Goal: Task Accomplishment & Management: Use online tool/utility

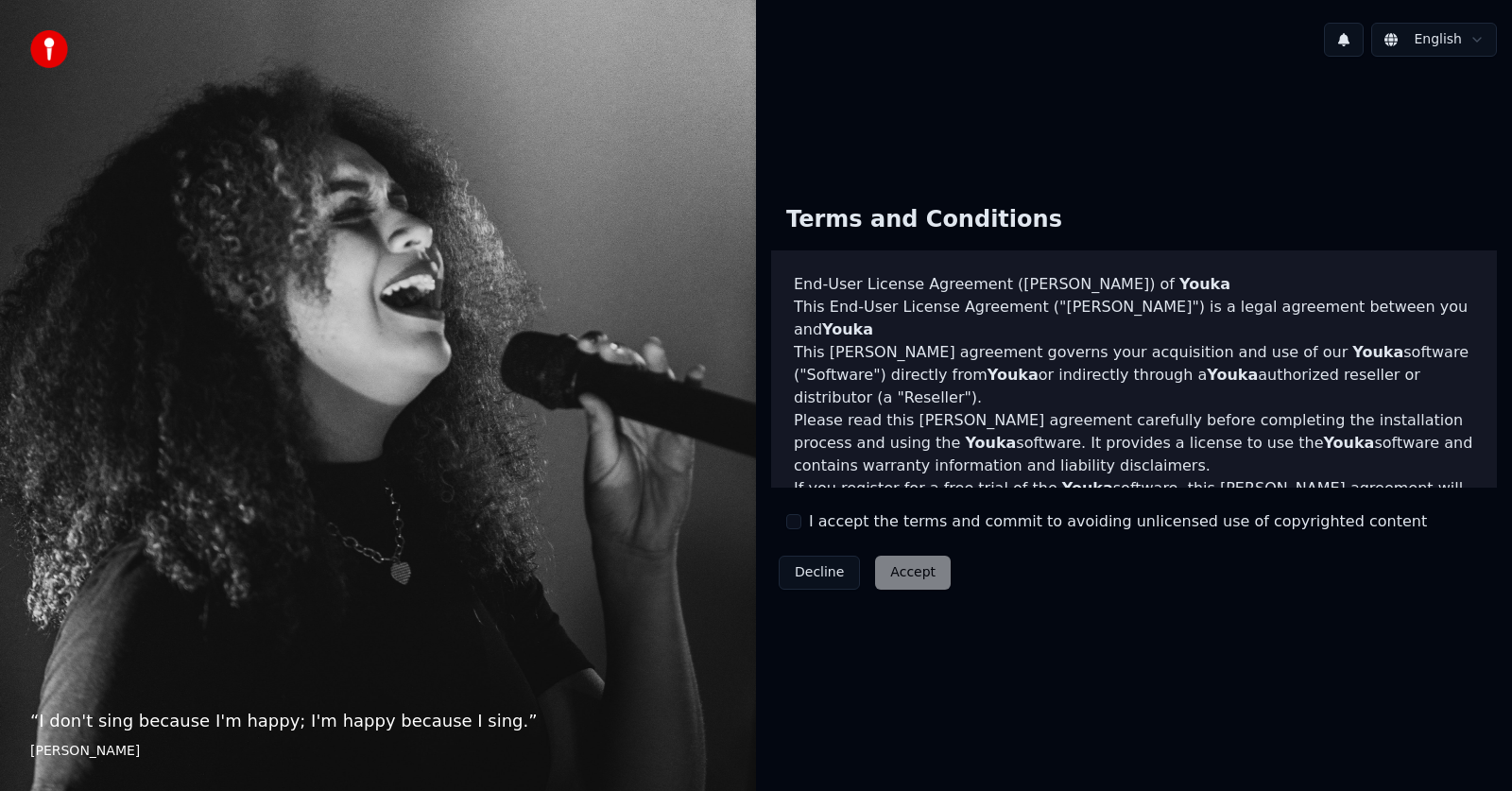
click at [785, 511] on div "Terms and Conditions End-User License Agreement ([PERSON_NAME]) of Youka This E…" at bounding box center [1134, 394] width 726 height 408
click at [803, 528] on div "I accept the terms and commit to avoiding unlicensed use of copyrighted content" at bounding box center [1106, 521] width 641 height 22
click at [801, 525] on button "I accept the terms and commit to avoiding unlicensed use of copyrighted content" at bounding box center [793, 521] width 15 height 15
drag, startPoint x: 801, startPoint y: 525, endPoint x: 895, endPoint y: 581, distance: 109.4
click at [895, 581] on div "Terms and Conditions End-User License Agreement ([PERSON_NAME]) of Youka This E…" at bounding box center [1134, 394] width 726 height 408
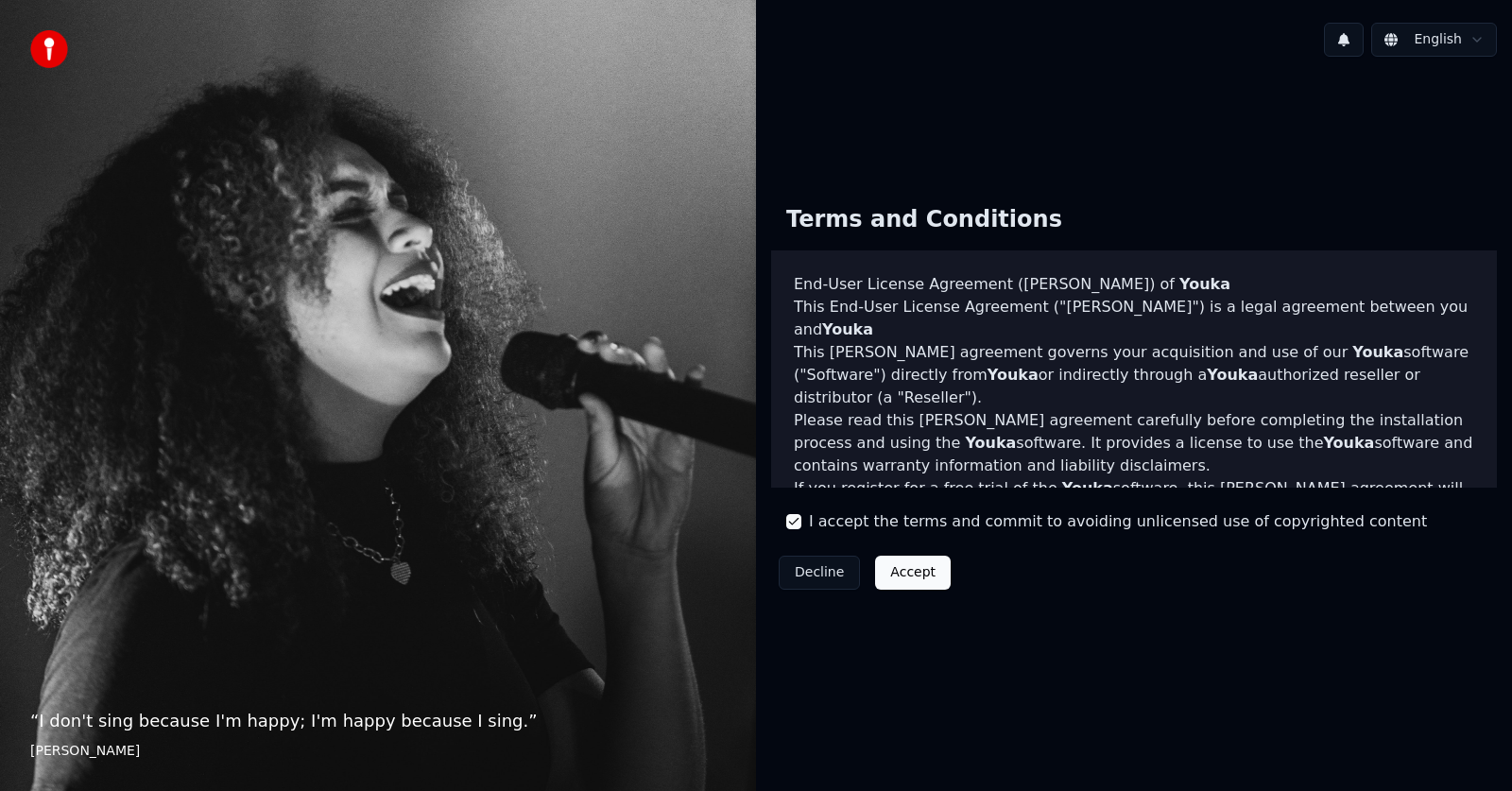
click at [895, 581] on button "Accept" at bounding box center [912, 573] width 75 height 34
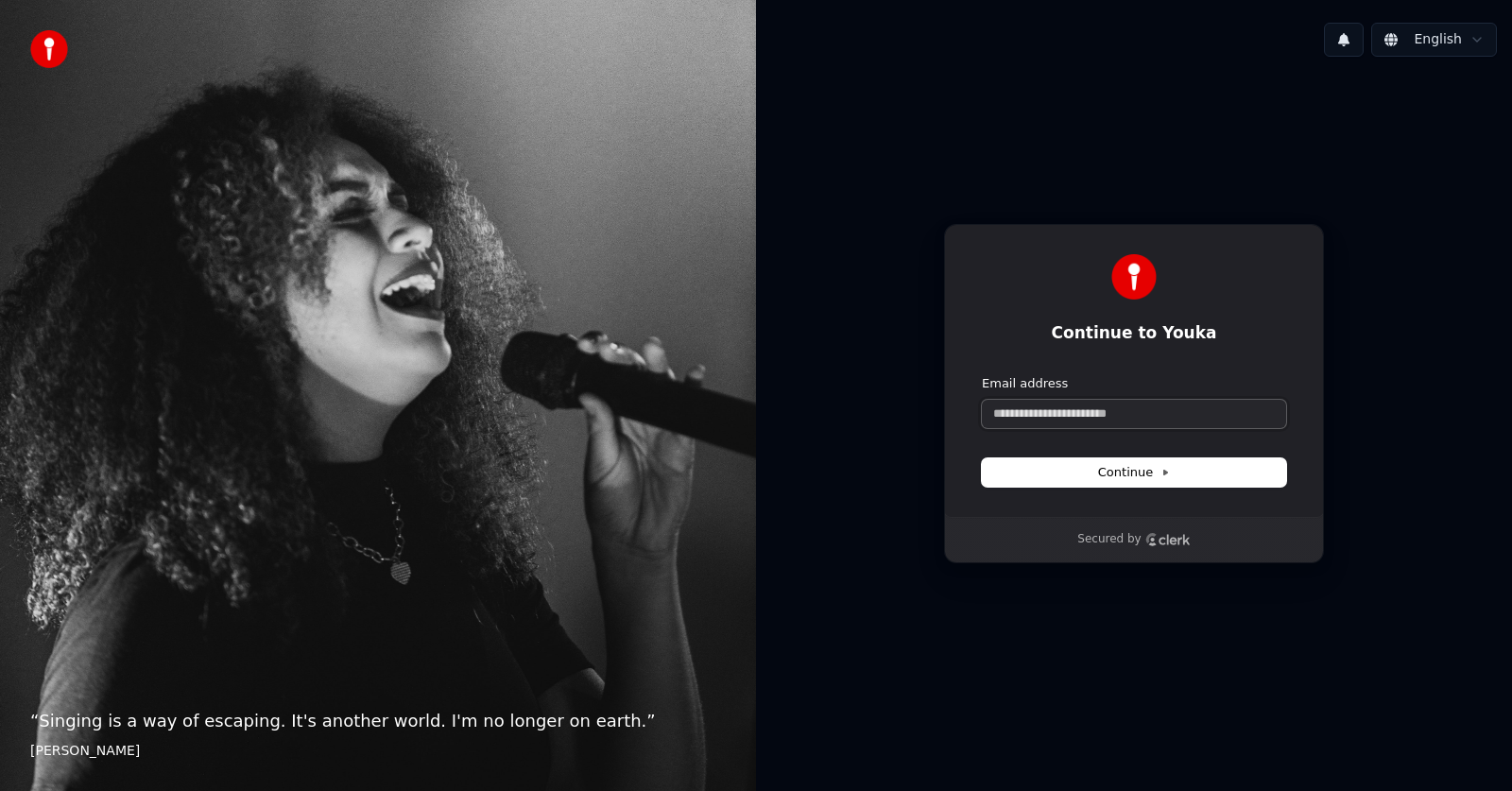
click at [1077, 410] on input "Email address" at bounding box center [1134, 414] width 304 height 28
click at [982, 376] on button "submit" at bounding box center [982, 376] width 0 height 0
type input "**********"
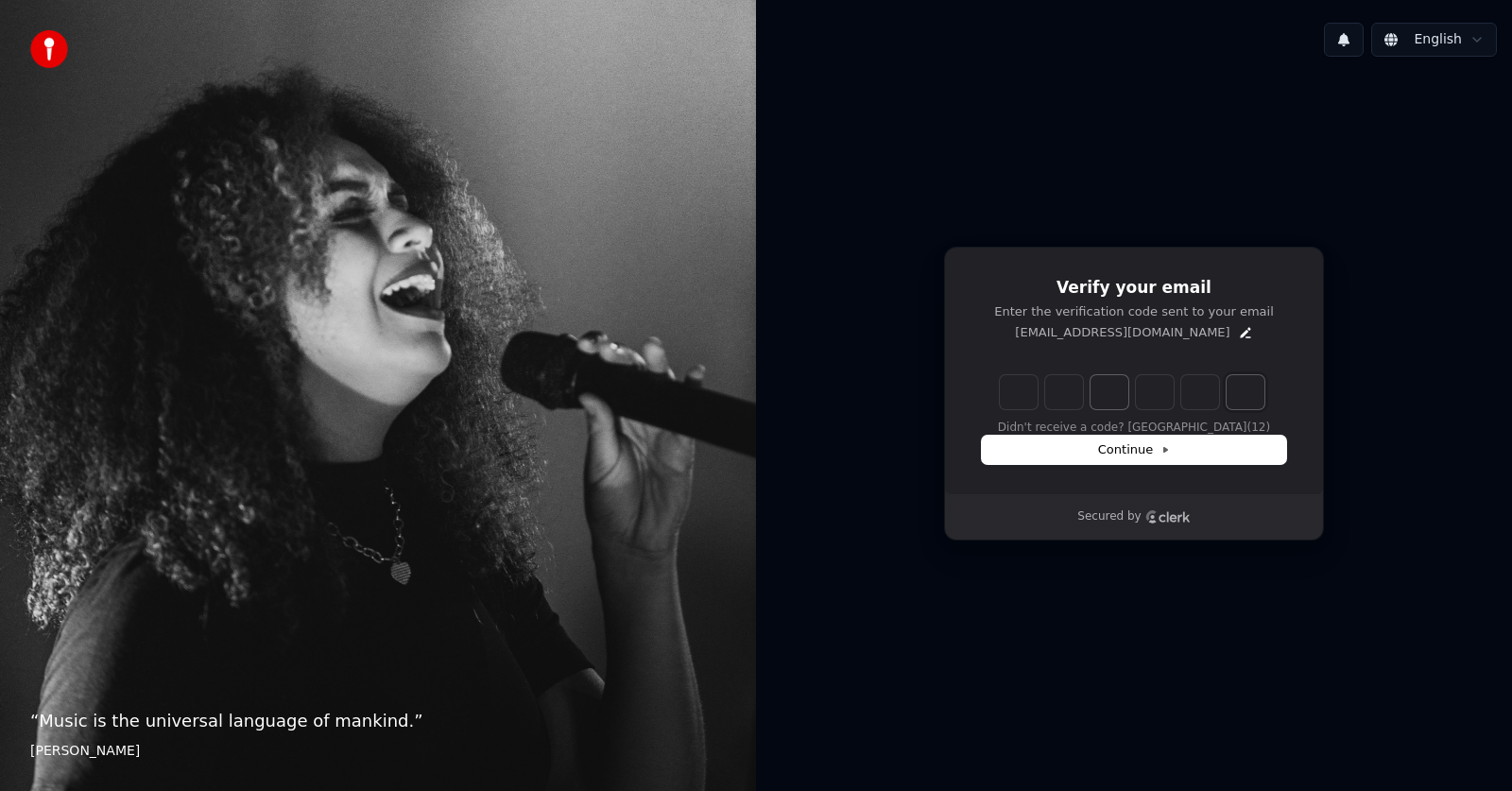
paste input "*"
type input "*"
type input "******"
type input "*"
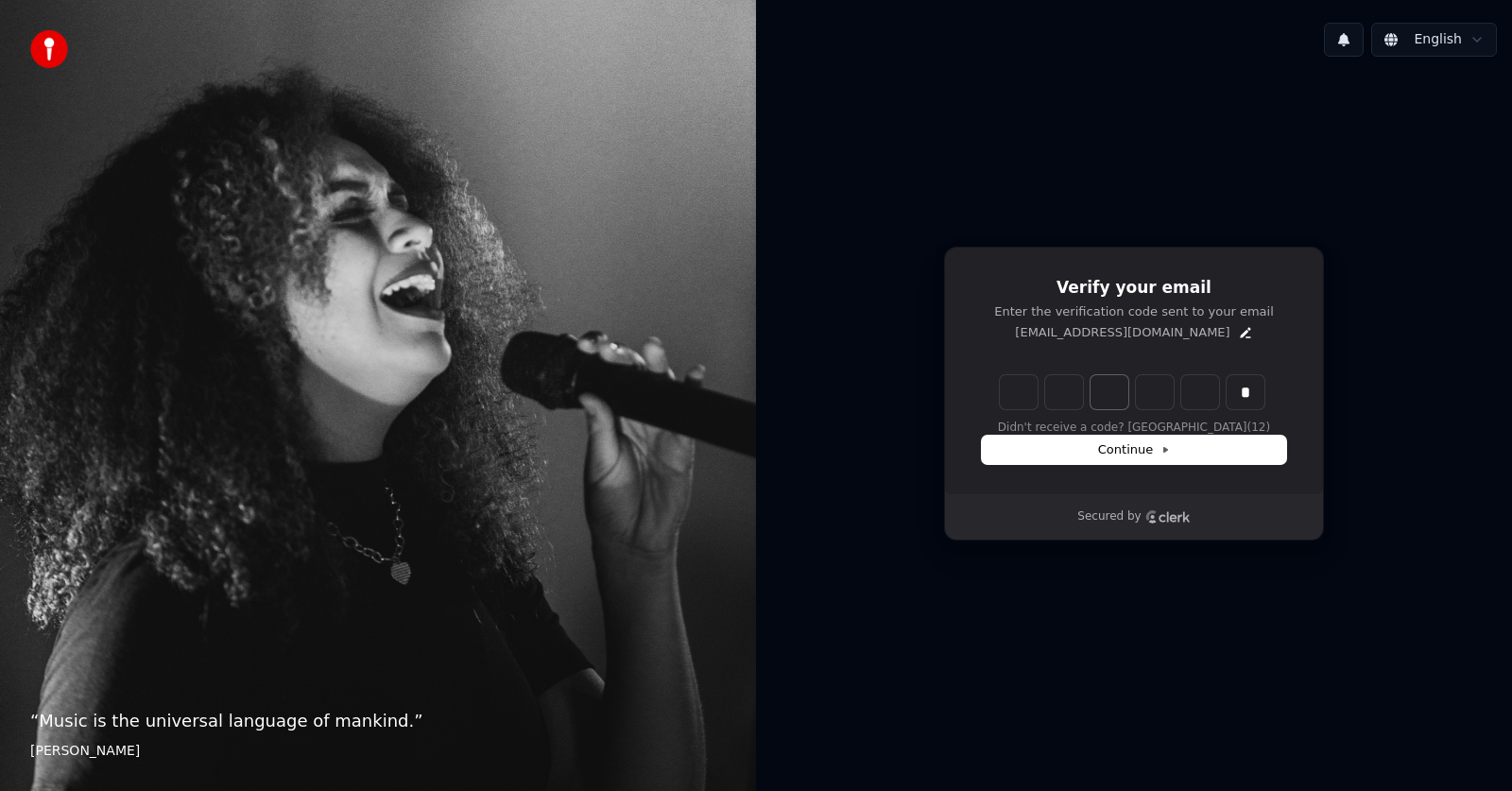
type input "*"
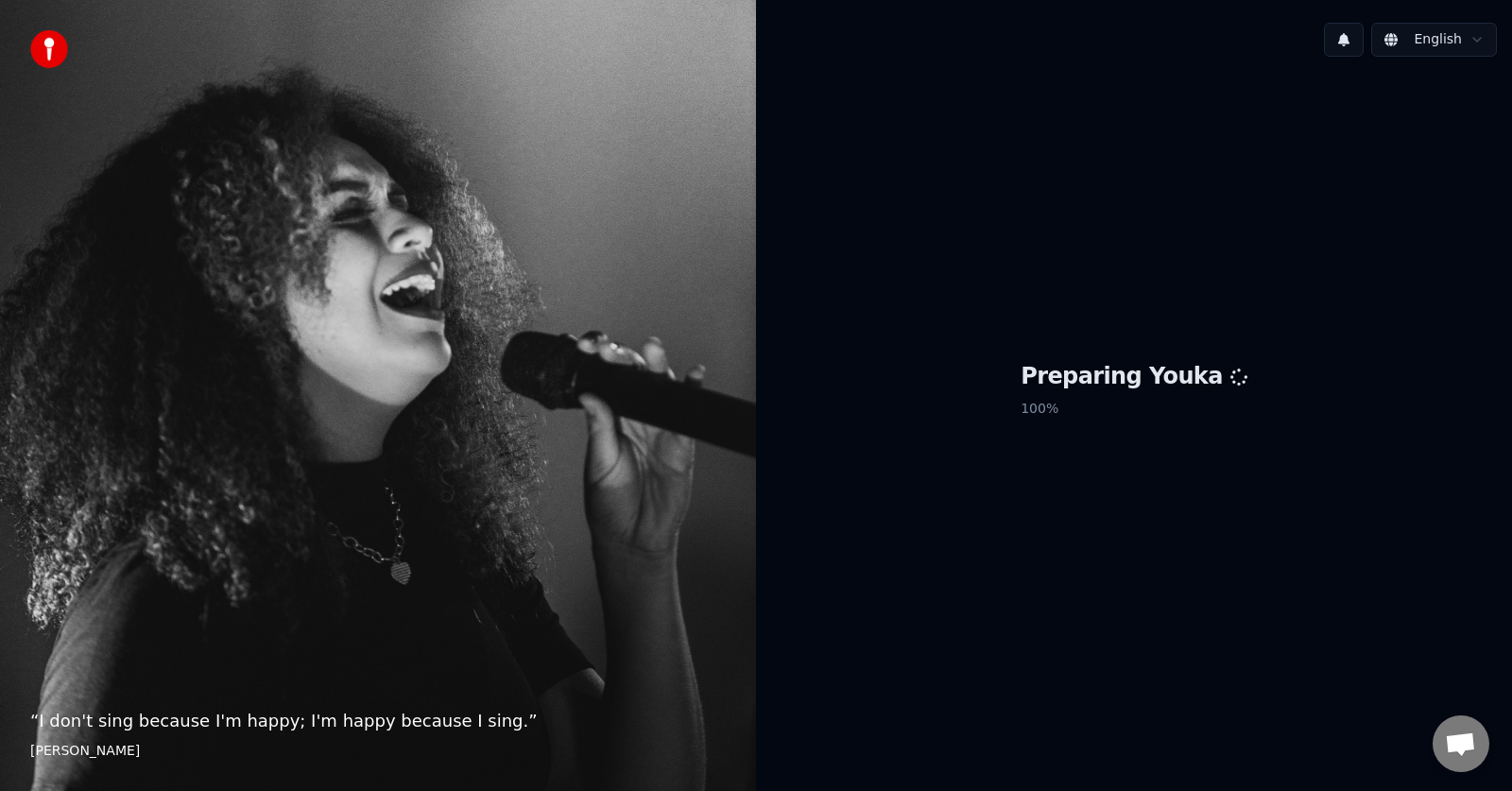
click at [1180, 387] on h1 "Preparing Youka" at bounding box center [1134, 376] width 226 height 30
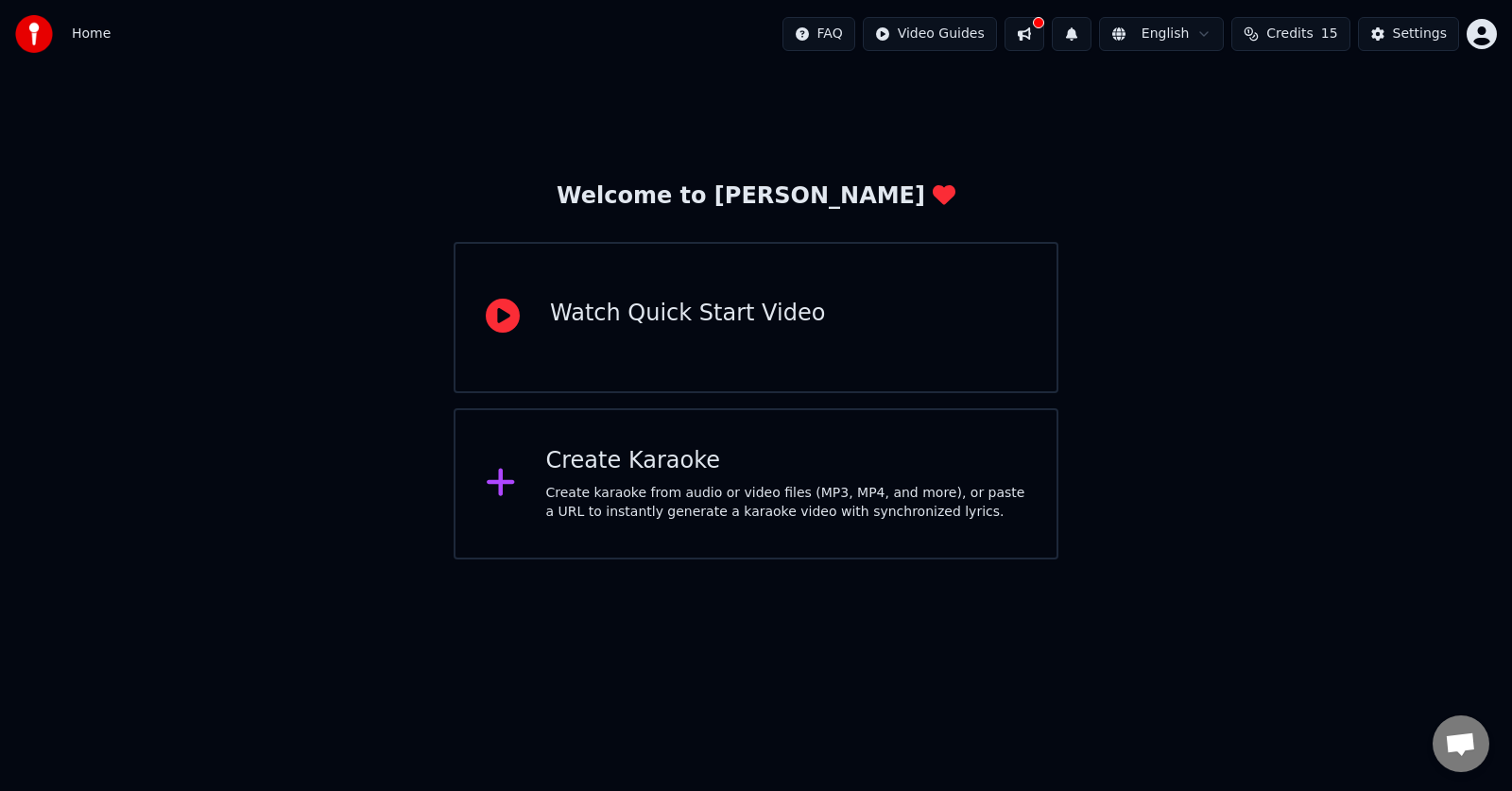
click at [794, 494] on div "Create karaoke from audio or video files (MP3, MP4, and more), or paste a URL t…" at bounding box center [786, 502] width 481 height 38
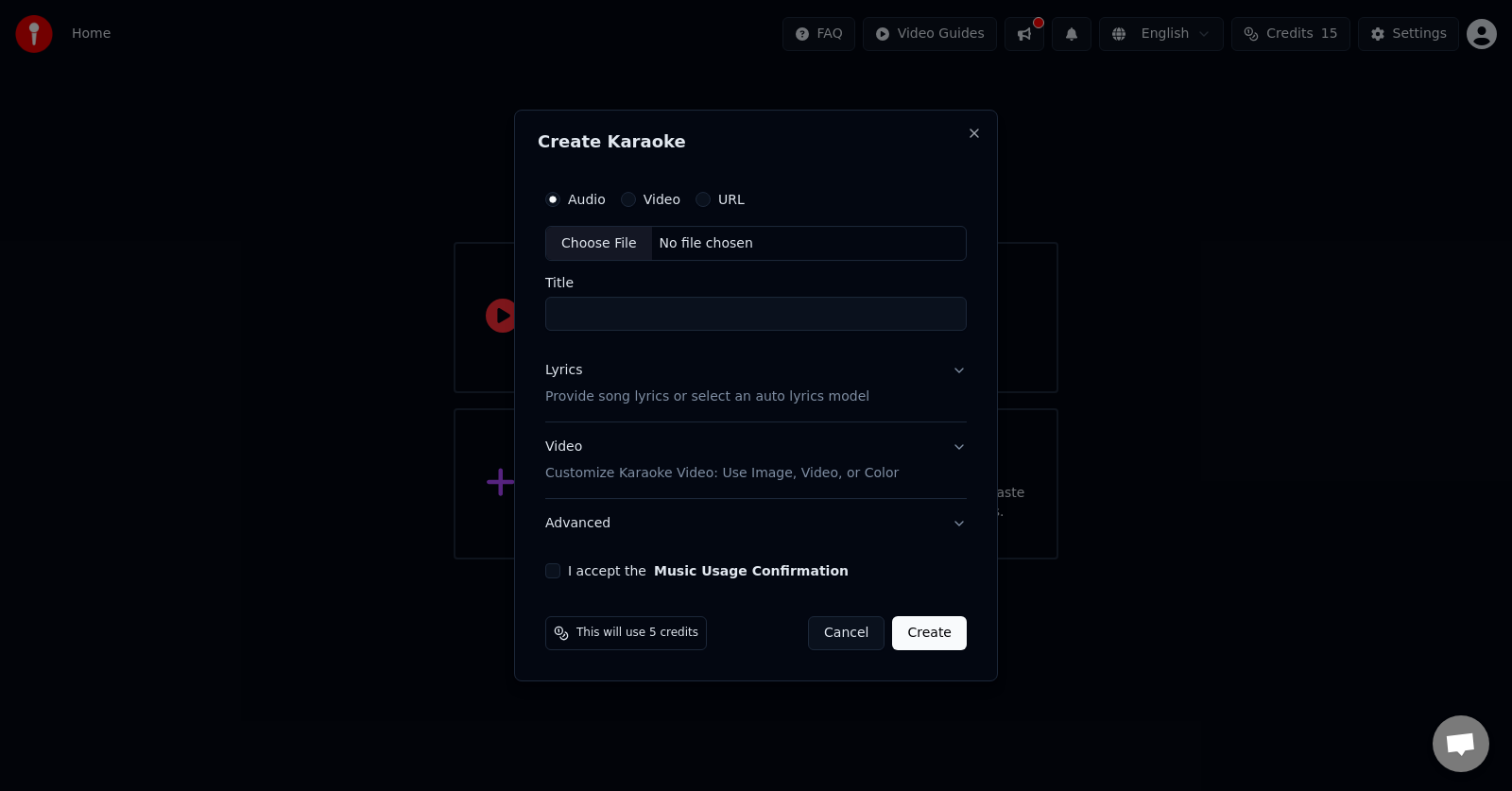
click at [635, 324] on input "Title" at bounding box center [756, 314] width 421 height 34
click at [706, 472] on p "Customize Karaoke Video: Use Image, Video, or Color" at bounding box center [722, 473] width 353 height 19
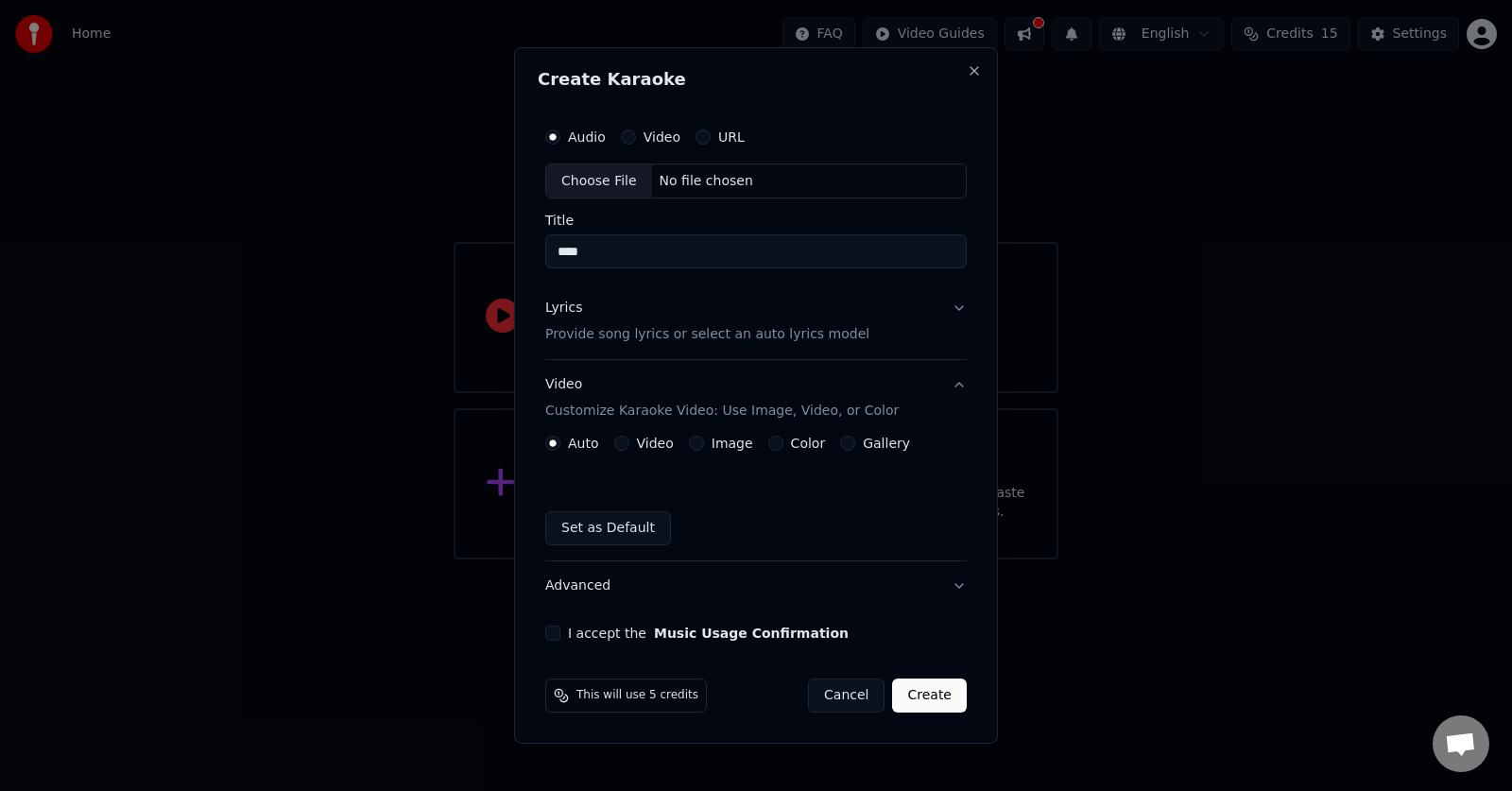
click at [755, 527] on div "Set as Default" at bounding box center [756, 528] width 421 height 34
click at [557, 634] on button "I accept the Music Usage Confirmation" at bounding box center [552, 632] width 15 height 15
click at [648, 246] on input "****" at bounding box center [756, 252] width 421 height 34
type input "**********"
click at [674, 332] on p "Provide song lyrics or select an auto lyrics model" at bounding box center [707, 335] width 324 height 19
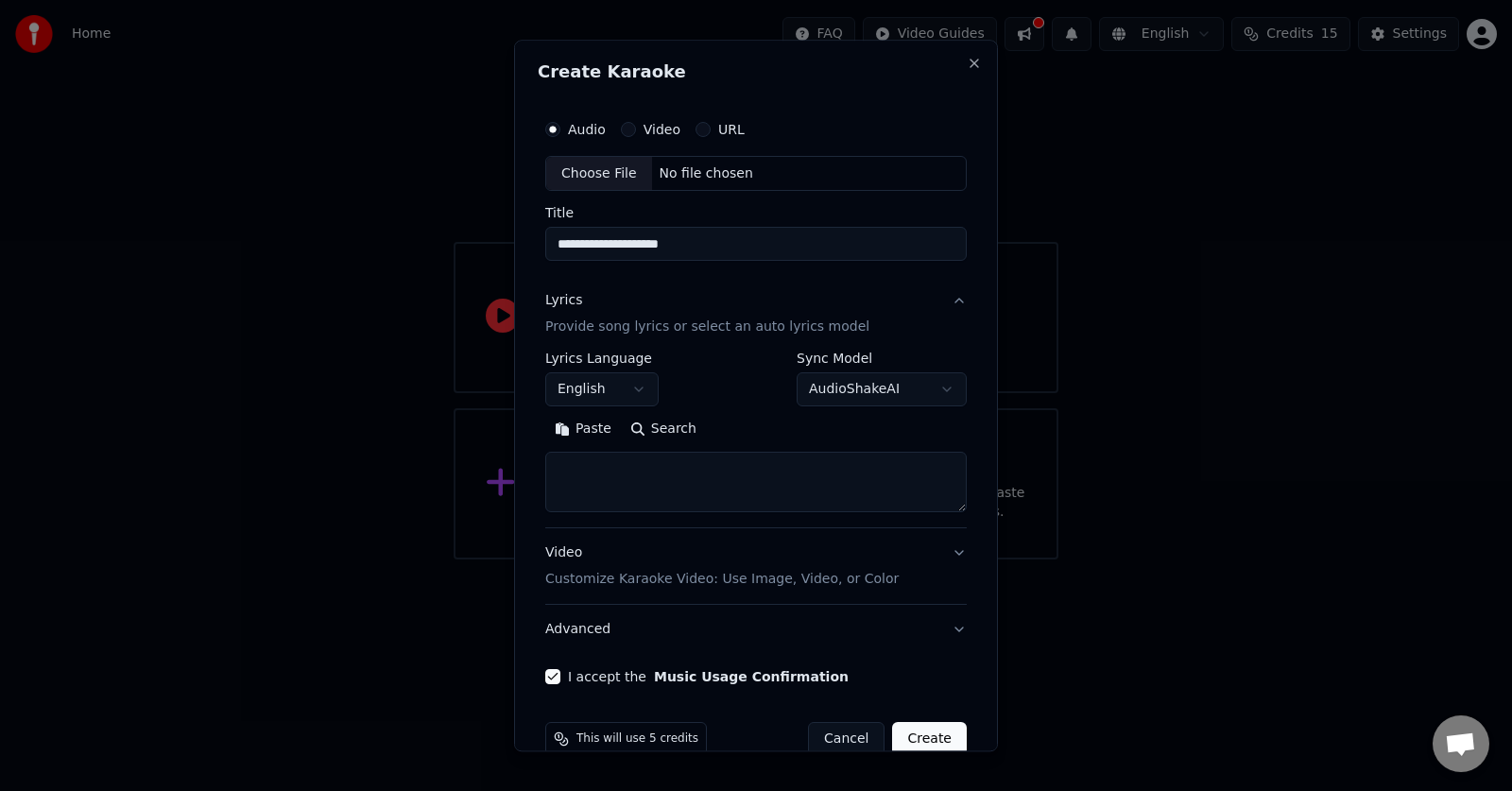
click at [718, 492] on textarea at bounding box center [756, 483] width 421 height 60
paste textarea "******"
click at [622, 484] on textarea "******" at bounding box center [748, 483] width 406 height 60
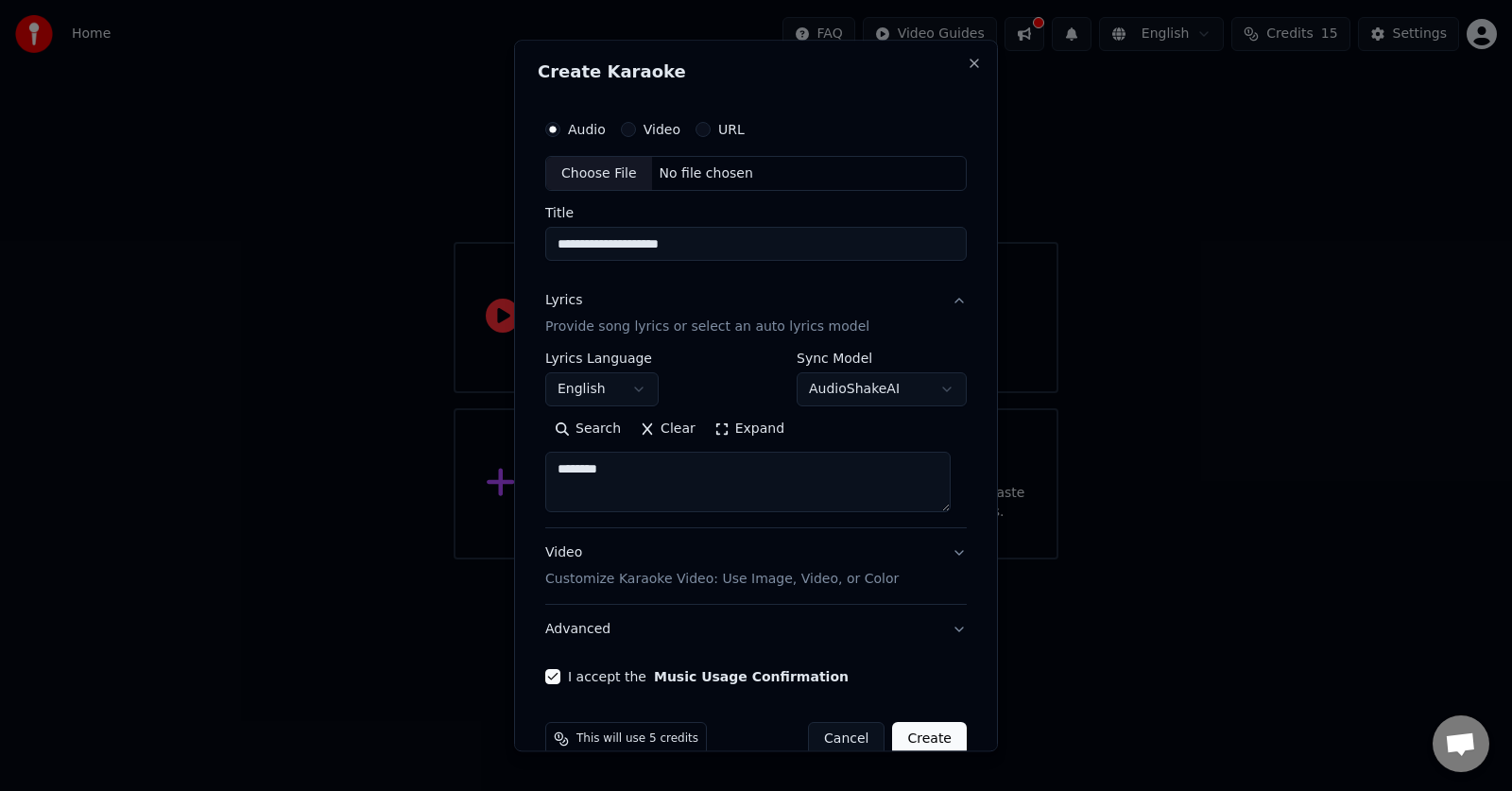
click at [637, 464] on textarea "******" at bounding box center [748, 483] width 406 height 60
paste textarea
type textarea "******"
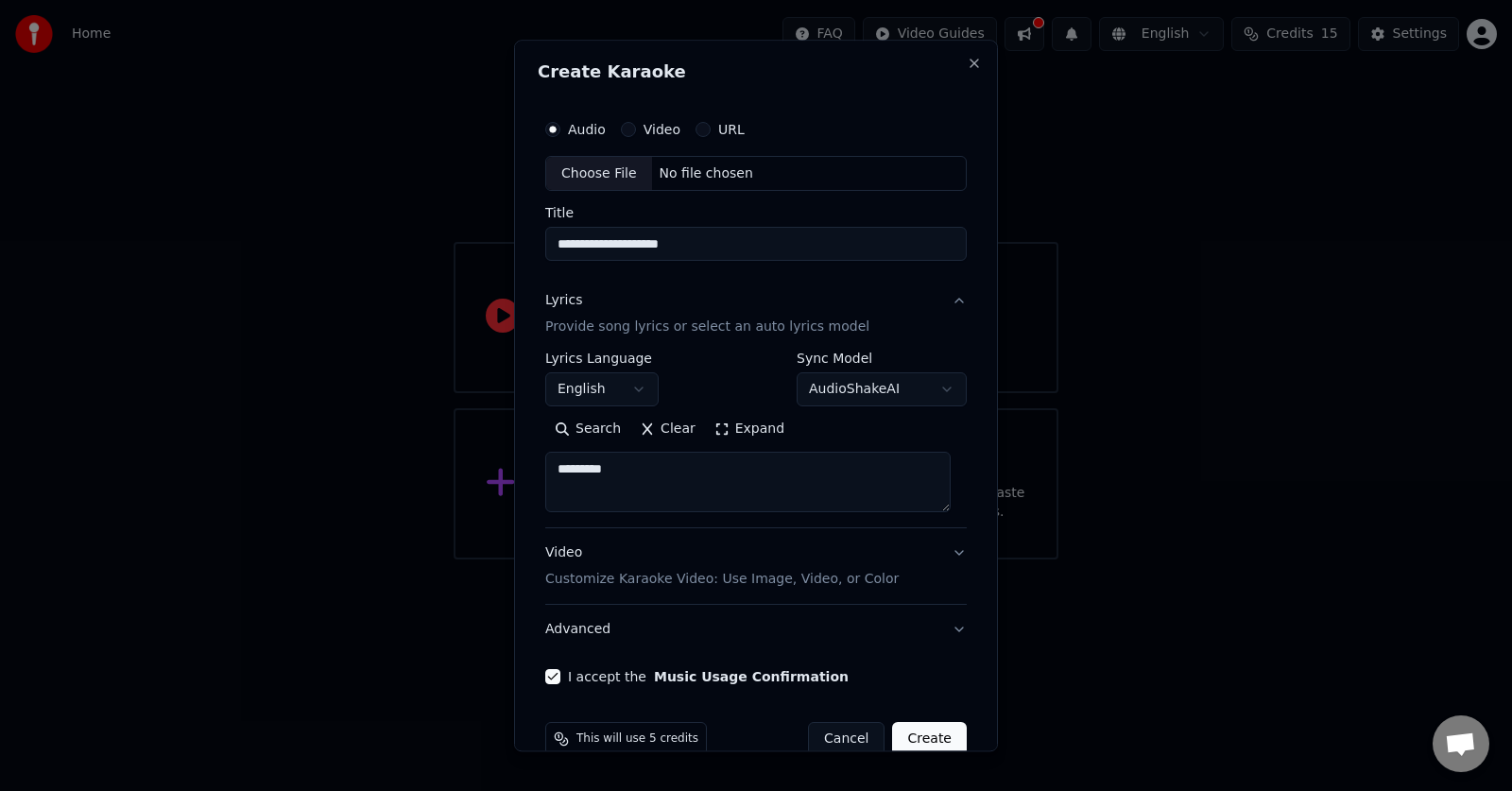
scroll to position [5, 0]
click at [637, 464] on textarea "******" at bounding box center [748, 483] width 406 height 60
paste textarea "**********"
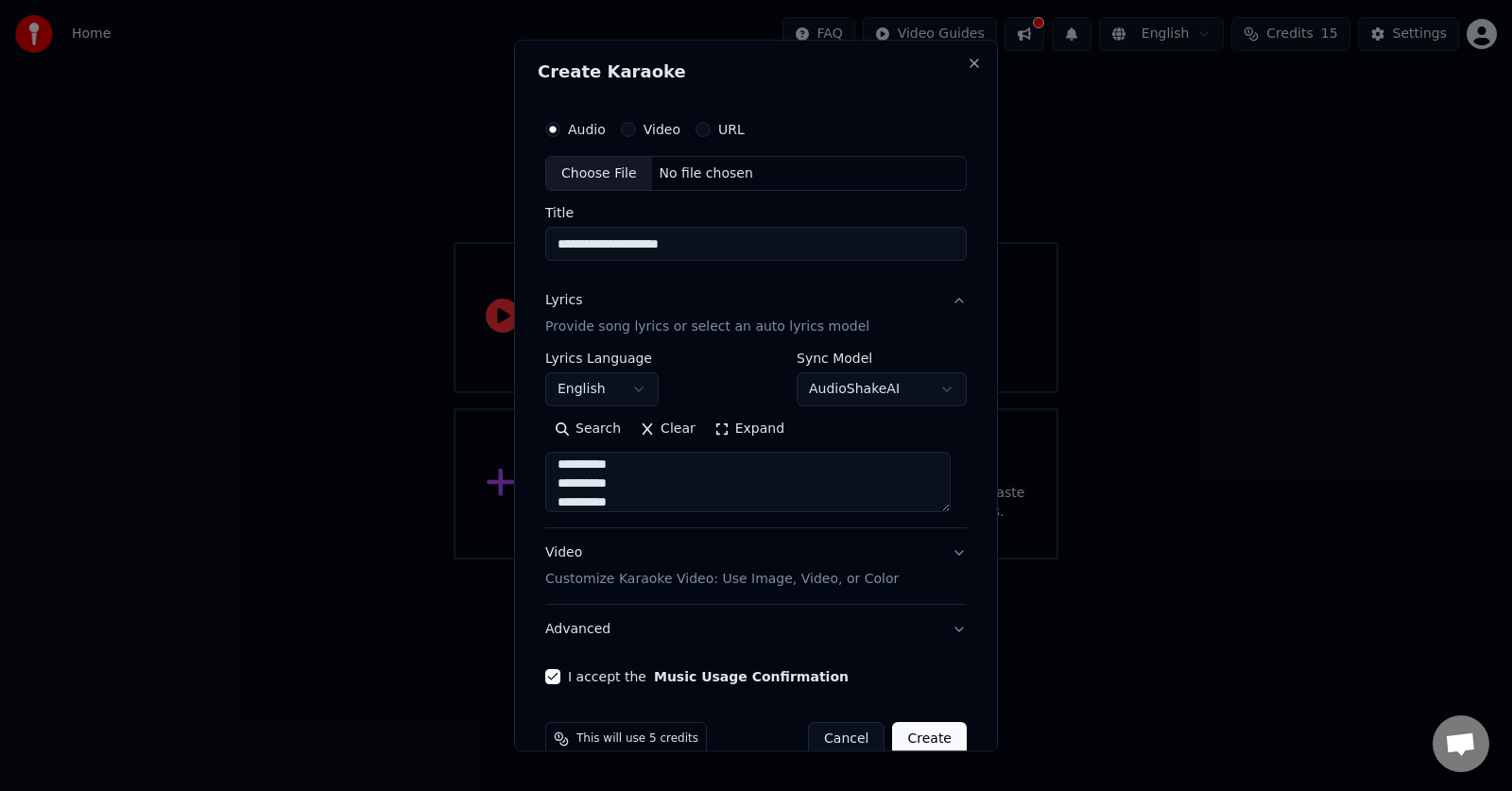
scroll to position [779, 0]
type textarea "**********"
click at [697, 132] on button "URL" at bounding box center [702, 129] width 15 height 15
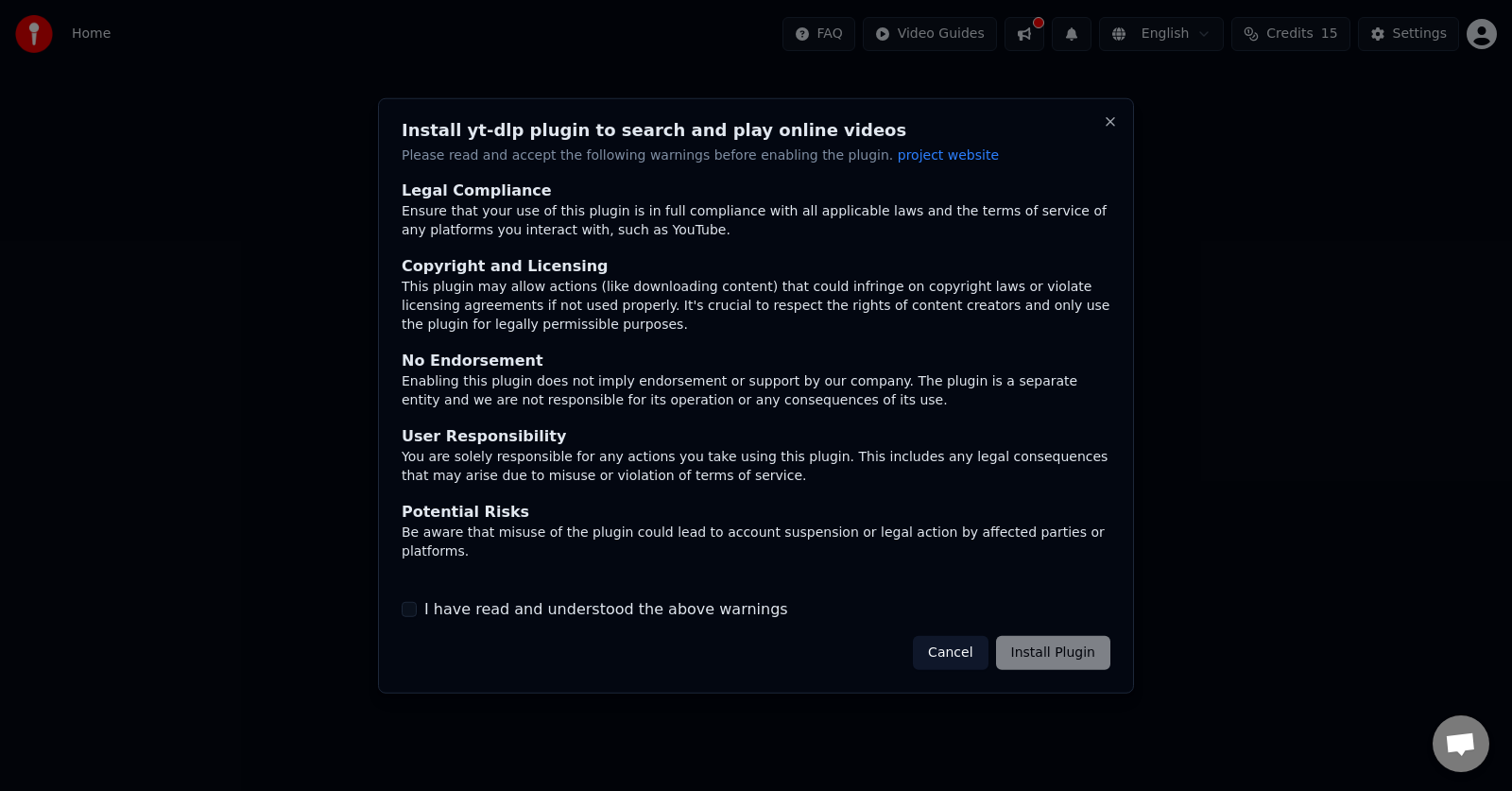
click at [953, 639] on button "Cancel" at bounding box center [950, 653] width 75 height 34
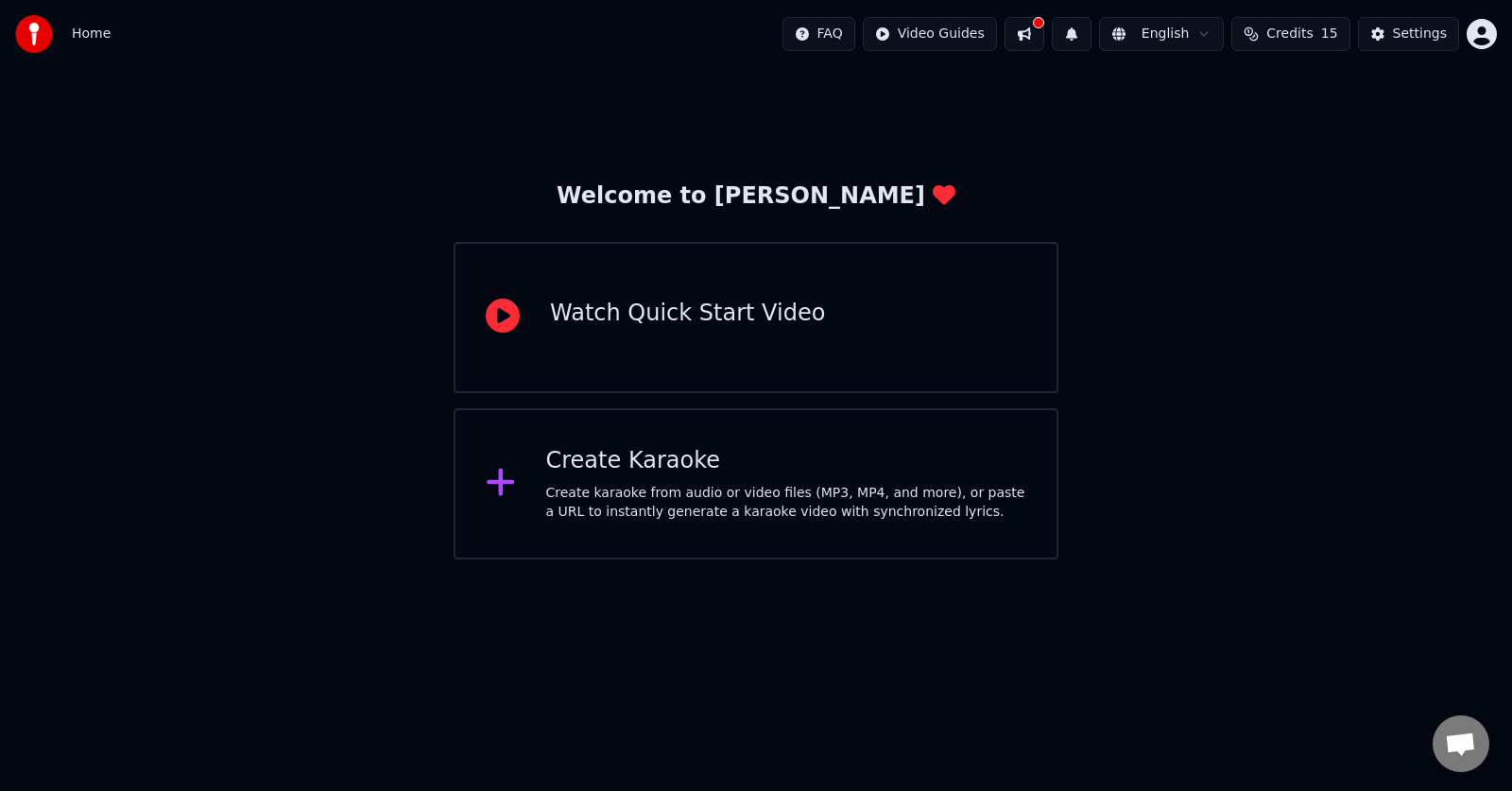
click at [898, 520] on div "Create karaoke from audio or video files (MP3, MP4, and more), or paste a URL t…" at bounding box center [786, 502] width 481 height 38
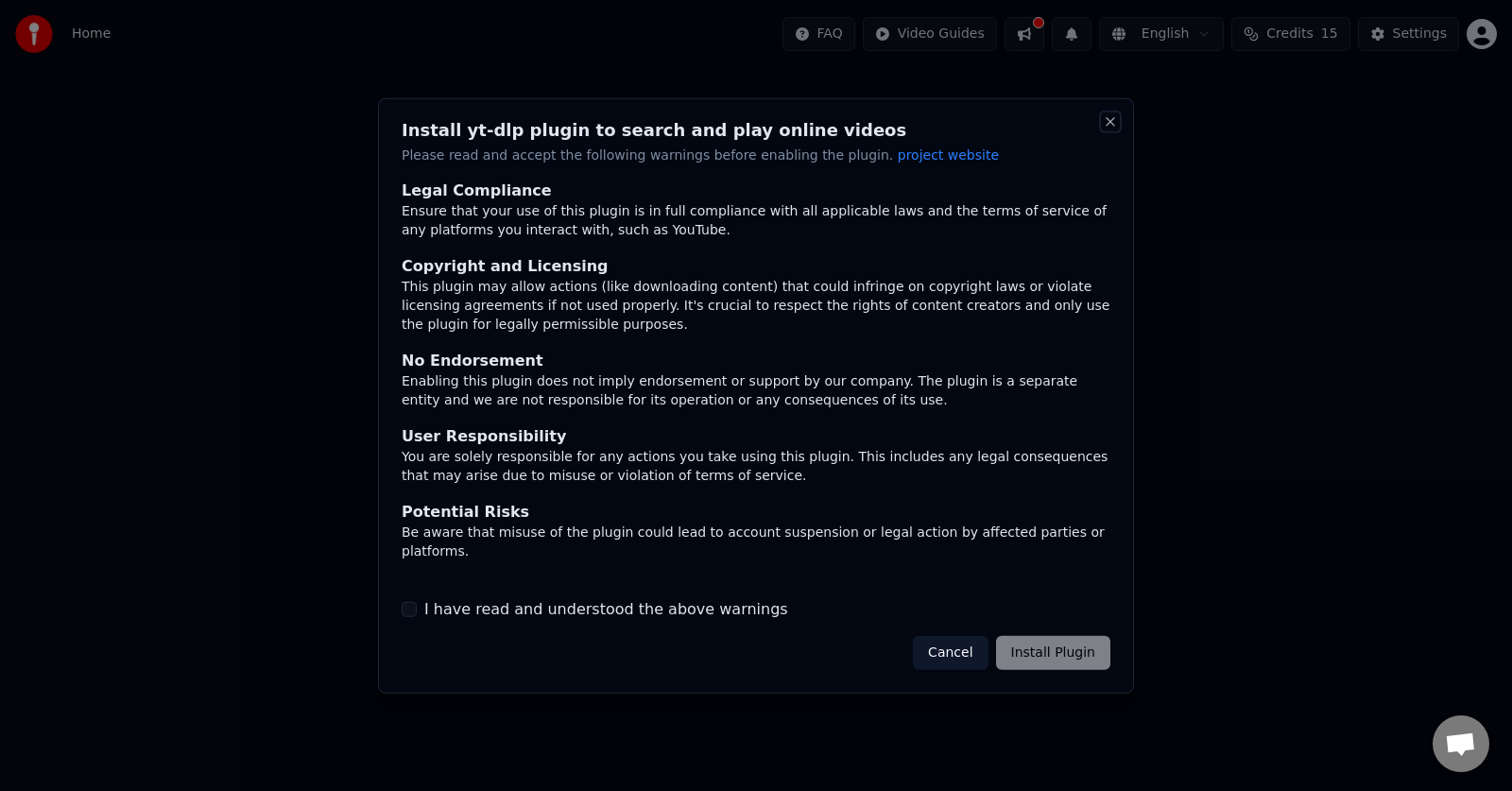
click at [1107, 120] on button "Close" at bounding box center [1110, 120] width 15 height 15
click at [941, 657] on button "Cancel" at bounding box center [950, 653] width 75 height 34
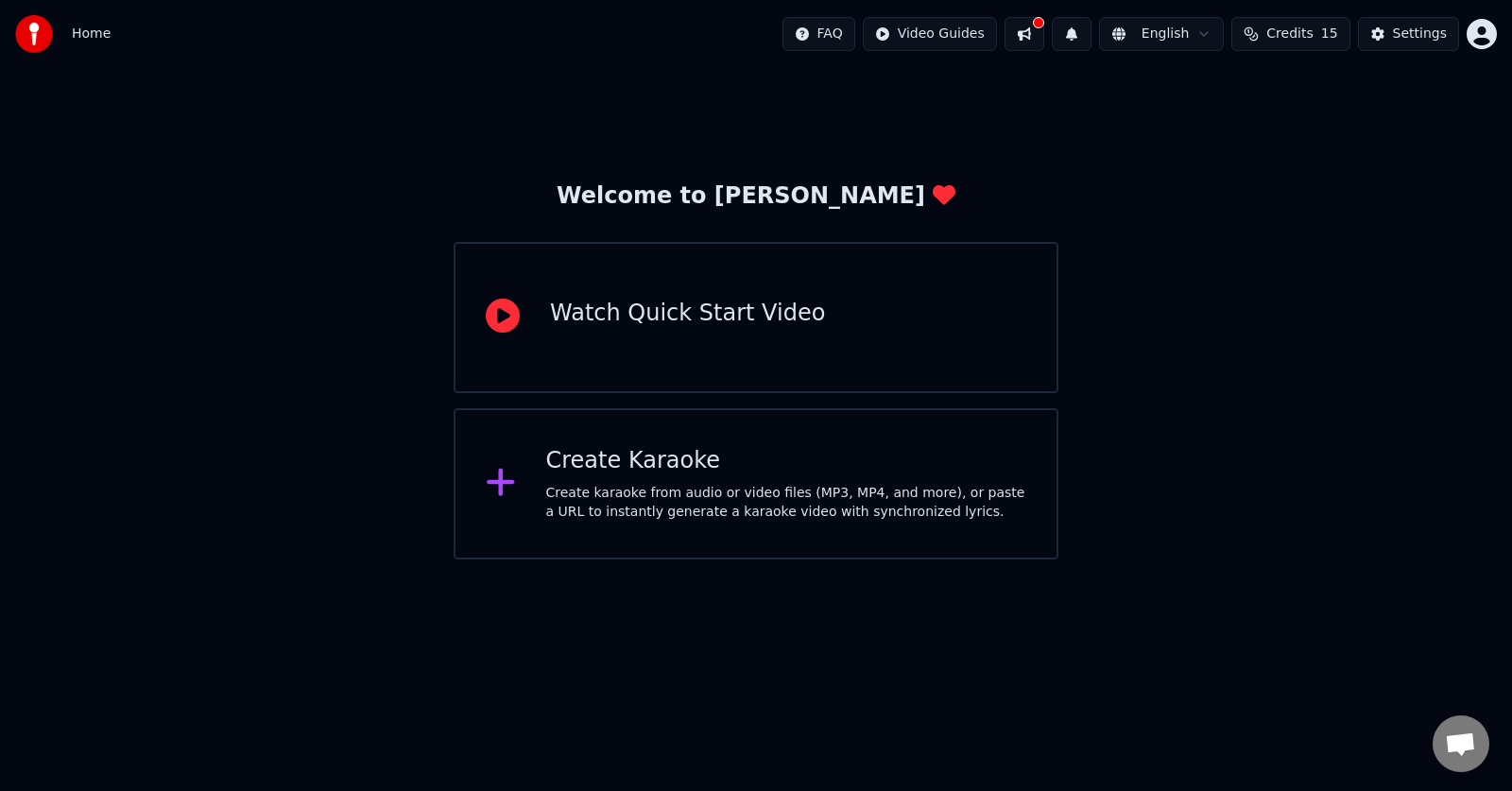
click at [819, 510] on div "Create karaoke from audio or video files (MP3, MP4, and more), or paste a URL t…" at bounding box center [786, 502] width 481 height 38
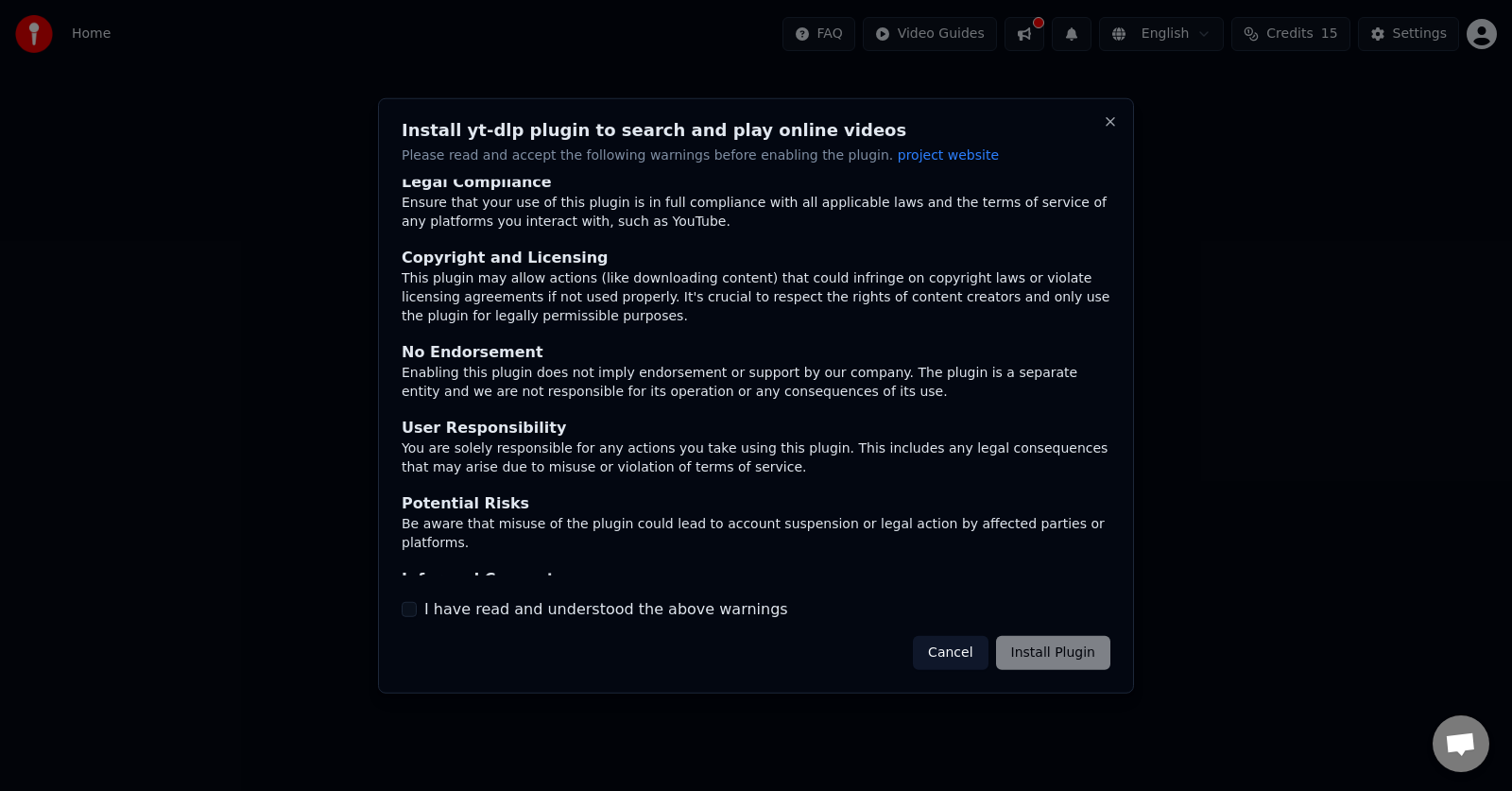
scroll to position [0, 0]
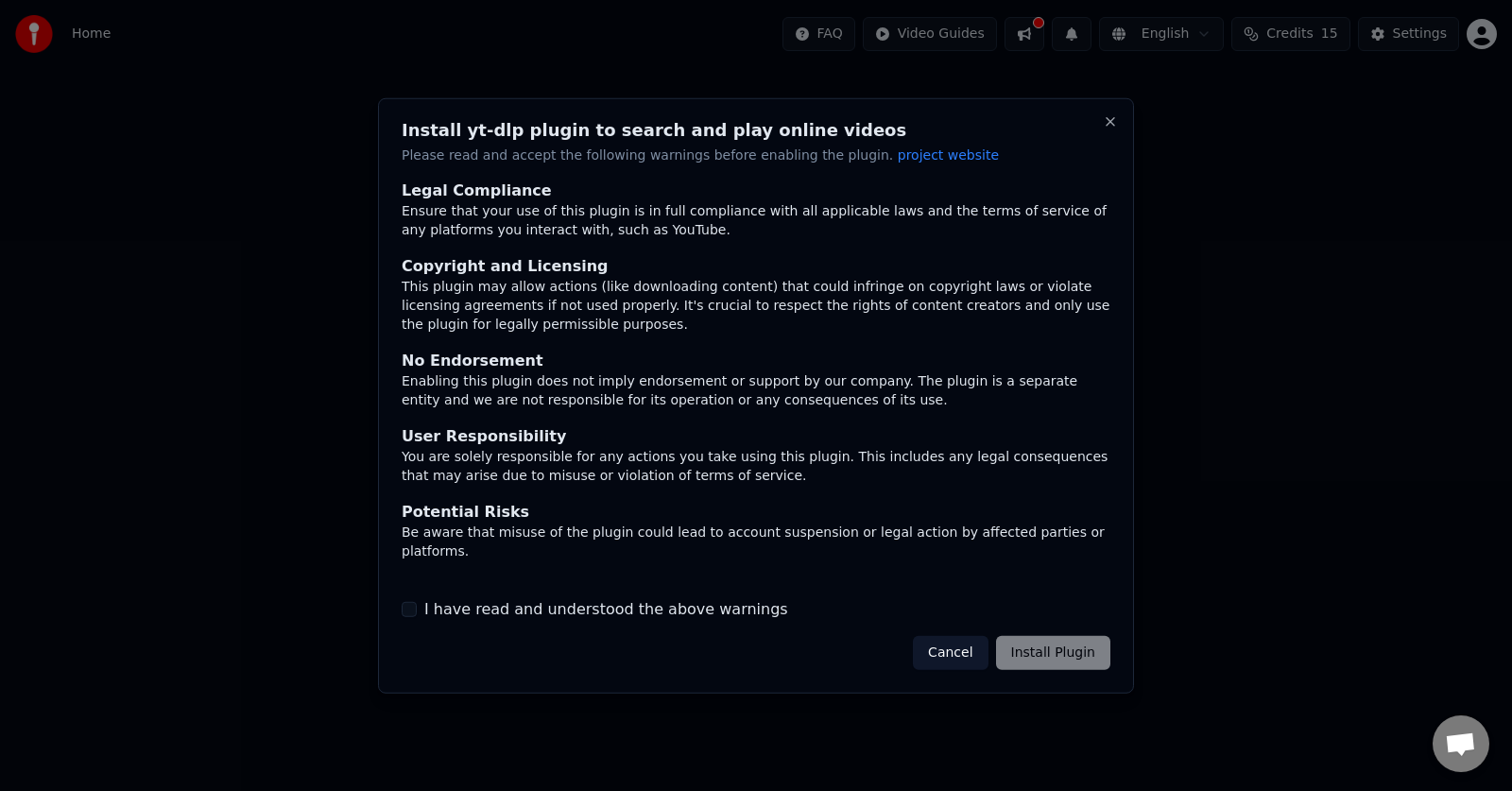
click at [414, 611] on button "I have read and understood the above warnings" at bounding box center [409, 609] width 15 height 15
click at [959, 646] on button "Cancel" at bounding box center [950, 653] width 75 height 34
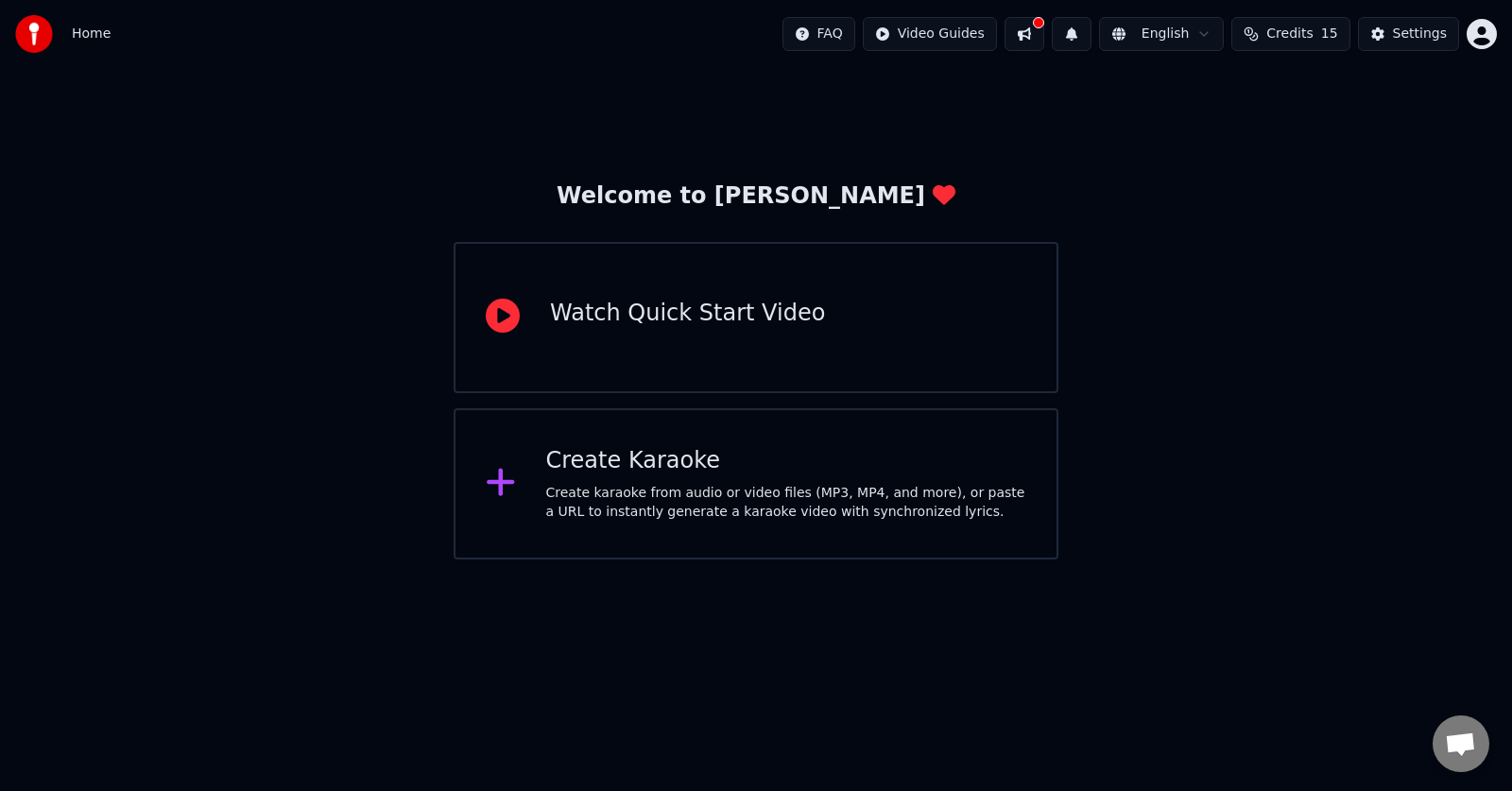
click at [811, 450] on div "Create Karaoke" at bounding box center [786, 460] width 481 height 30
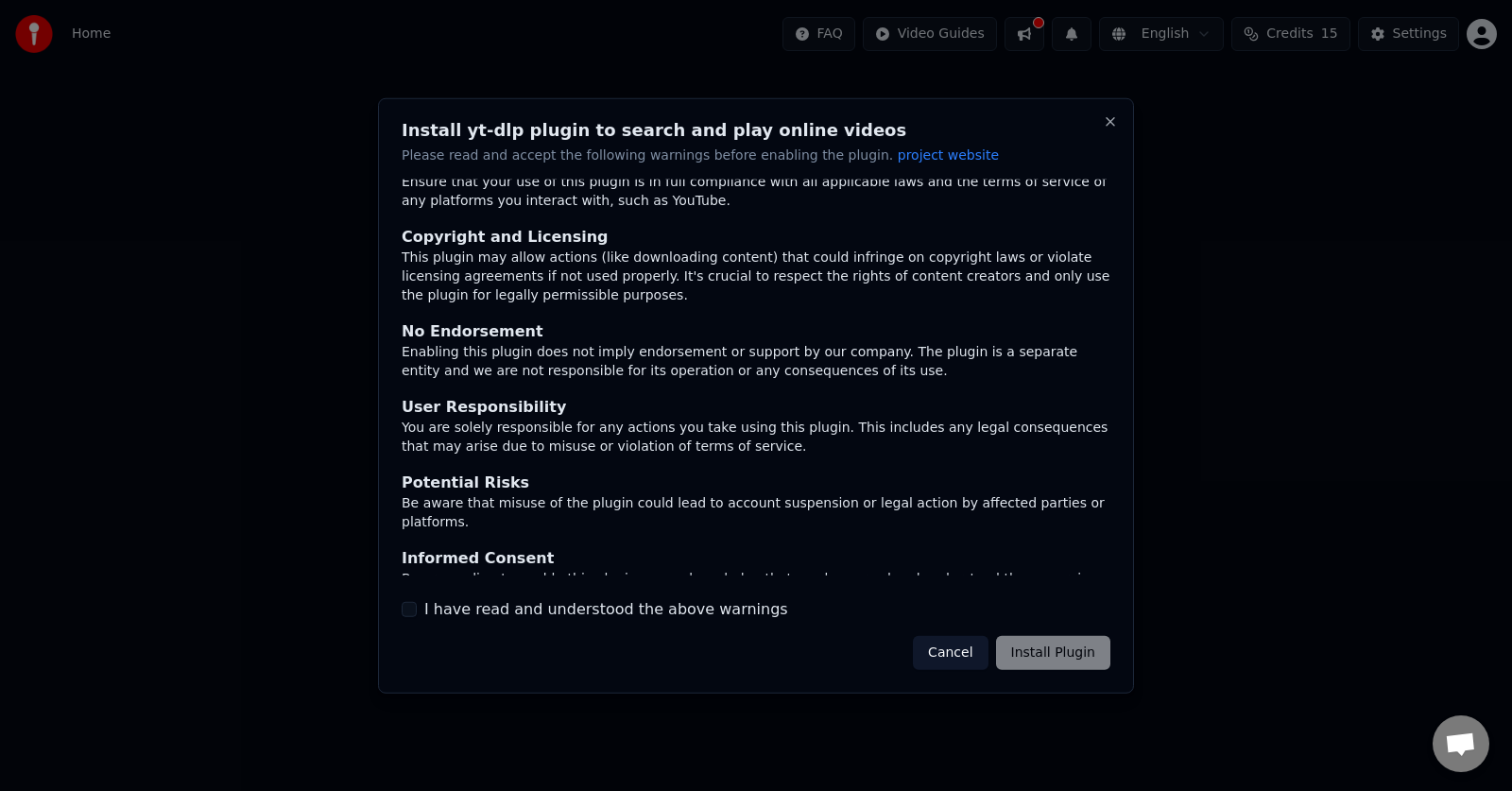
scroll to position [43, 0]
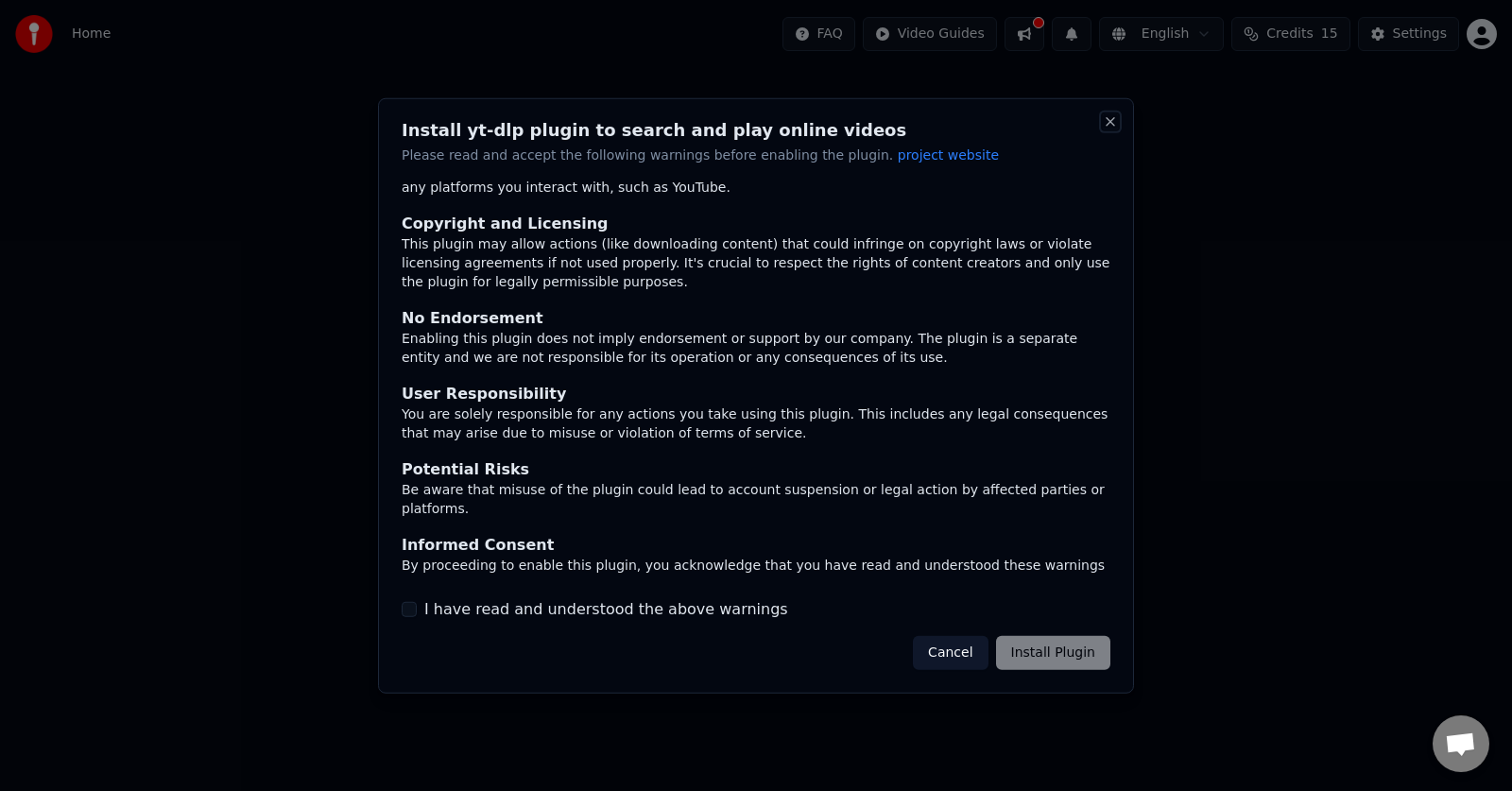
click at [1111, 120] on button "Close" at bounding box center [1110, 120] width 15 height 15
click at [1105, 114] on button "Close" at bounding box center [1110, 120] width 15 height 15
click at [1108, 118] on button "Close" at bounding box center [1110, 120] width 15 height 15
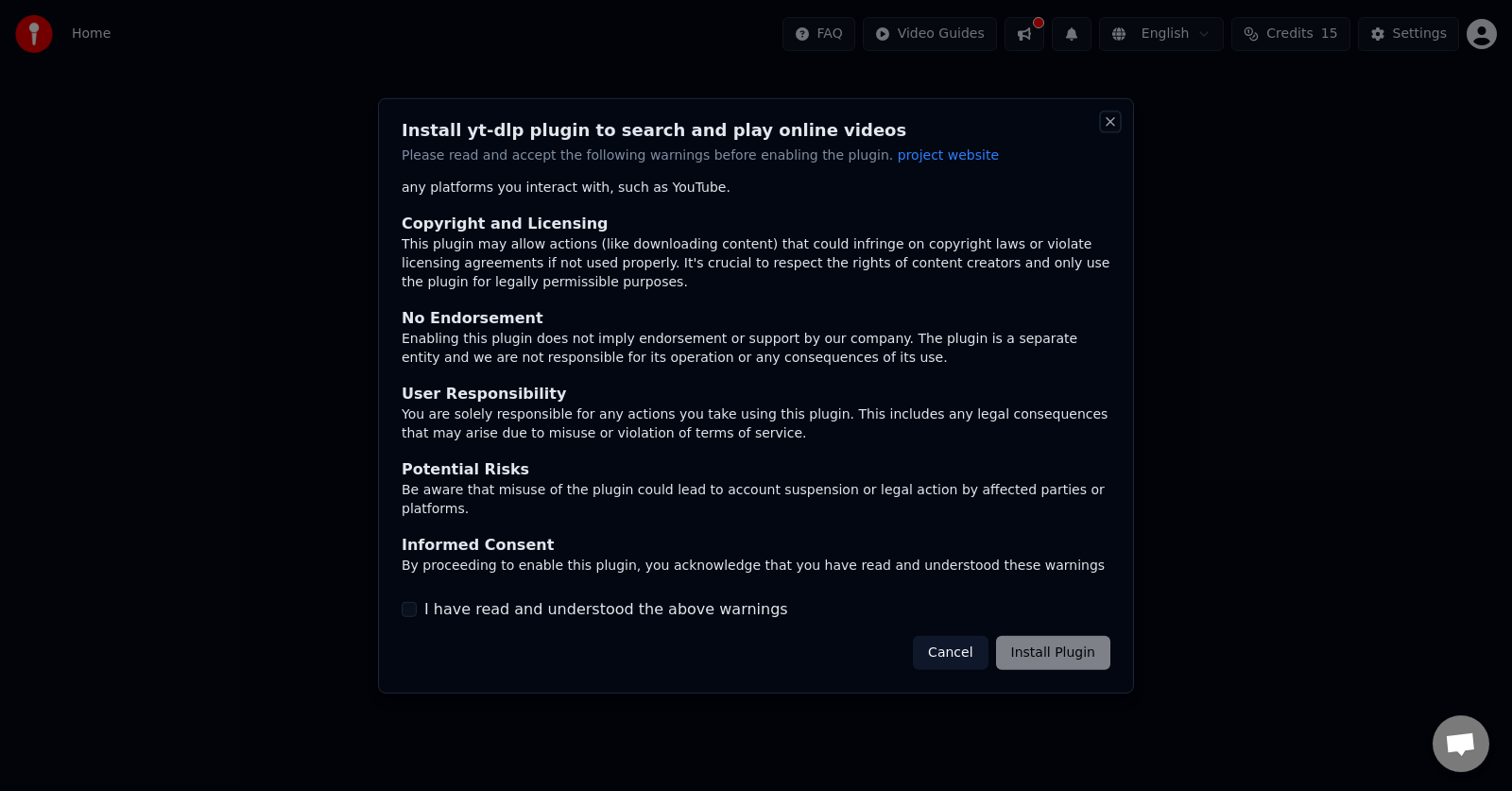
click at [1108, 118] on button "Close" at bounding box center [1110, 120] width 15 height 15
click at [1228, 186] on div at bounding box center [756, 395] width 1512 height 791
click at [1103, 123] on button "Close" at bounding box center [1110, 120] width 15 height 15
click at [968, 650] on button "Cancel" at bounding box center [950, 653] width 75 height 34
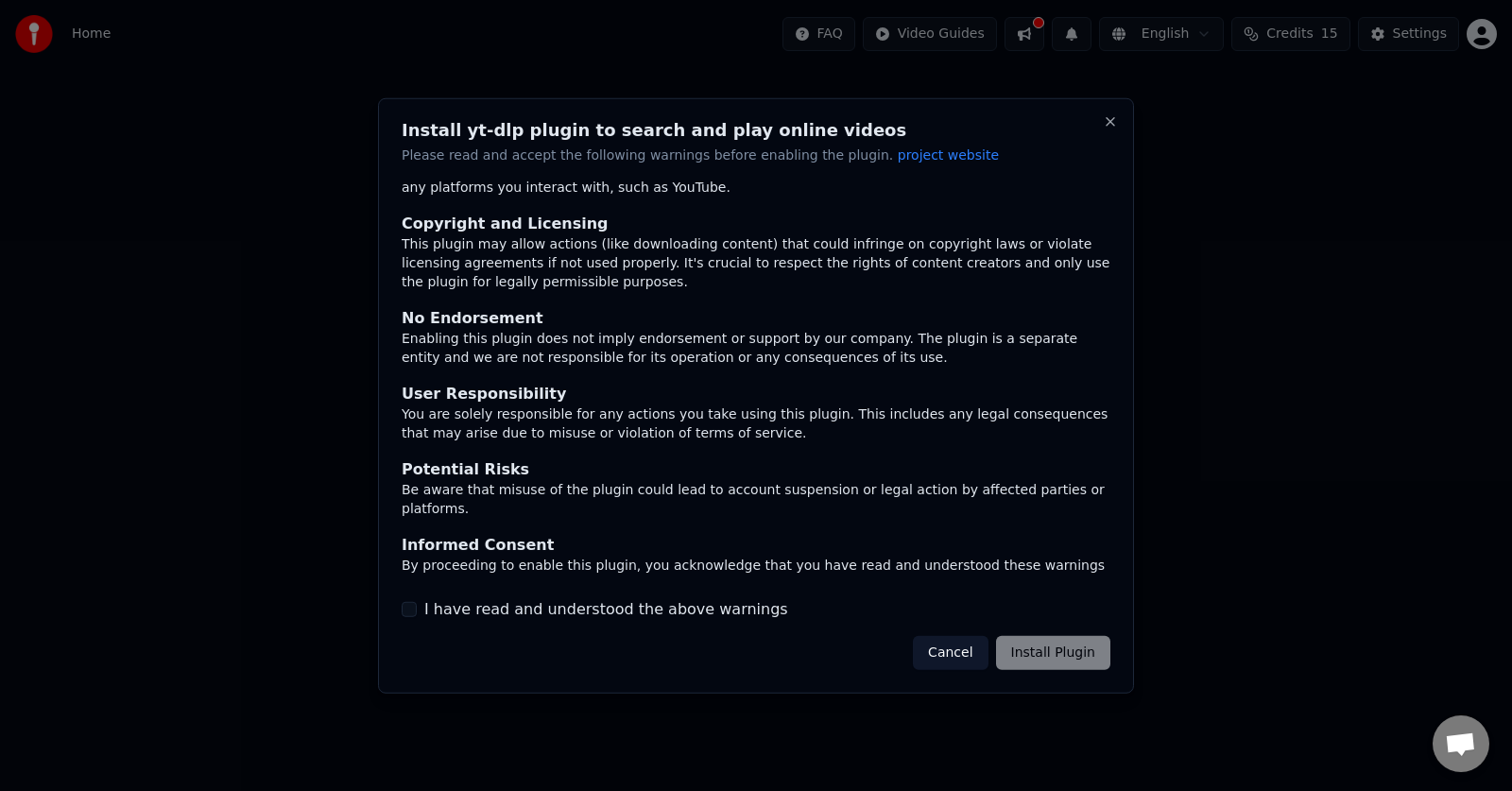
click at [968, 559] on html "Home FAQ Video Guides English Credits 15 Settings Welcome to Youka Watch Quick …" at bounding box center [756, 279] width 1512 height 559
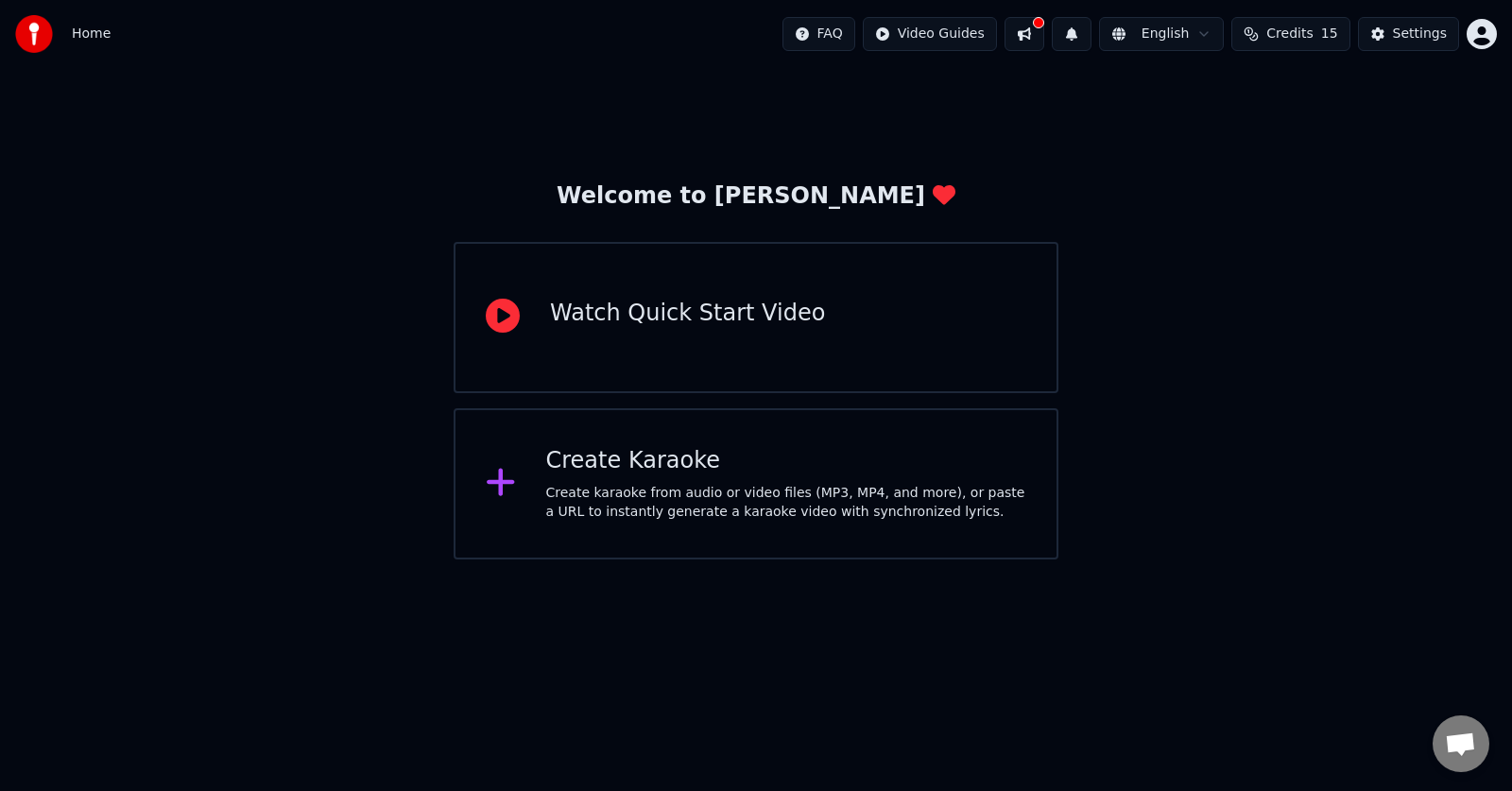
click at [644, 496] on div "Create karaoke from audio or video files (MP3, MP4, and more), or paste a URL t…" at bounding box center [786, 502] width 481 height 38
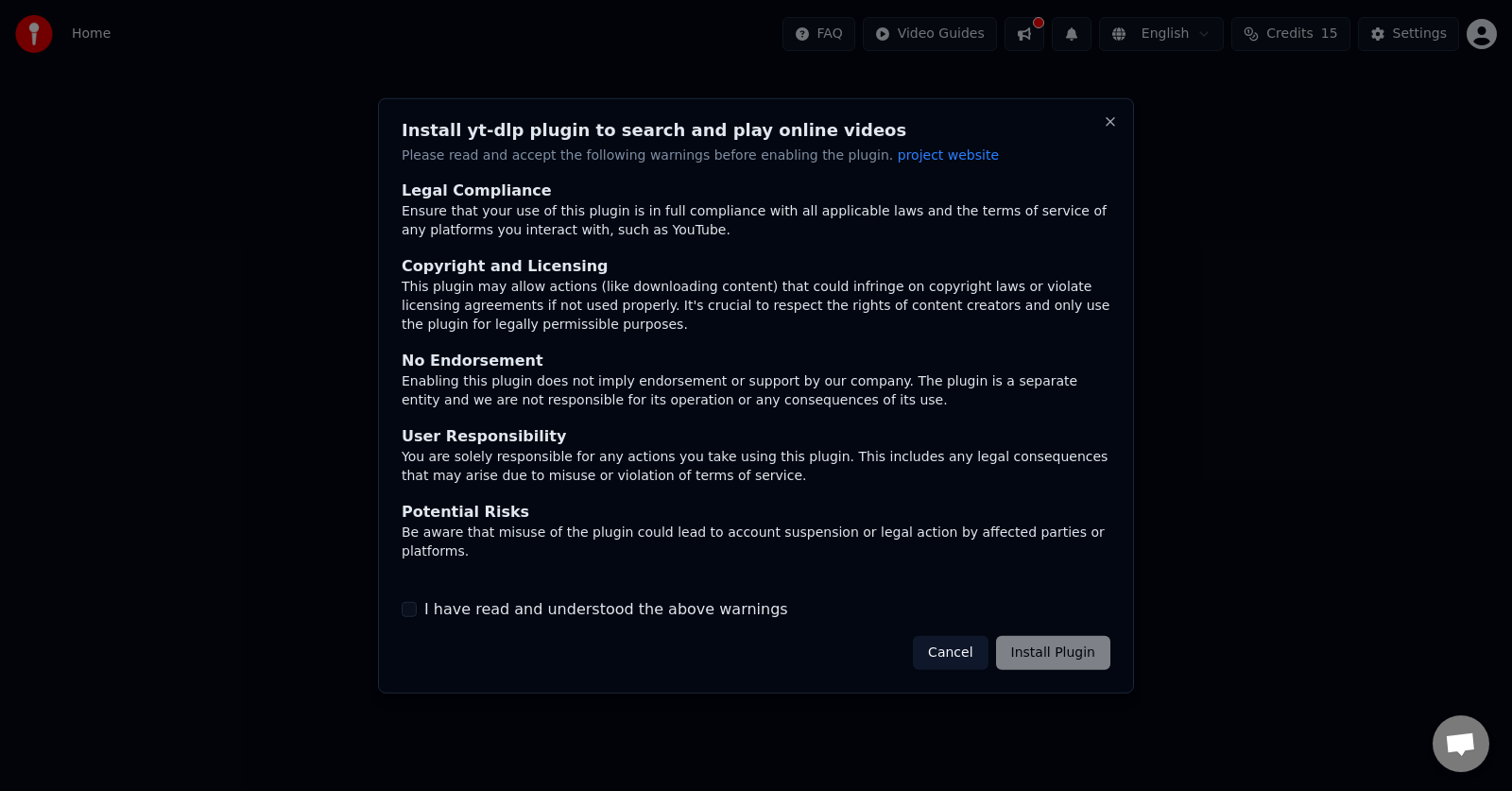
click at [565, 605] on label "I have read and understood the above warnings" at bounding box center [606, 609] width 364 height 22
click at [417, 605] on button "I have read and understood the above warnings" at bounding box center [409, 609] width 15 height 15
click at [1058, 660] on button "Install Plugin" at bounding box center [1053, 653] width 114 height 34
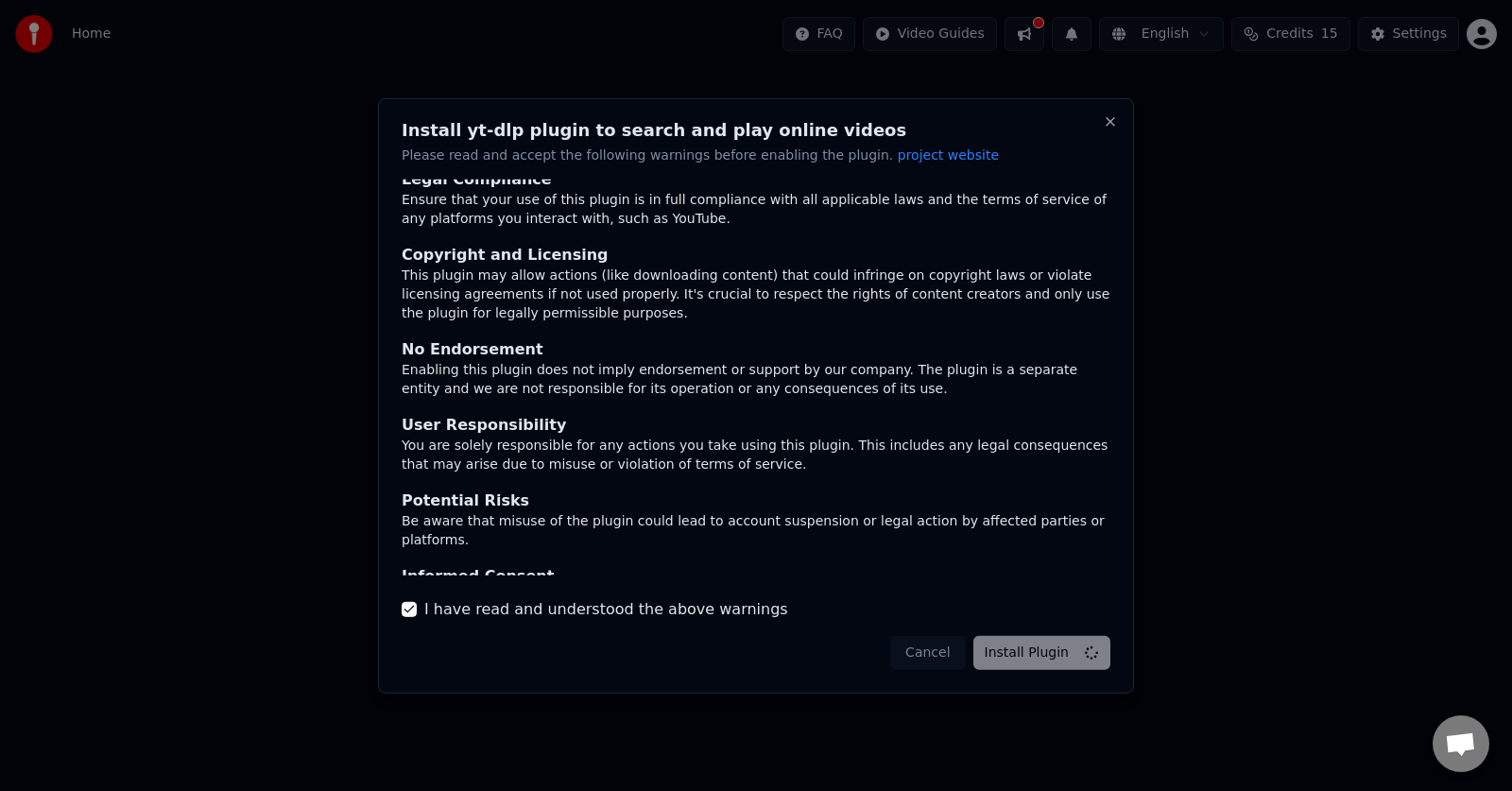
scroll to position [0, 0]
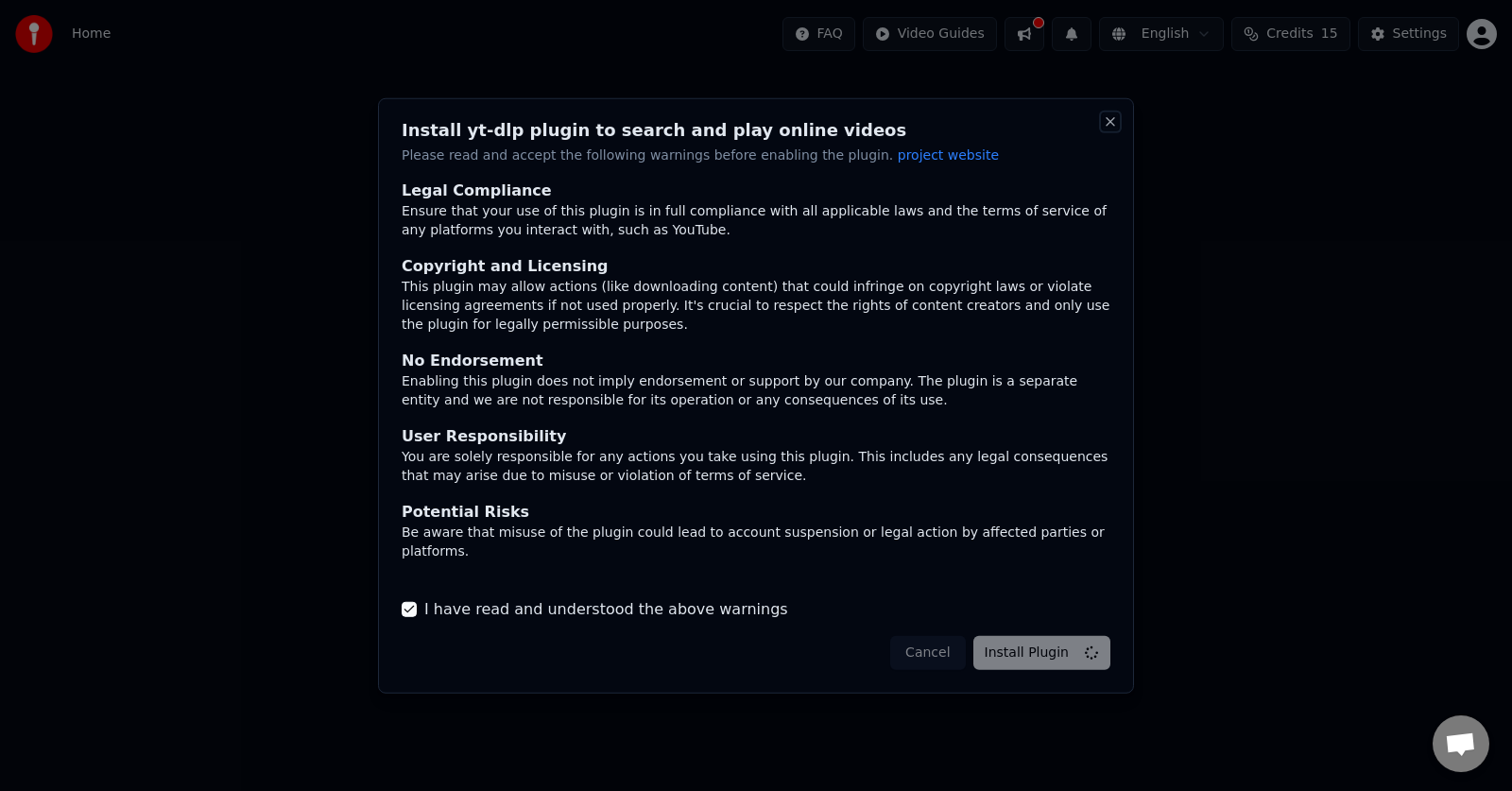
click at [1106, 118] on button "Close" at bounding box center [1110, 120] width 15 height 15
click at [1109, 119] on button "Close" at bounding box center [1110, 120] width 15 height 15
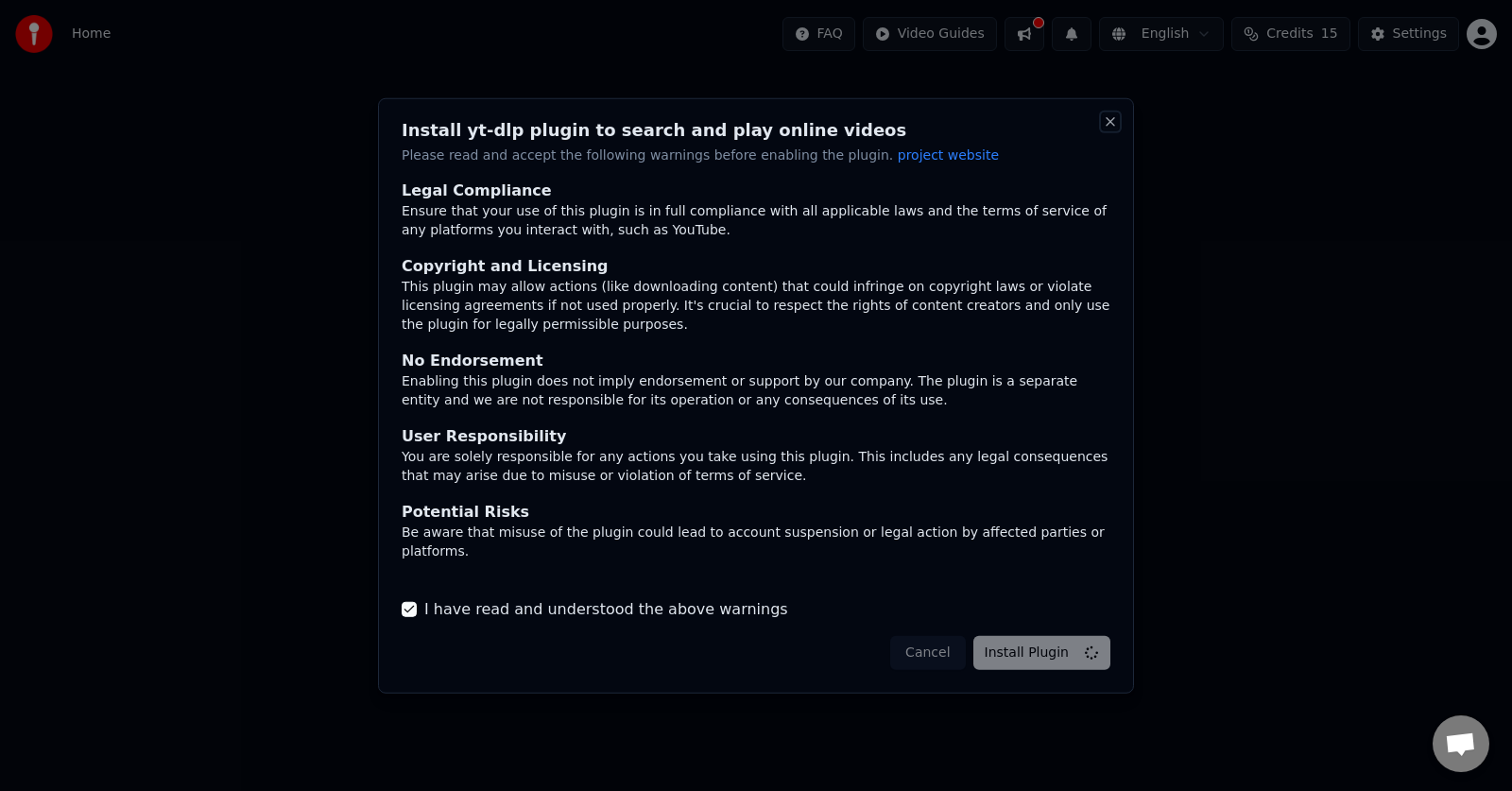
click at [1109, 119] on button "Close" at bounding box center [1110, 120] width 15 height 15
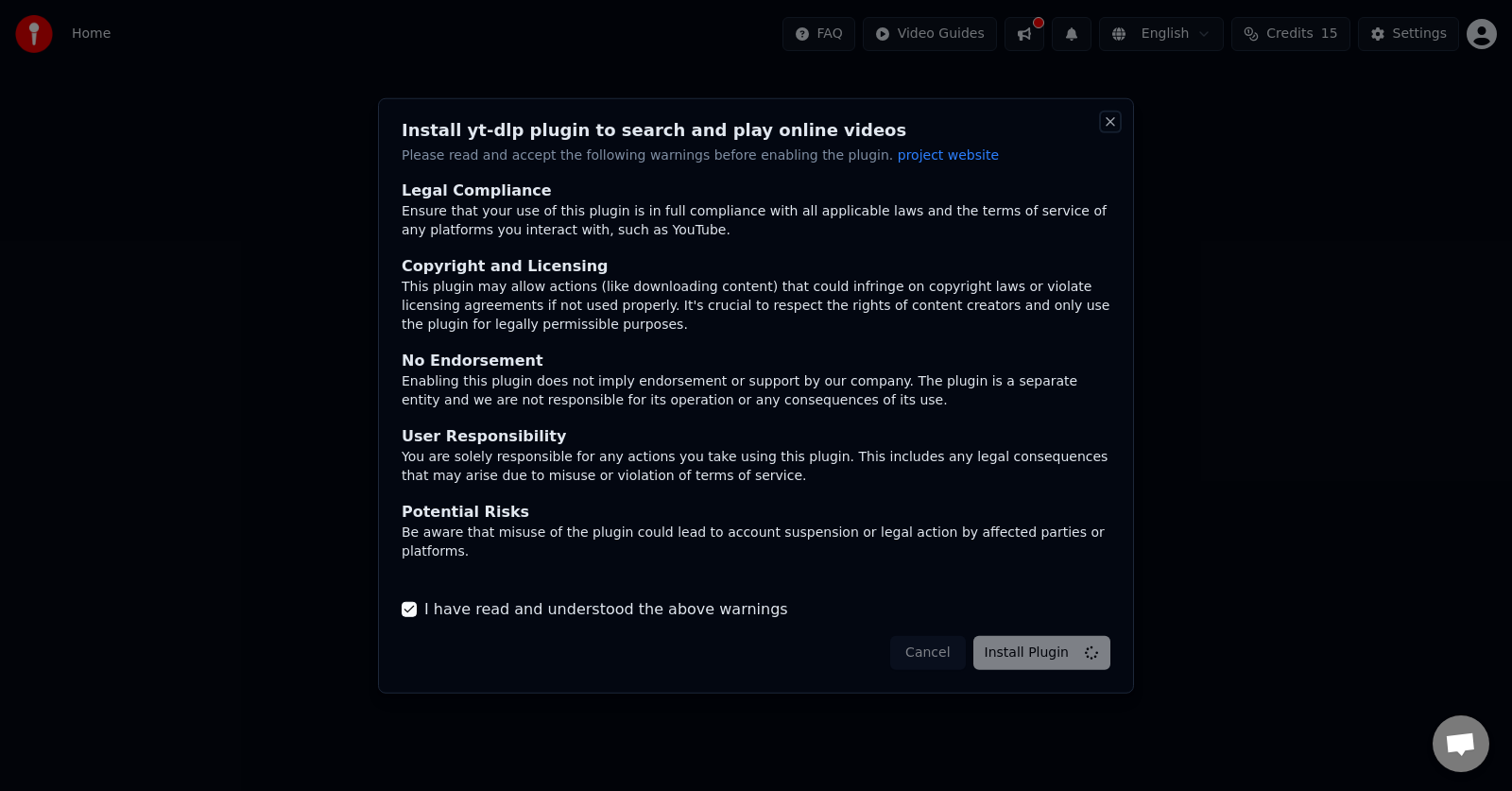
click at [1109, 119] on button "Close" at bounding box center [1110, 120] width 15 height 15
click at [943, 657] on div "Cancel Install Plugin" at bounding box center [1001, 653] width 220 height 34
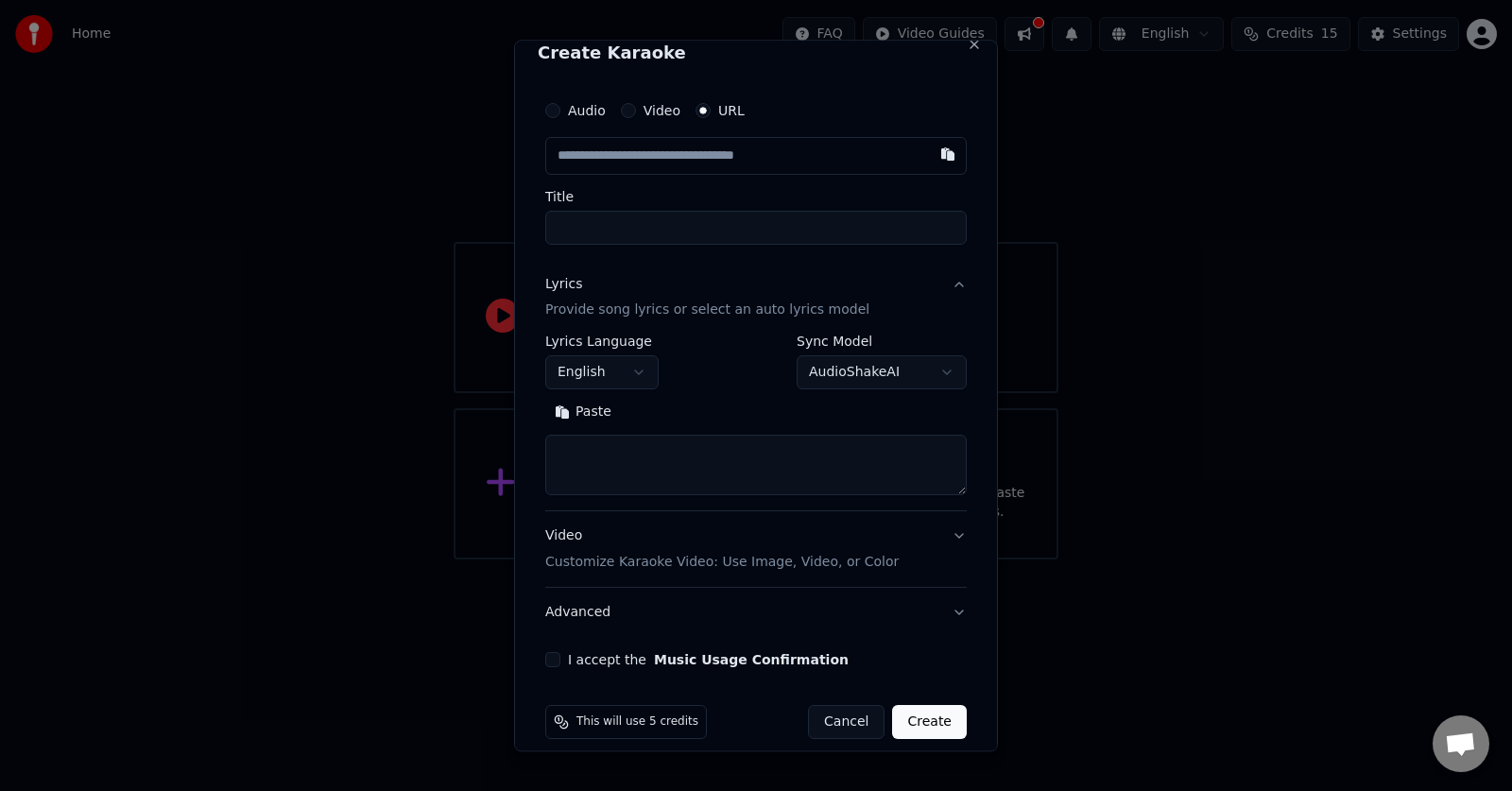
scroll to position [38, 0]
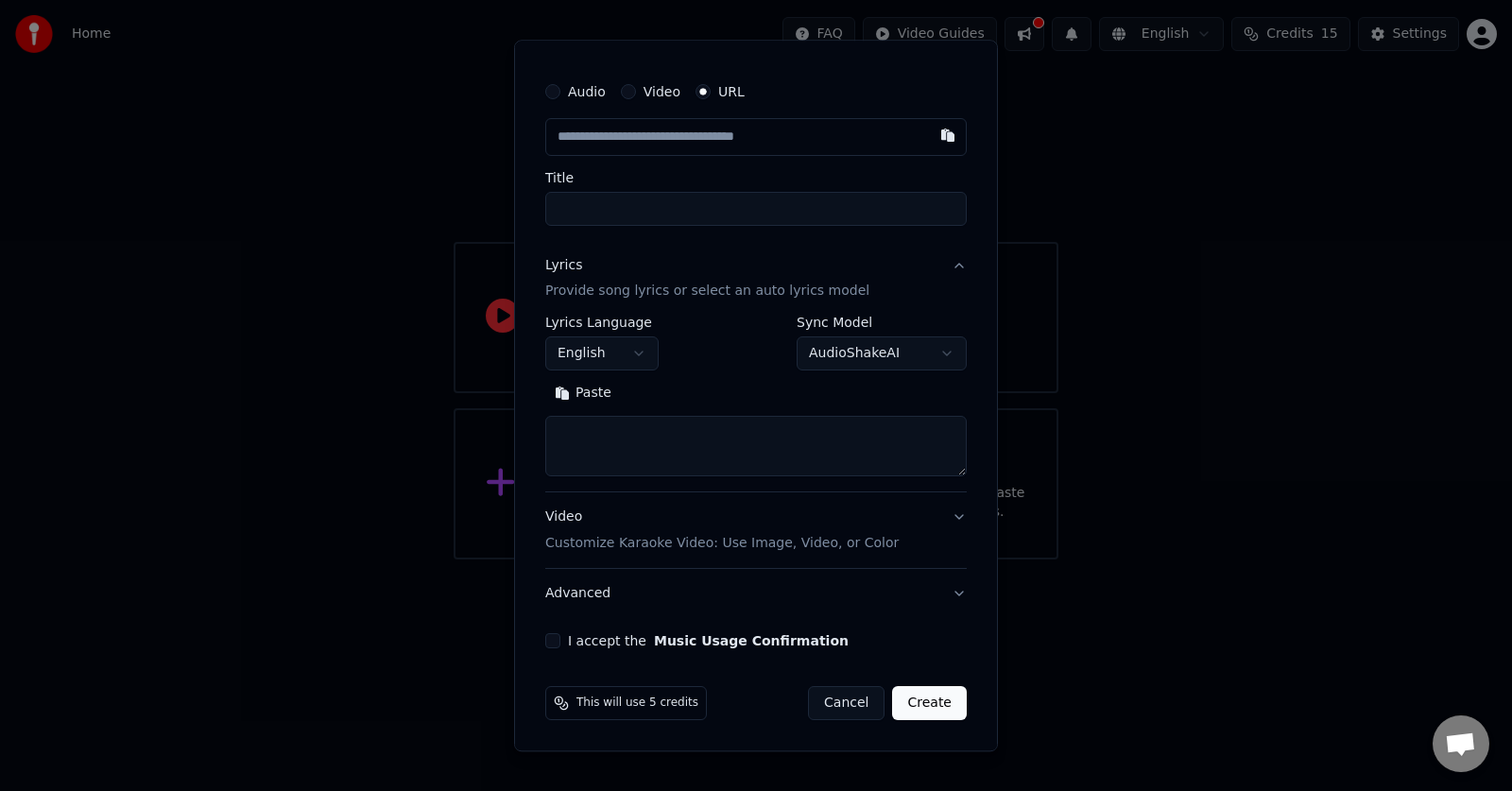
click at [635, 357] on button "English" at bounding box center [602, 354] width 113 height 34
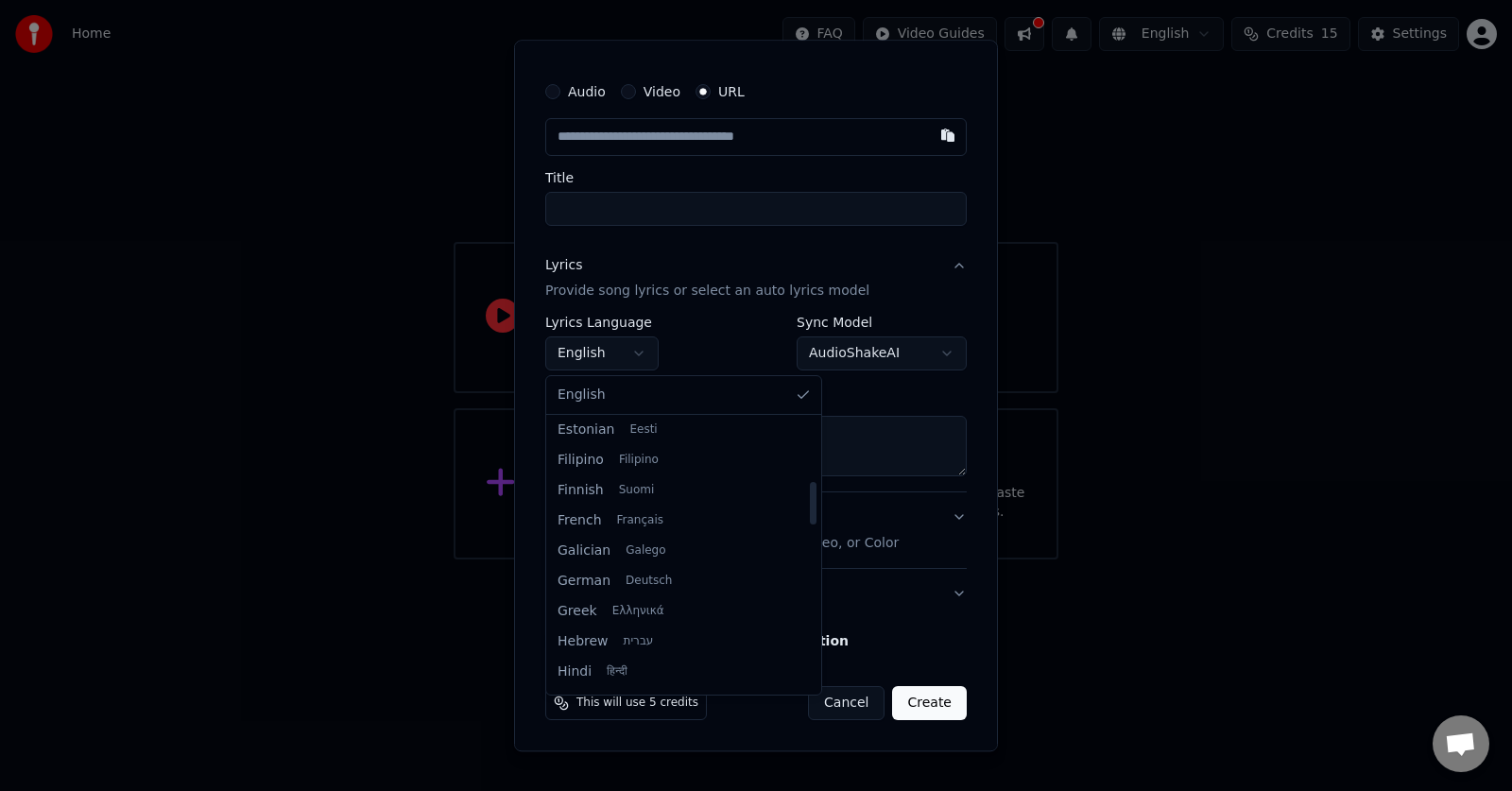
scroll to position [384, 0]
drag, startPoint x: 756, startPoint y: 438, endPoint x: 761, endPoint y: 498, distance: 60.2
click at [810, 498] on div at bounding box center [813, 501] width 7 height 43
select select "**"
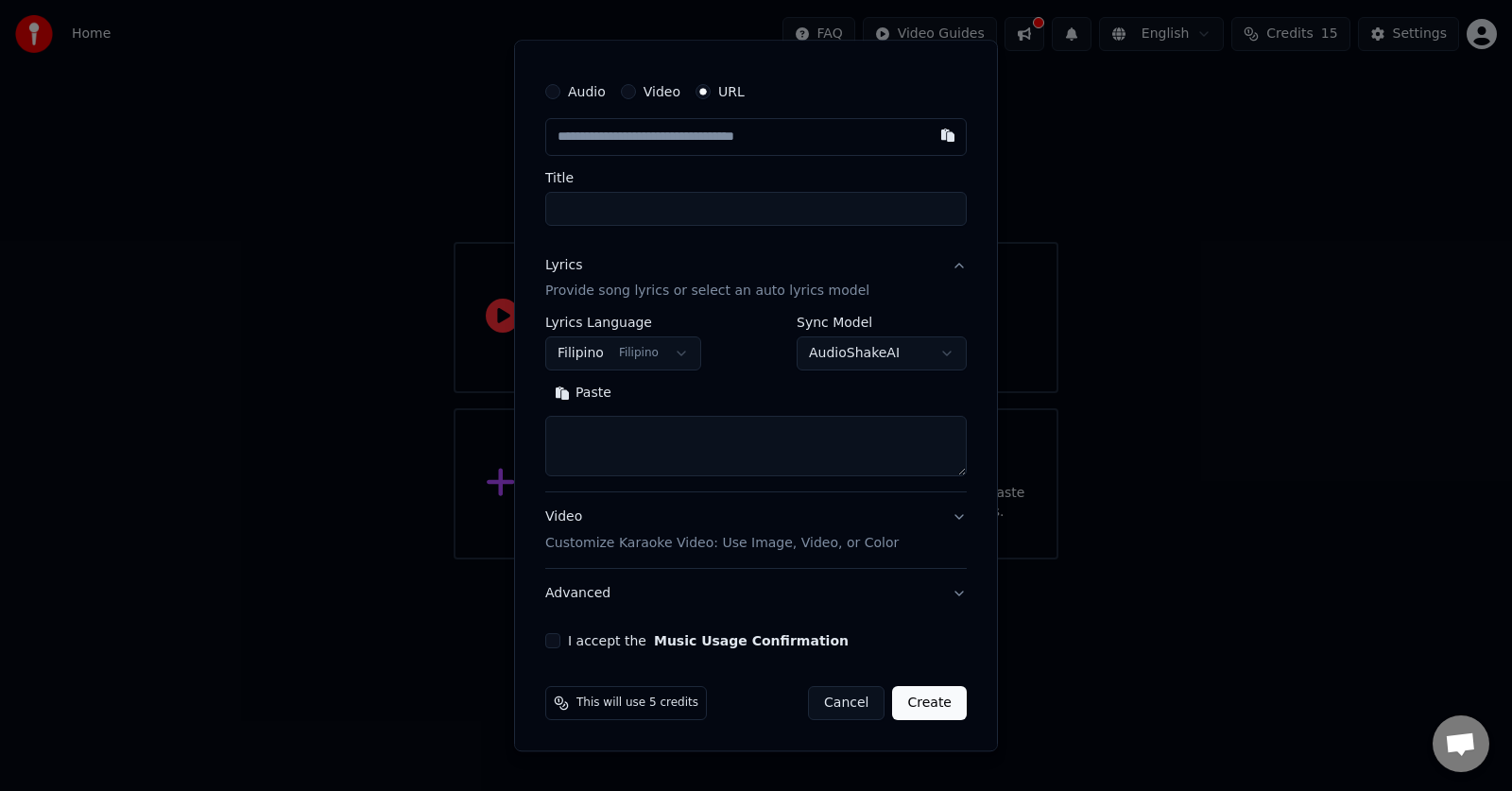
click at [635, 431] on textarea at bounding box center [756, 447] width 421 height 60
paste textarea "**********"
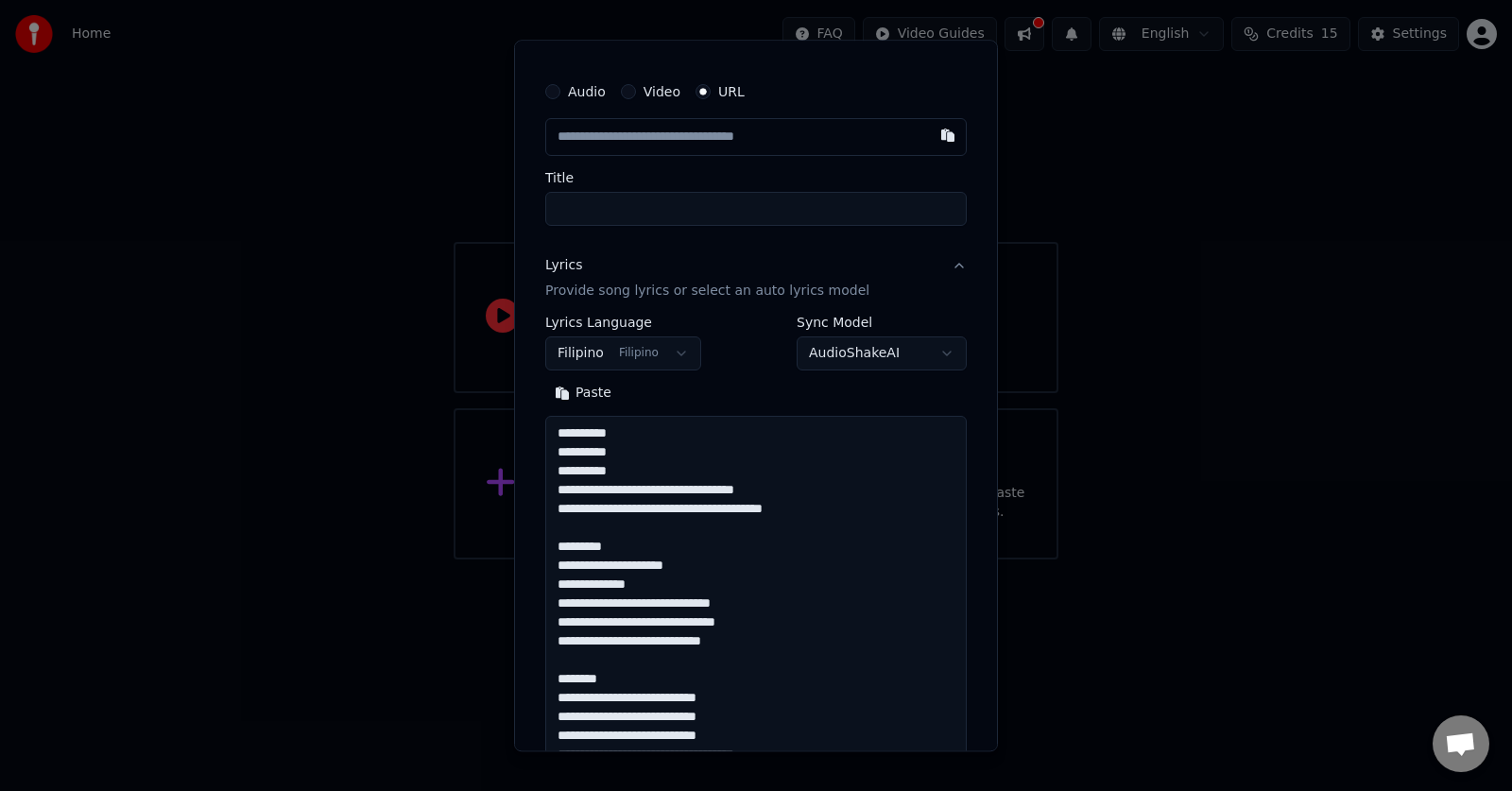
scroll to position [779, 0]
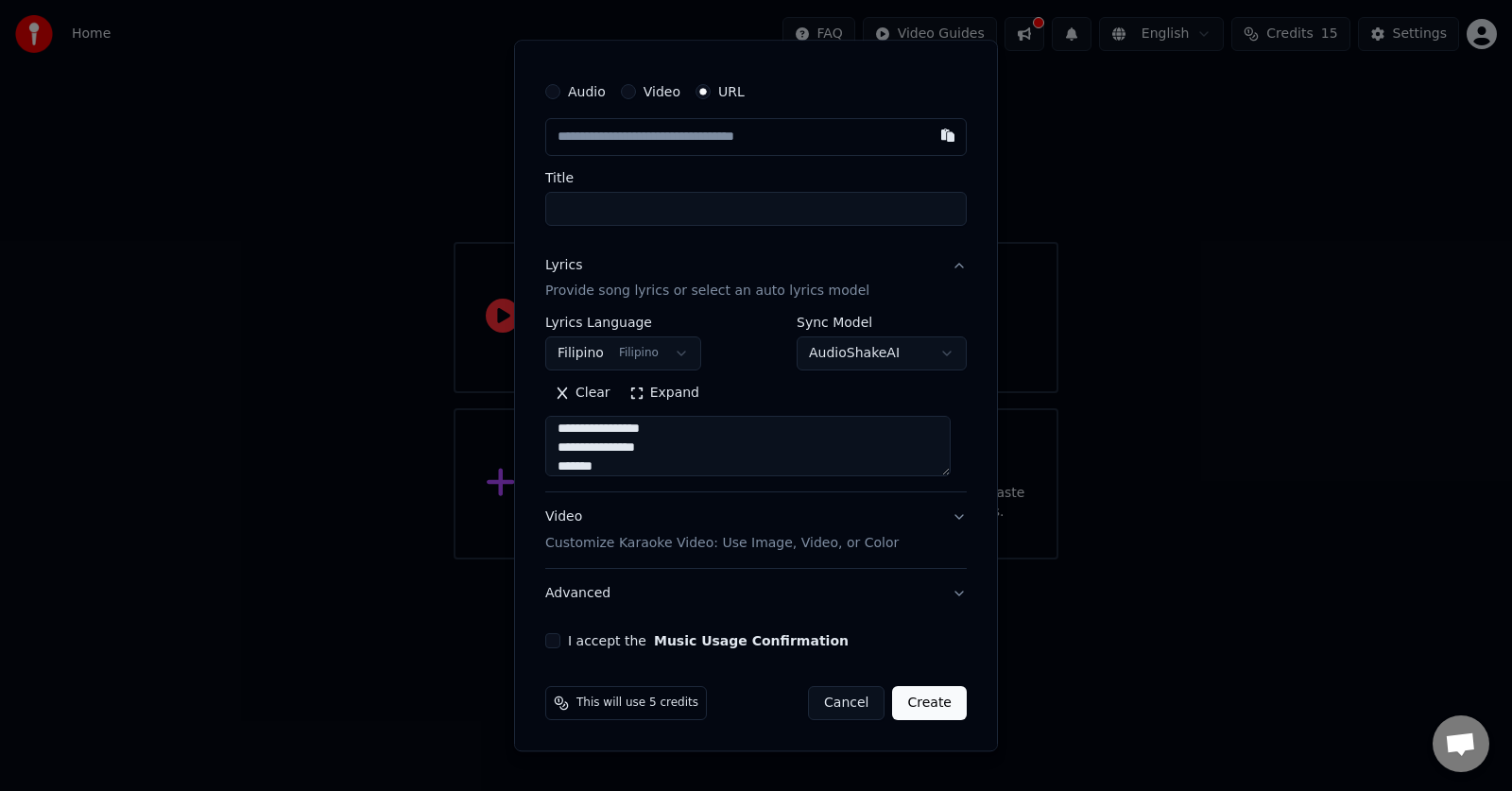
type textarea "**********"
click at [551, 641] on button "I accept the Music Usage Confirmation" at bounding box center [552, 641] width 15 height 15
click at [693, 135] on input "text" at bounding box center [756, 137] width 421 height 38
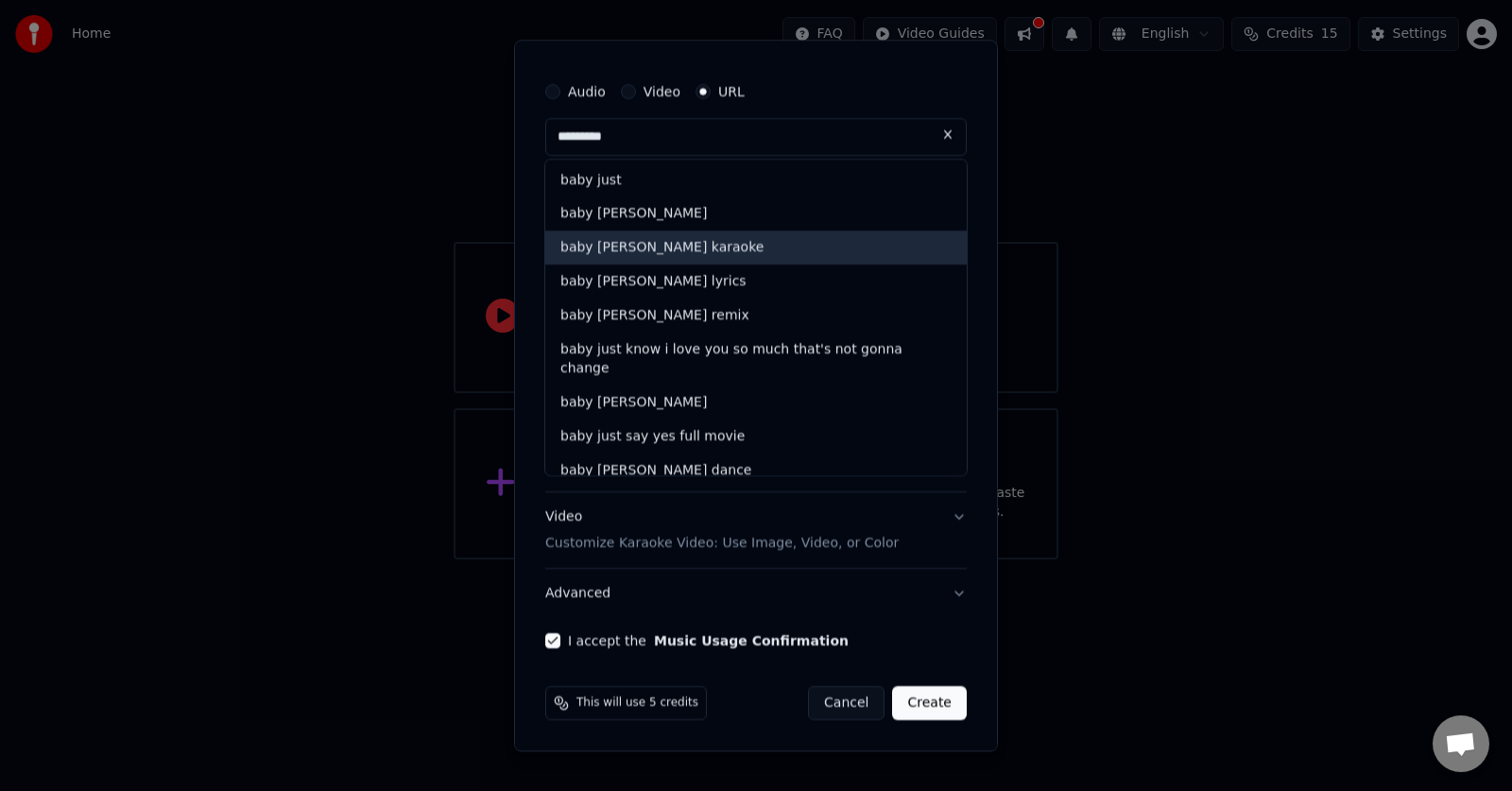
click at [670, 244] on div "baby justin bieber karaoke" at bounding box center [756, 248] width 421 height 34
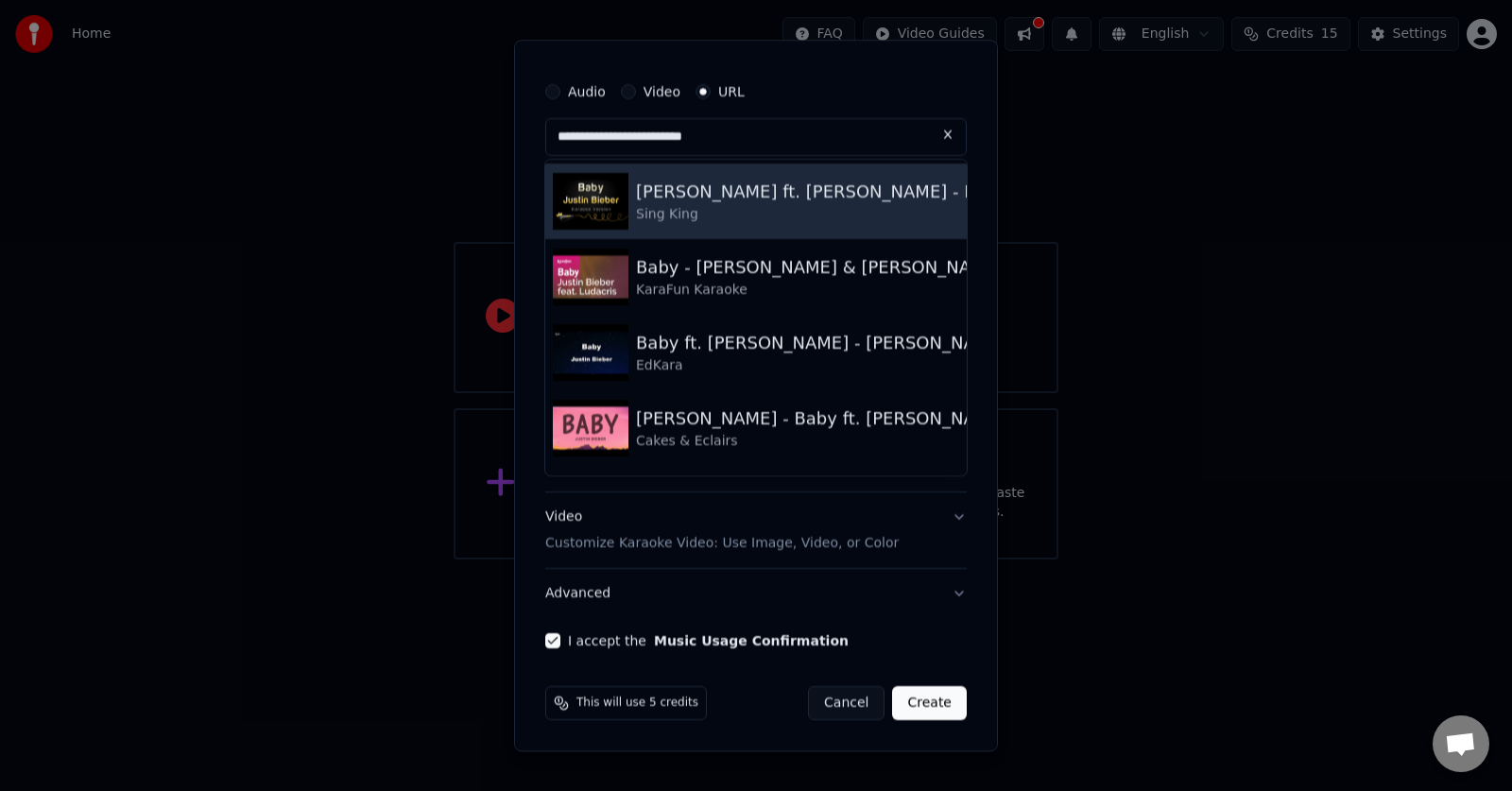
click at [677, 197] on div "Justin Bieber ft. Ludacris - Baby" at bounding box center [821, 191] width 372 height 26
type input "**********"
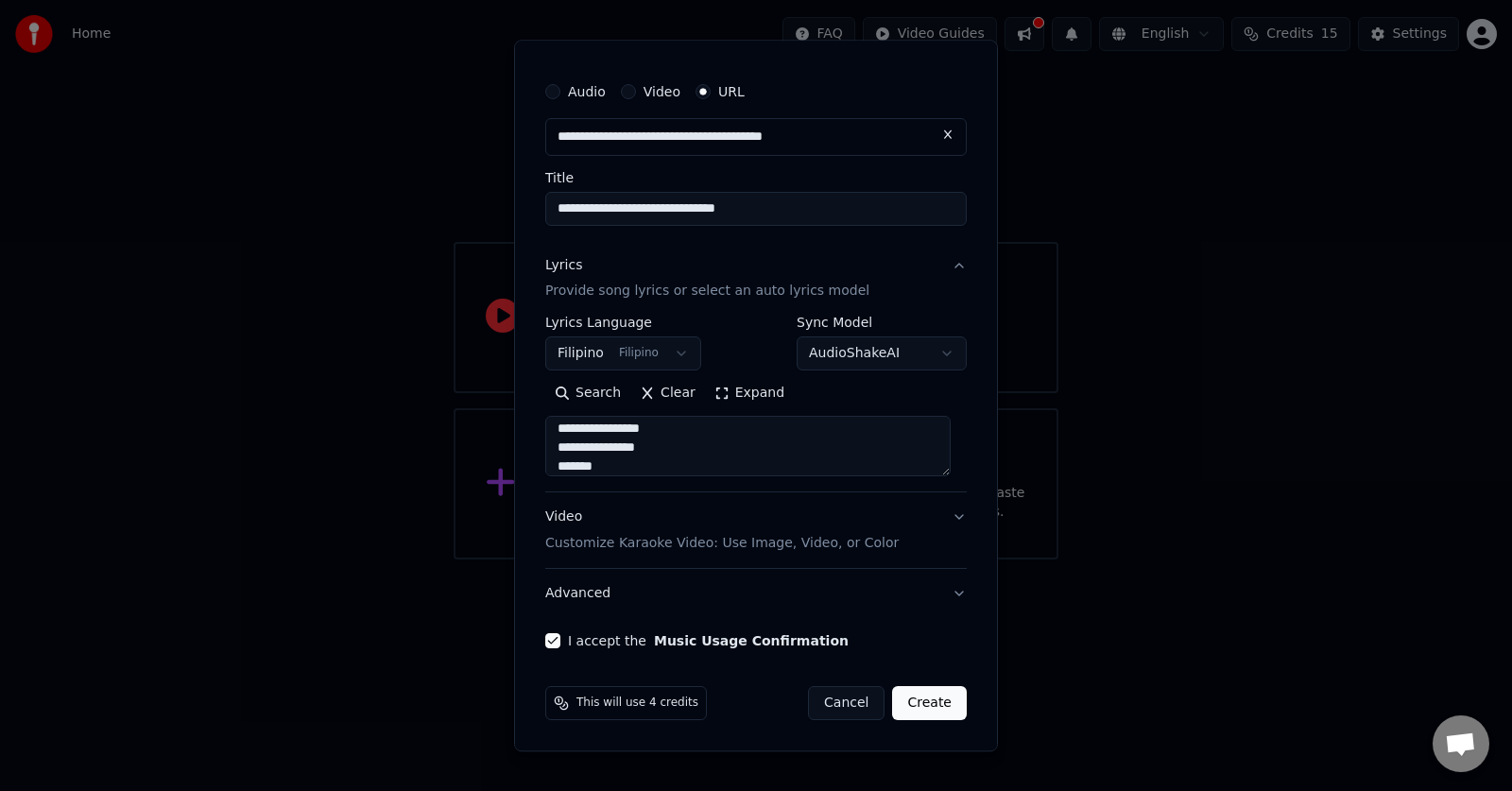
click at [922, 707] on button "Create" at bounding box center [929, 703] width 75 height 34
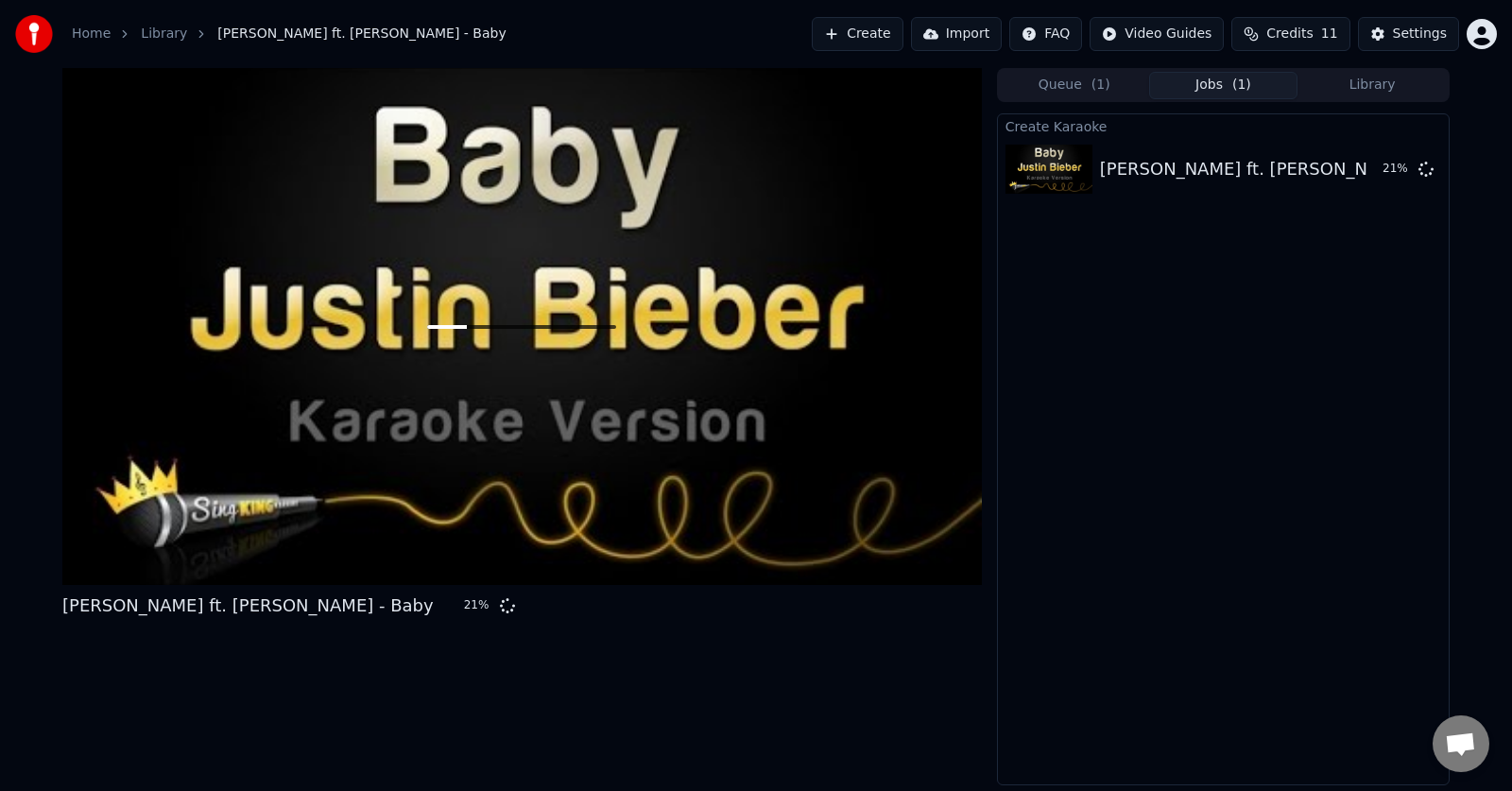
click at [534, 437] on div at bounding box center [522, 327] width 920 height 517
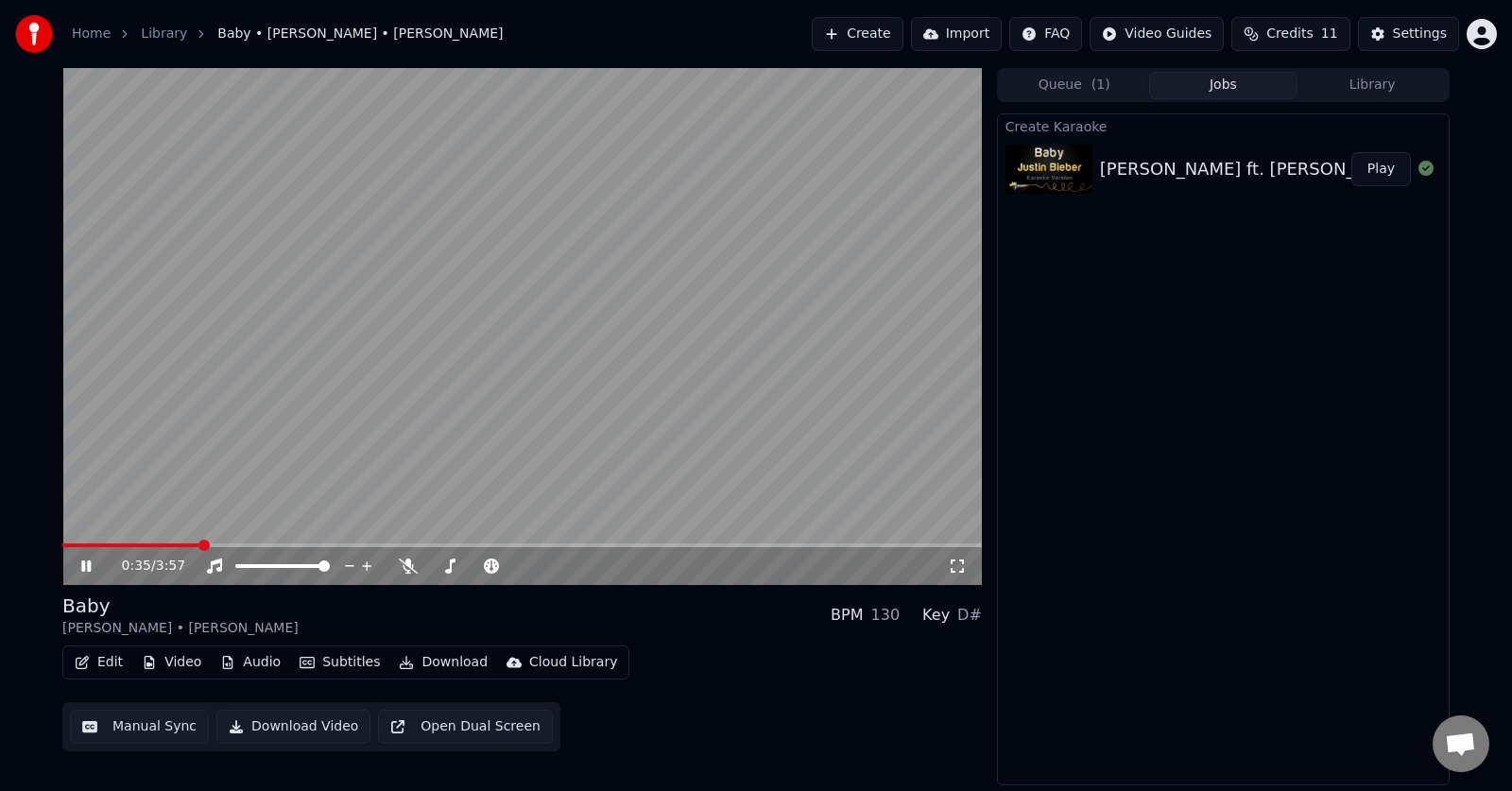
click at [1030, 90] on button "Queue ( 1 )" at bounding box center [1074, 86] width 149 height 27
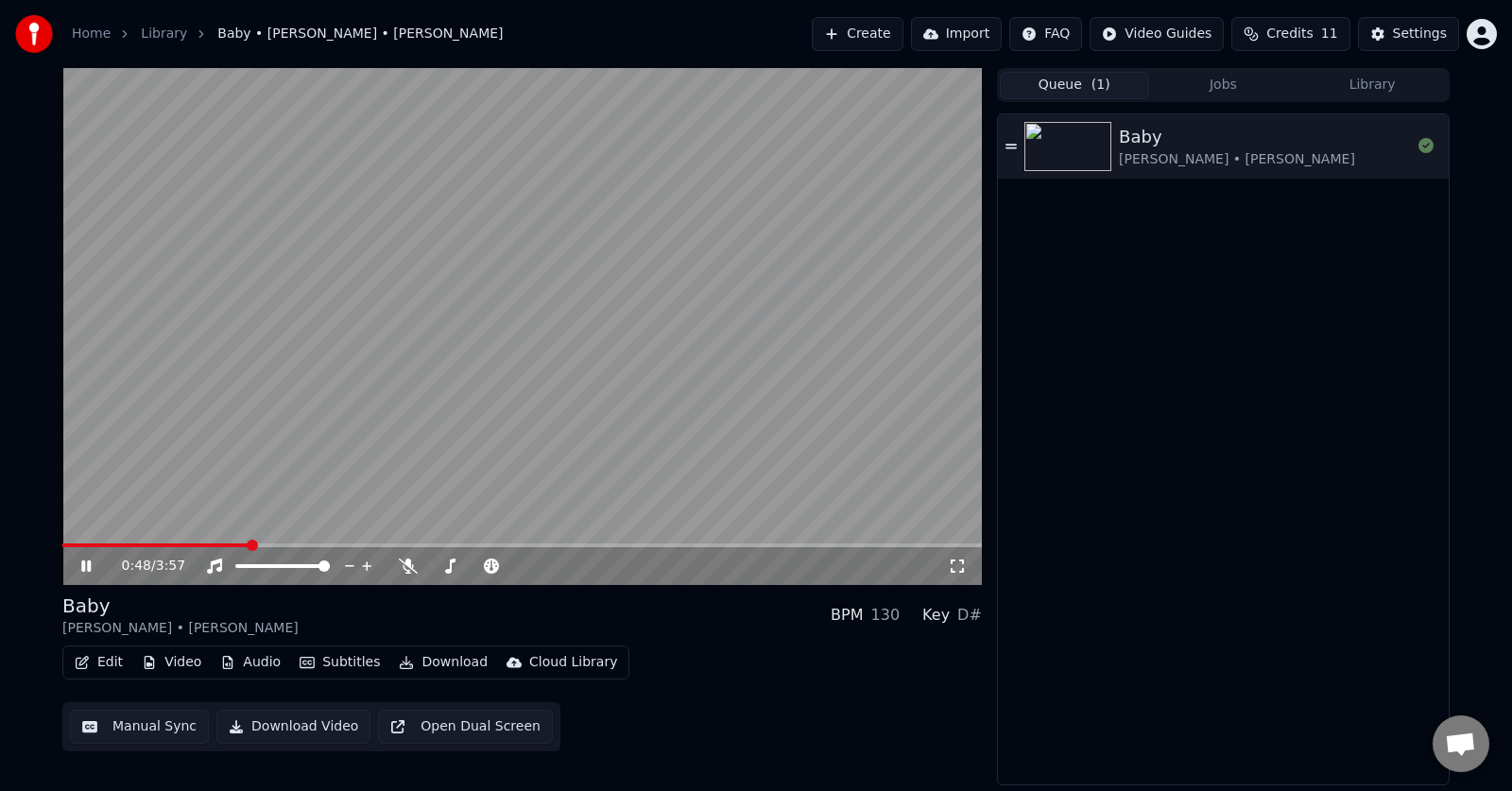
click at [675, 392] on video at bounding box center [522, 327] width 920 height 517
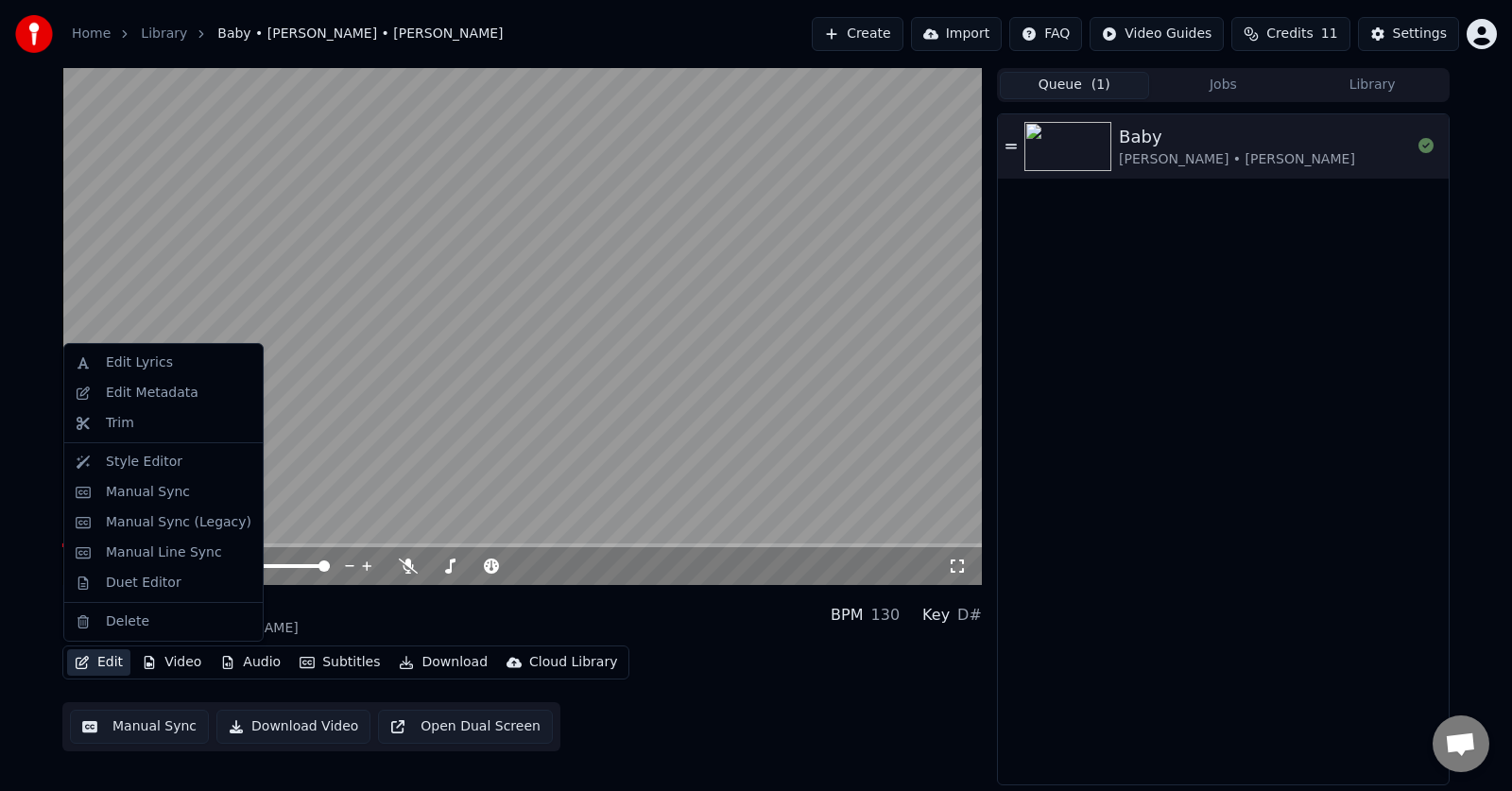
click at [99, 653] on button "Edit" at bounding box center [99, 662] width 63 height 26
click at [151, 351] on div "Edit Lyrics" at bounding box center [164, 362] width 191 height 30
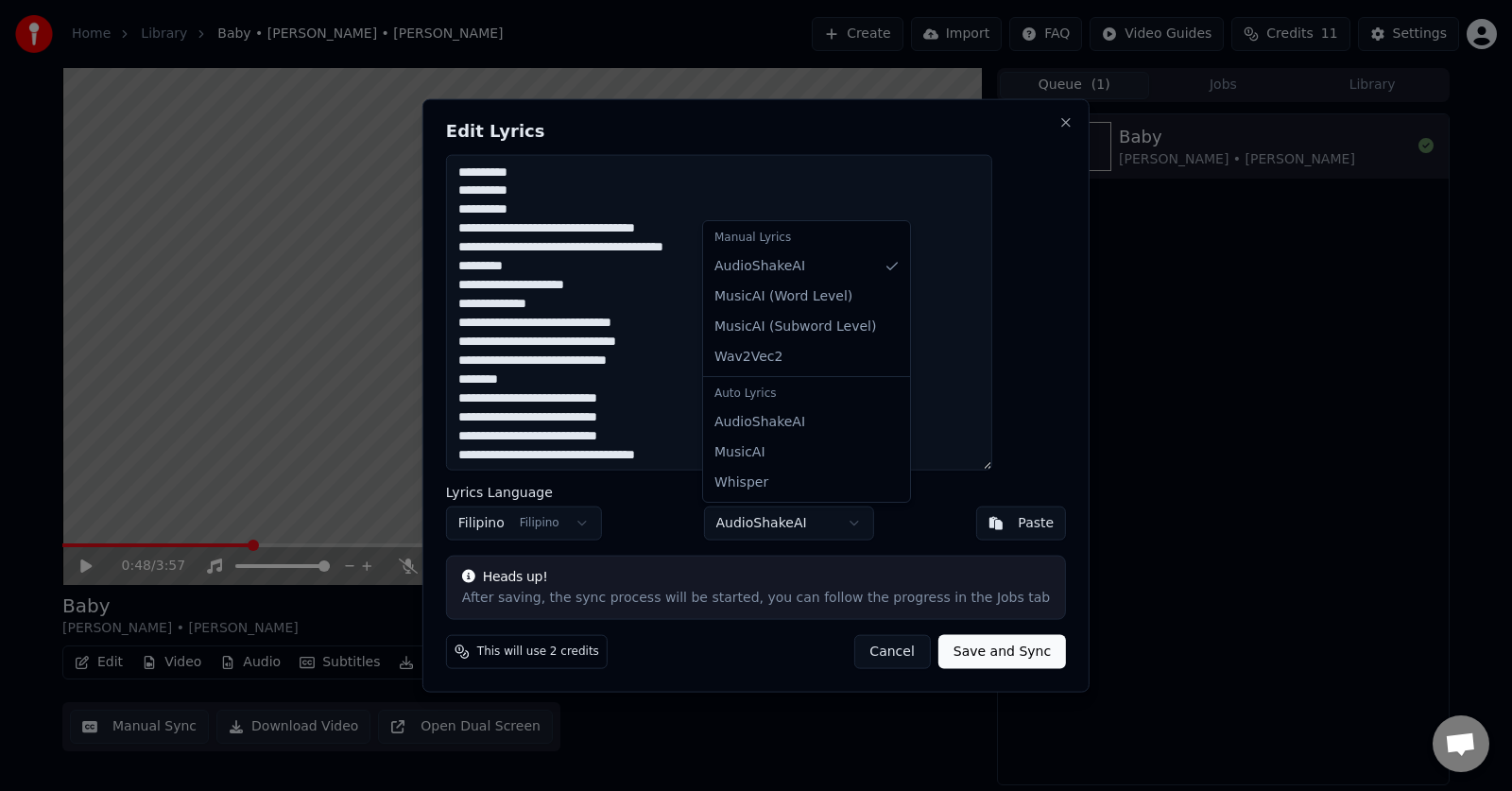
click at [850, 529] on body "Home Library Baby • Justin Bieber • Ludacris Create Import FAQ Video Guides Cre…" at bounding box center [756, 395] width 1512 height 791
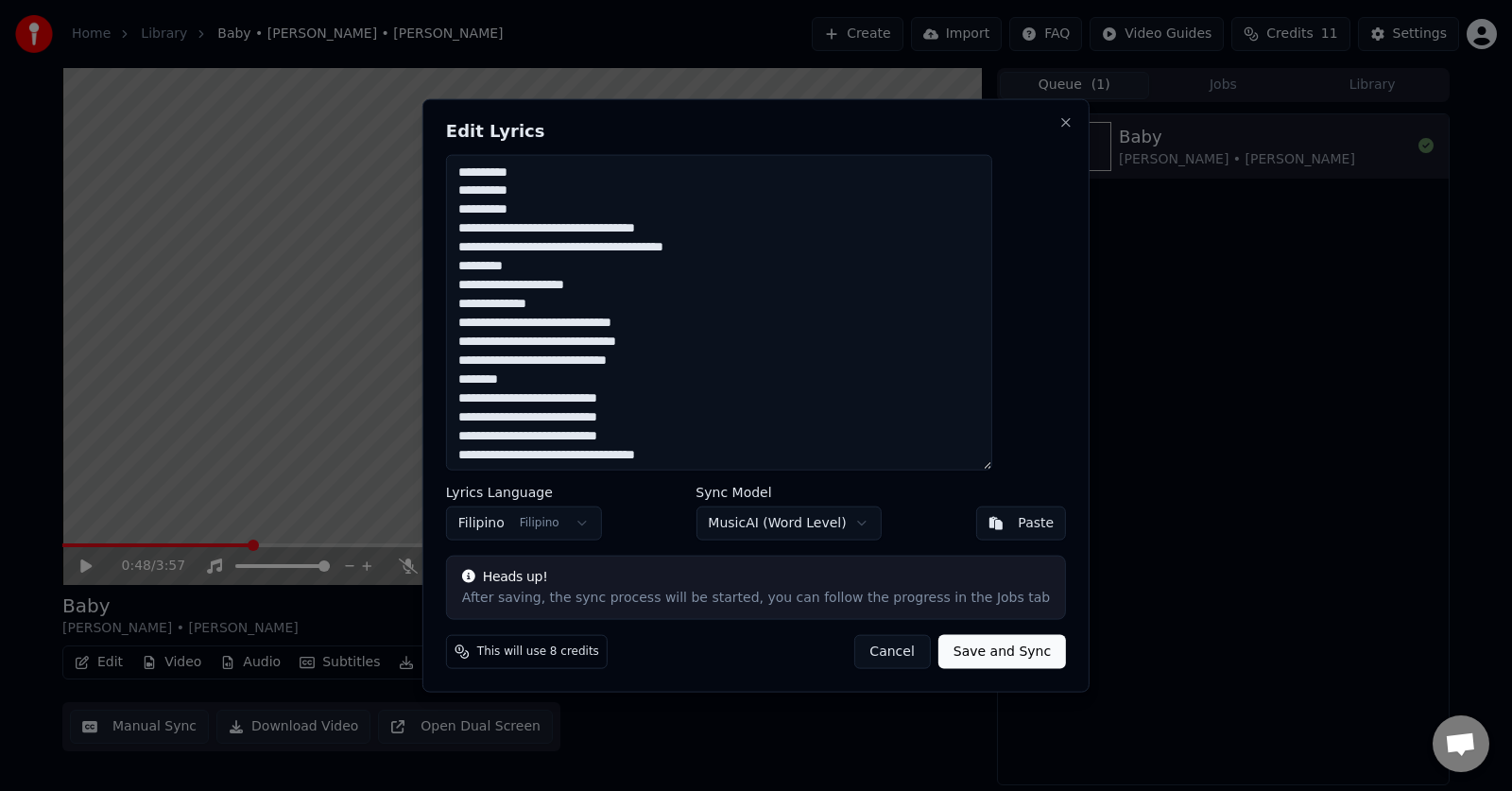
click at [976, 654] on button "Save and Sync" at bounding box center [1002, 652] width 128 height 34
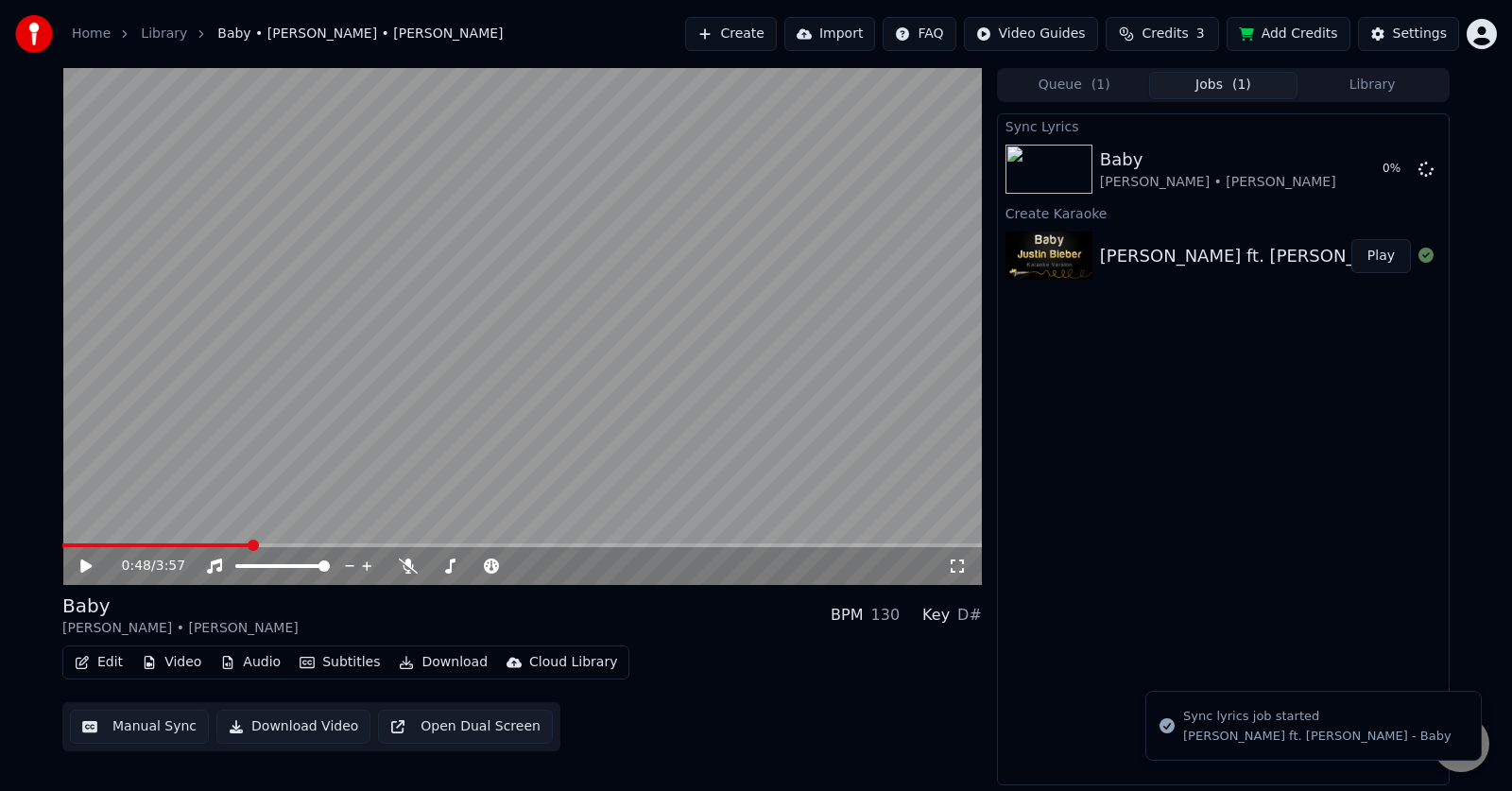
click at [184, 395] on video at bounding box center [522, 327] width 920 height 517
click at [118, 543] on span at bounding box center [157, 545] width 190 height 4
click at [62, 551] on span at bounding box center [68, 545] width 12 height 12
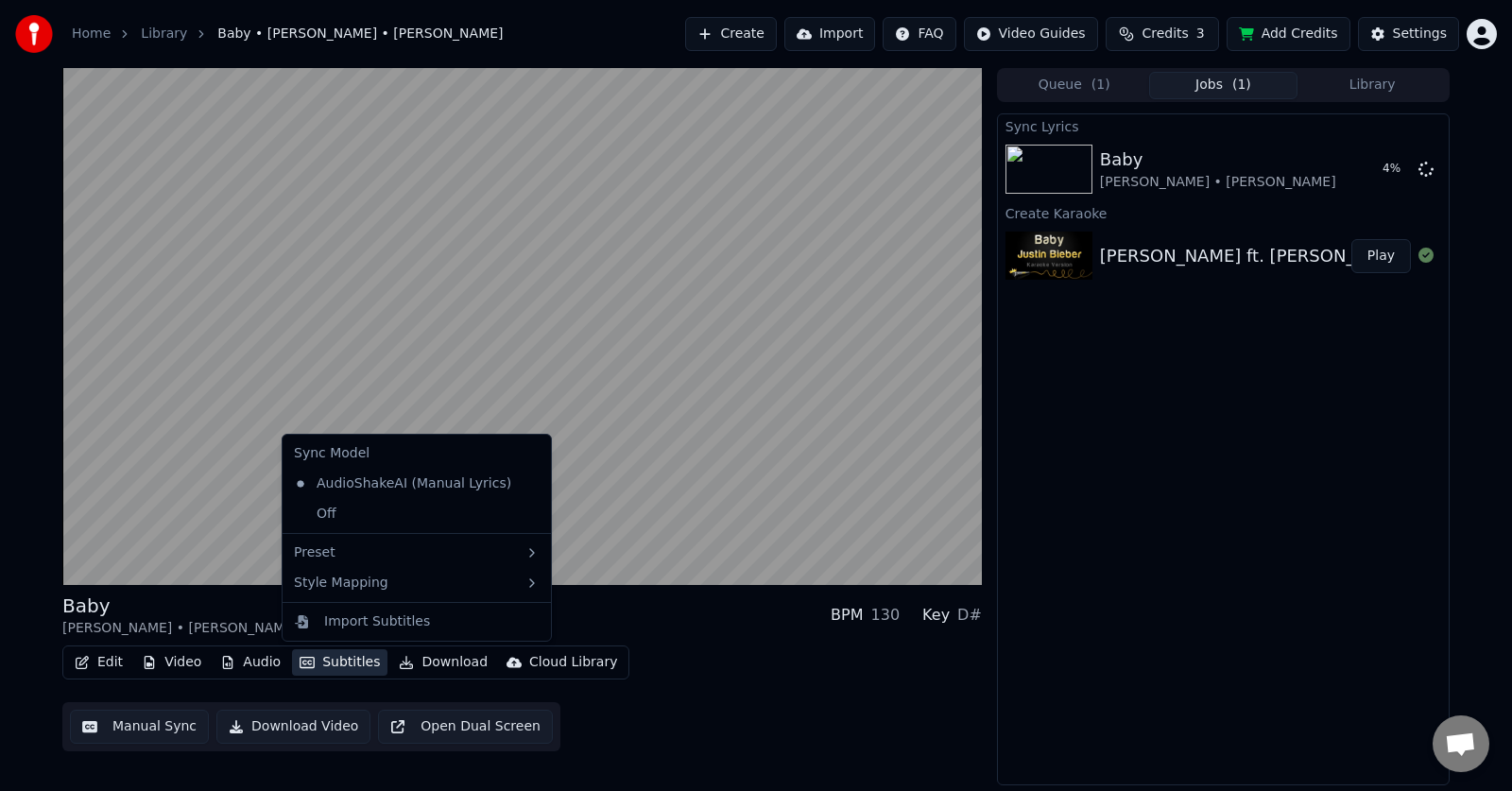
click at [328, 659] on button "Subtitles" at bounding box center [339, 662] width 96 height 26
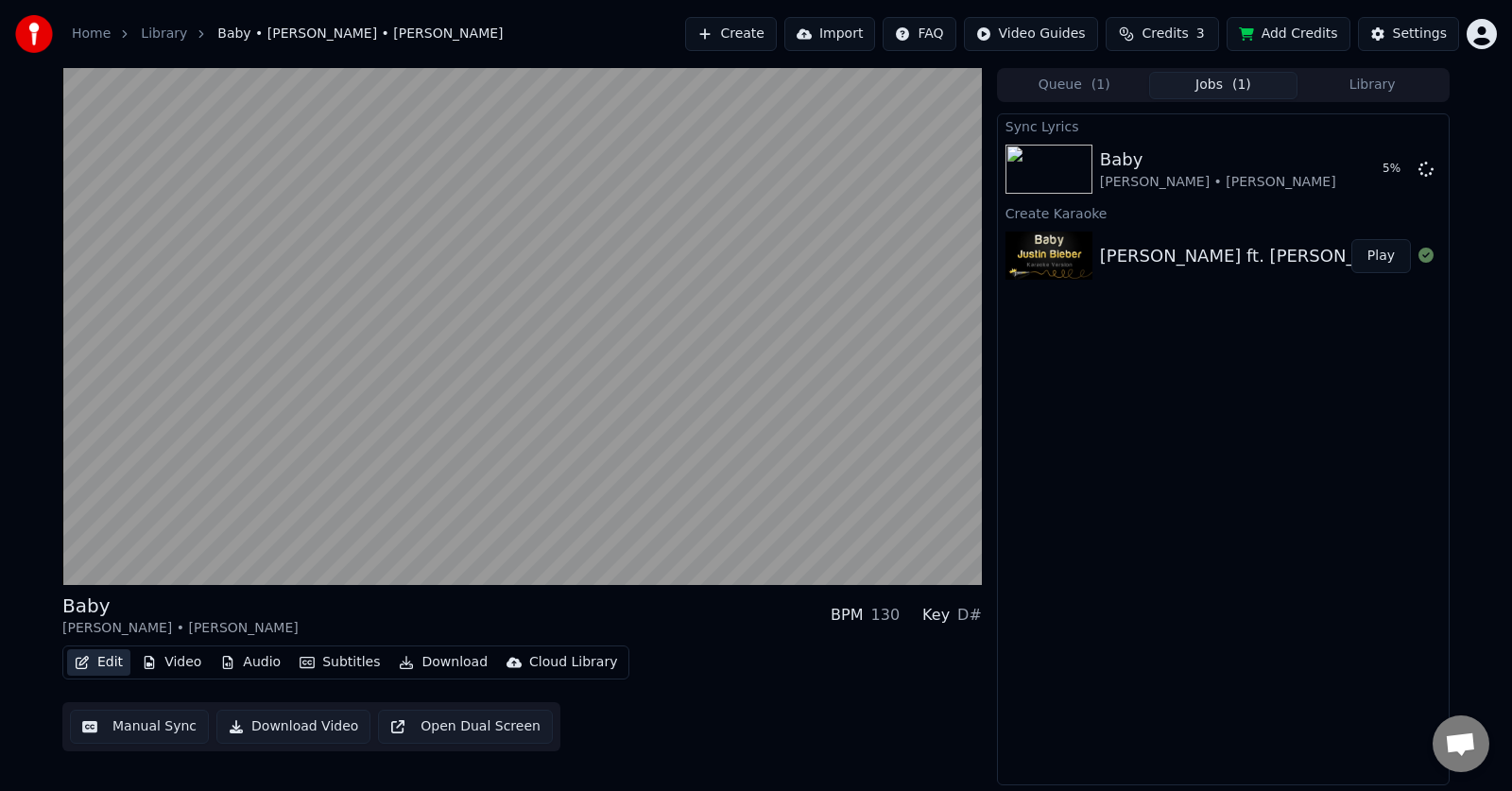
click at [96, 665] on button "Edit" at bounding box center [99, 662] width 63 height 26
click at [80, 678] on div "Edit Video Audio Subtitles Download Cloud Library" at bounding box center [345, 662] width 567 height 34
click at [900, 619] on div "130" at bounding box center [886, 614] width 29 height 22
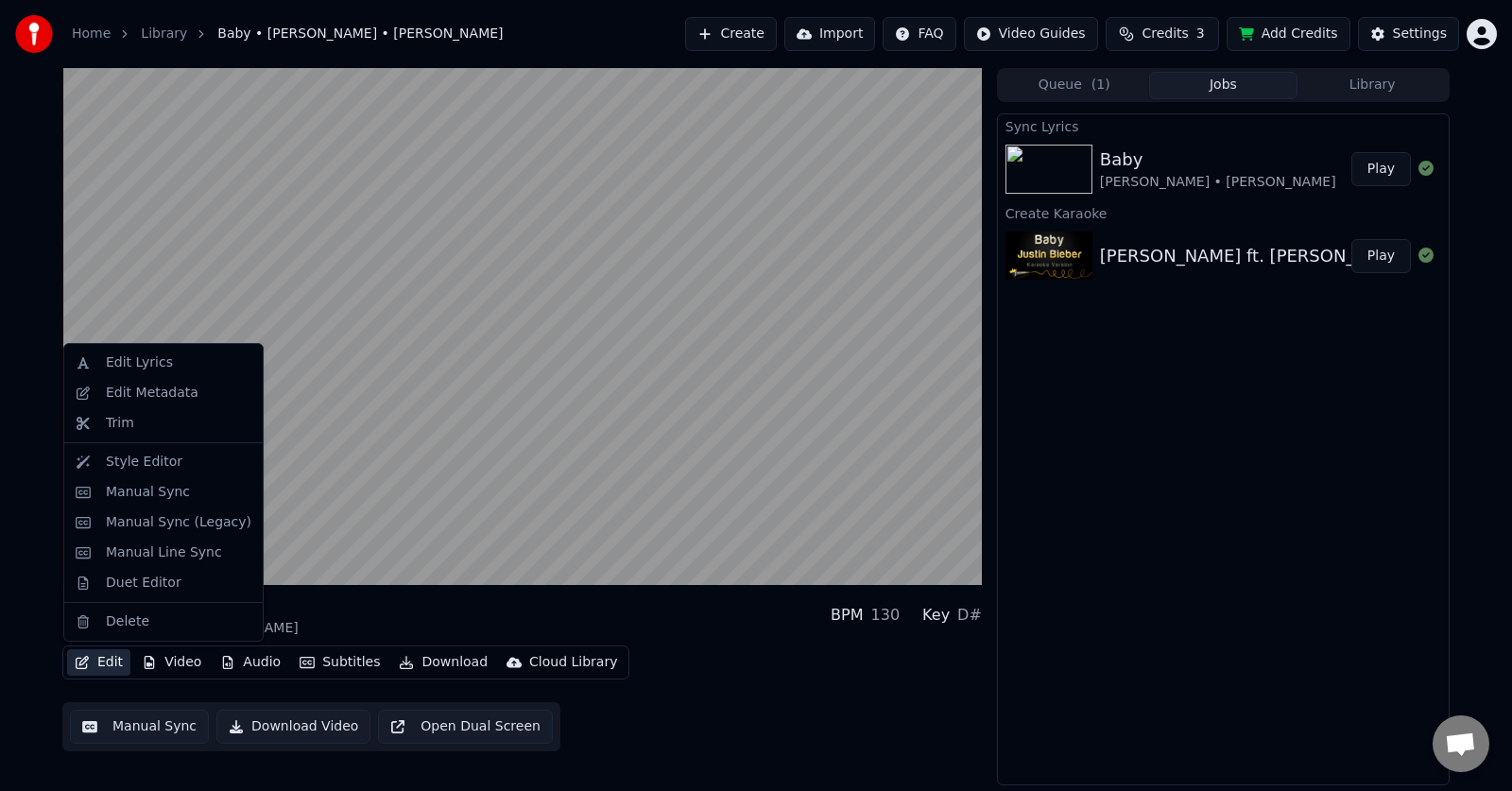
click at [121, 658] on button "Edit" at bounding box center [99, 662] width 63 height 26
click at [139, 549] on div "Manual Line Sync" at bounding box center [163, 552] width 116 height 19
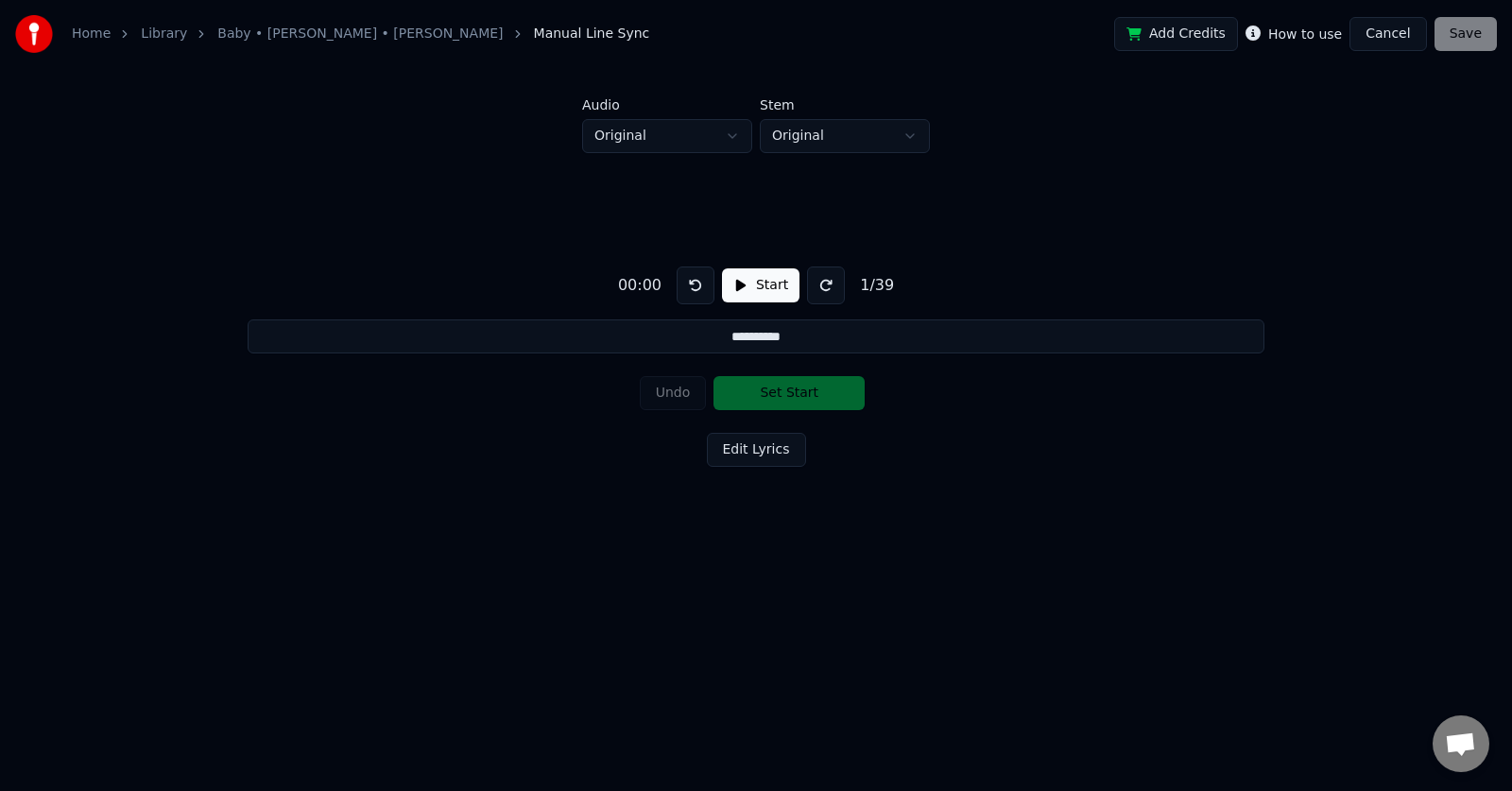
click at [754, 288] on button "Start" at bounding box center [760, 285] width 77 height 34
click at [803, 397] on button "Set Start" at bounding box center [788, 393] width 151 height 34
click at [803, 397] on button "Set End" at bounding box center [788, 393] width 151 height 34
click at [803, 397] on button "Set Start" at bounding box center [788, 393] width 151 height 34
click at [803, 397] on button "Set End" at bounding box center [788, 393] width 151 height 34
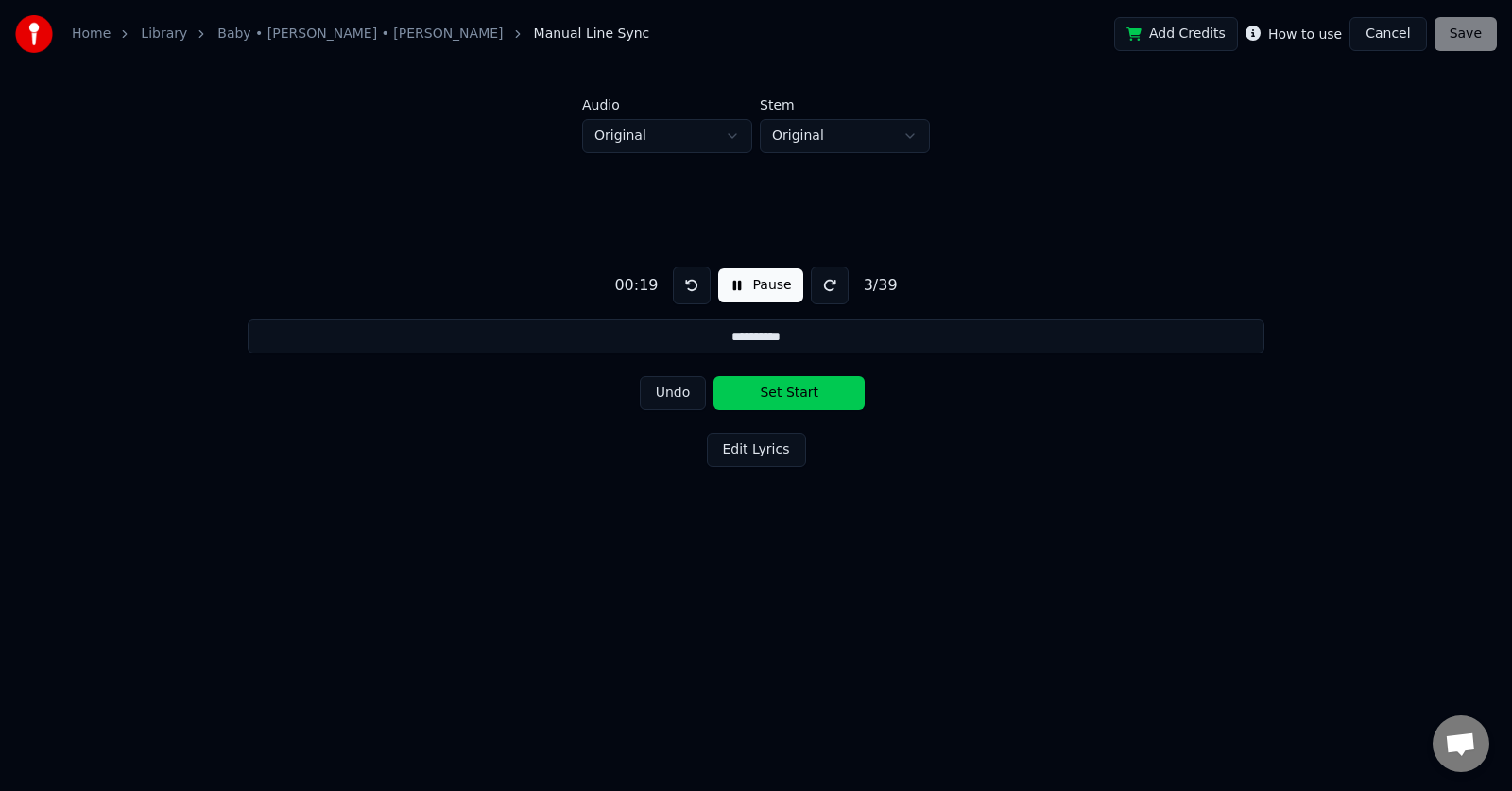
click at [815, 389] on button "Set Start" at bounding box center [788, 393] width 151 height 34
click at [815, 389] on button "Set End" at bounding box center [788, 393] width 151 height 34
click at [815, 389] on button "Set Start" at bounding box center [788, 393] width 151 height 34
click at [815, 389] on button "Set End" at bounding box center [788, 393] width 151 height 34
click at [815, 389] on button "Set Start" at bounding box center [788, 393] width 151 height 34
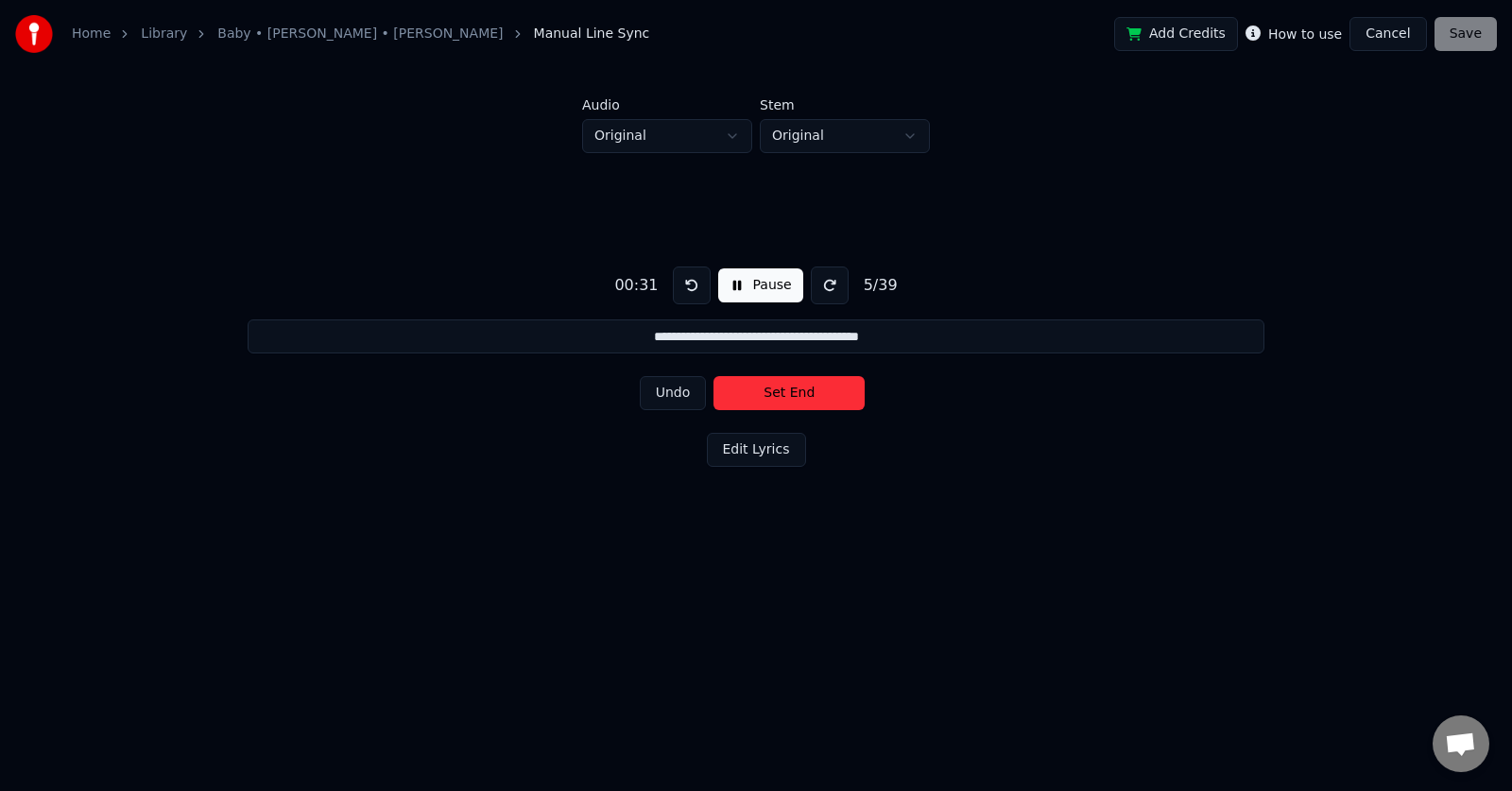
click at [815, 389] on button "Set End" at bounding box center [788, 393] width 151 height 34
click at [815, 389] on button "Set Start" at bounding box center [788, 393] width 151 height 34
click at [815, 389] on button "Set End" at bounding box center [788, 393] width 151 height 34
click at [815, 389] on button "Set Start" at bounding box center [788, 393] width 151 height 34
click at [815, 389] on button "Set End" at bounding box center [788, 393] width 151 height 34
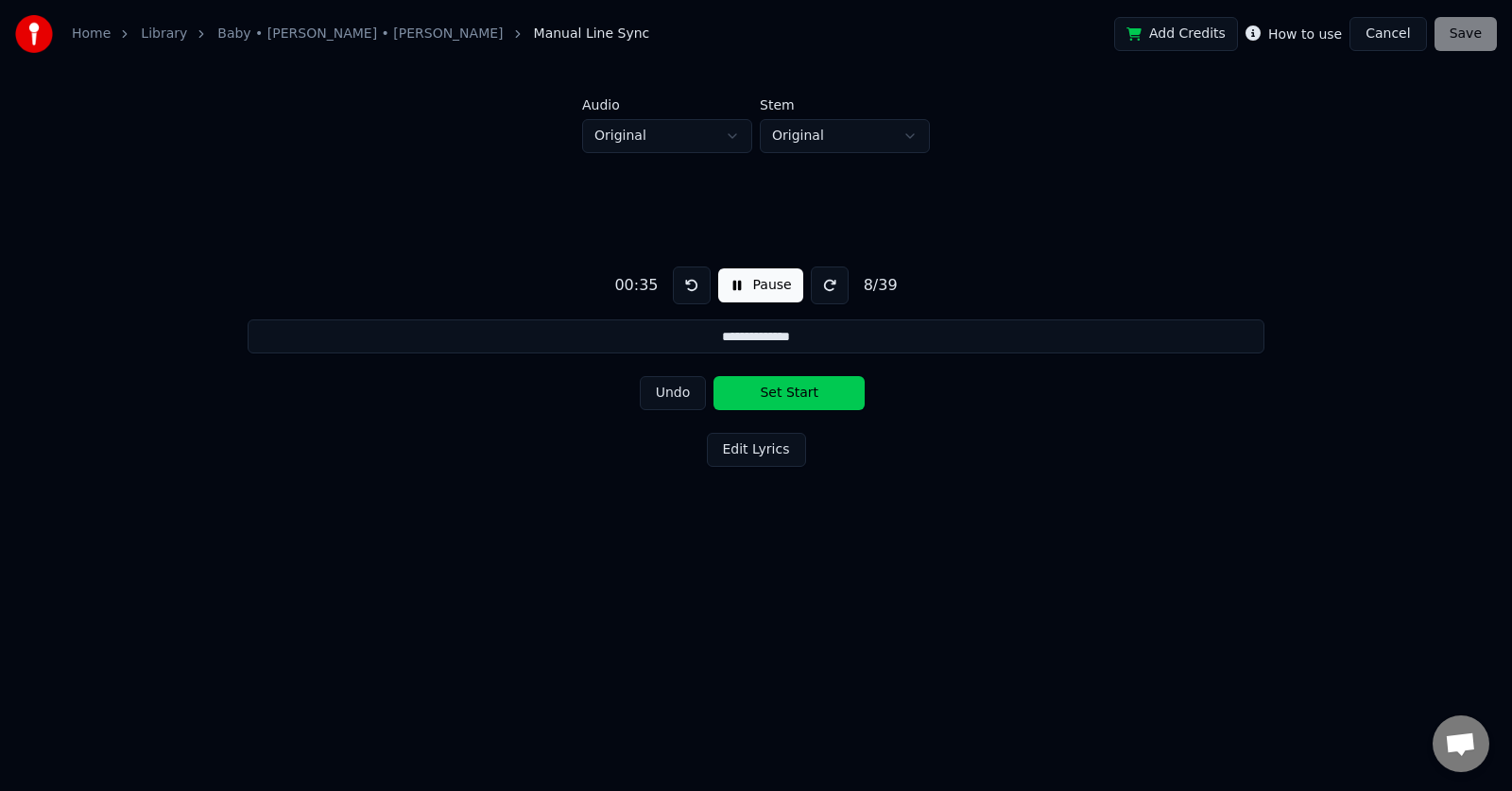
click at [815, 389] on button "Set Start" at bounding box center [788, 393] width 151 height 34
click at [815, 389] on button "Set End" at bounding box center [788, 393] width 151 height 34
click at [815, 389] on button "Set Start" at bounding box center [788, 393] width 151 height 34
click at [815, 389] on button "Set End" at bounding box center [788, 393] width 151 height 34
click at [815, 389] on button "Set Start" at bounding box center [788, 393] width 151 height 34
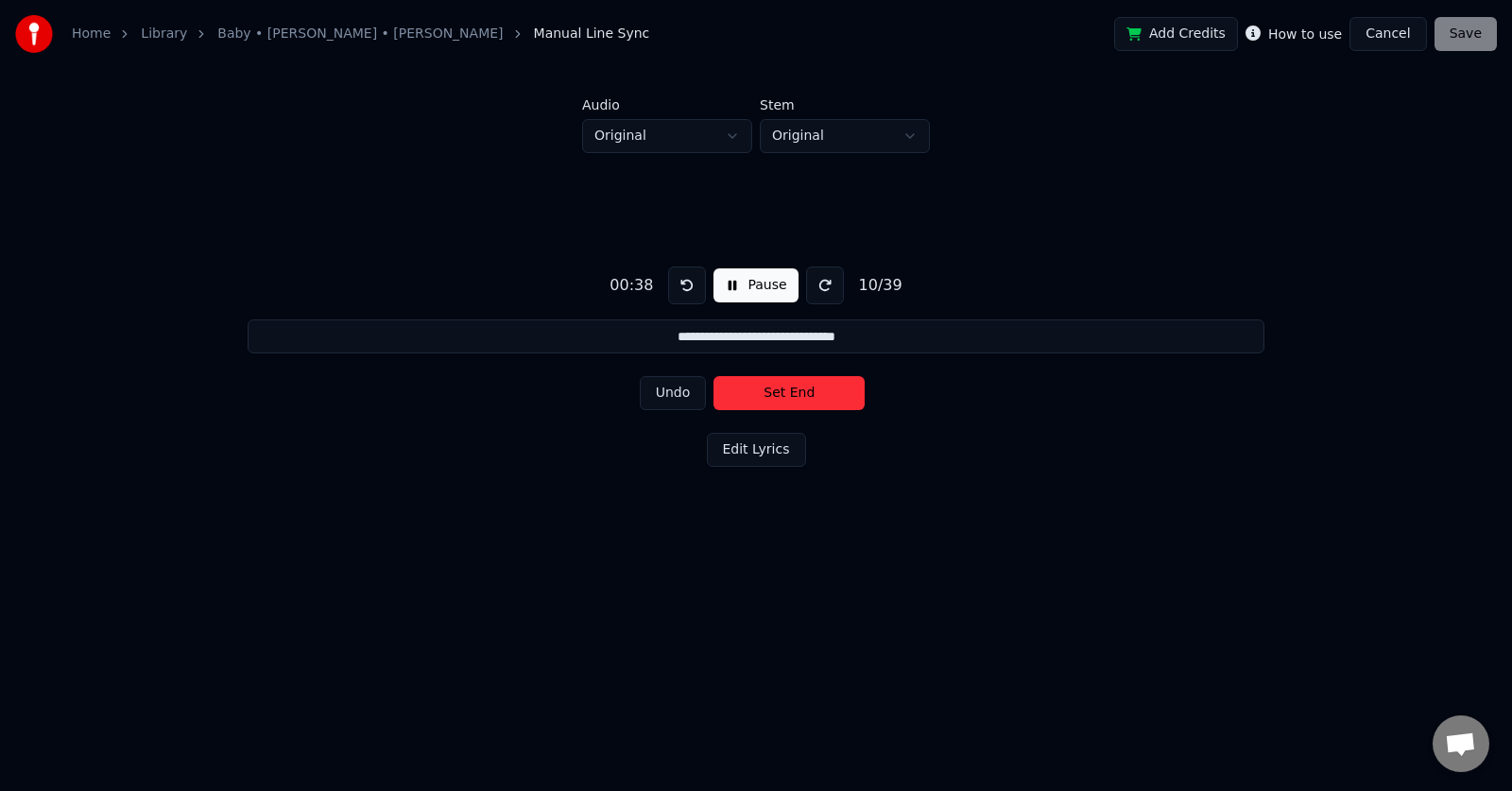
click at [815, 389] on button "Set End" at bounding box center [788, 393] width 151 height 34
click at [815, 389] on button "Set Start" at bounding box center [788, 393] width 151 height 34
click at [815, 389] on button "Set End" at bounding box center [788, 393] width 151 height 34
type input "********"
click at [721, 288] on button "Pause" at bounding box center [755, 285] width 84 height 34
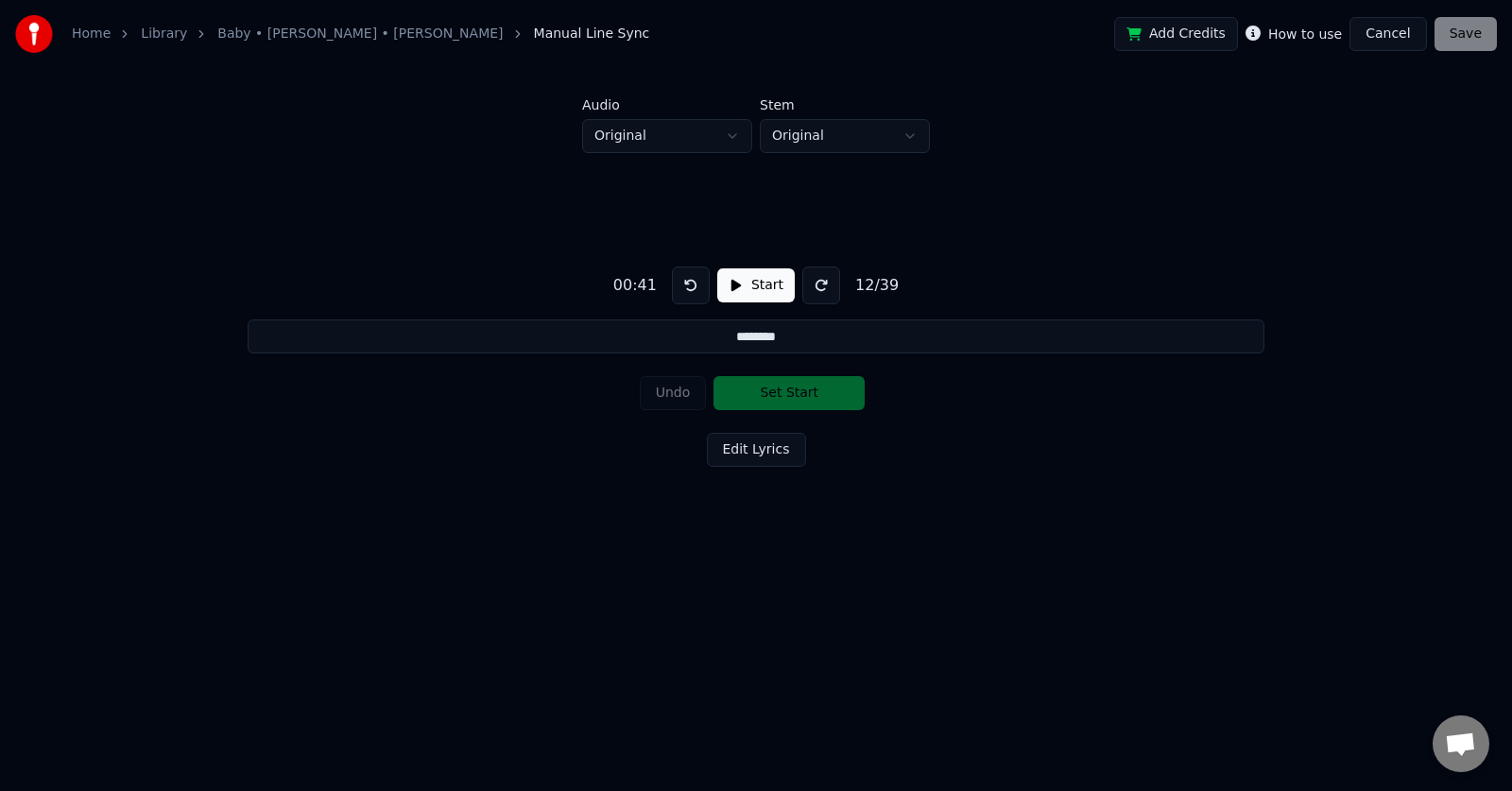
click at [1485, 33] on div "Add Credits How to use Cancel Save" at bounding box center [1305, 33] width 382 height 34
click at [259, 25] on link "Baby • Justin Bieber • Ludacris" at bounding box center [360, 33] width 286 height 19
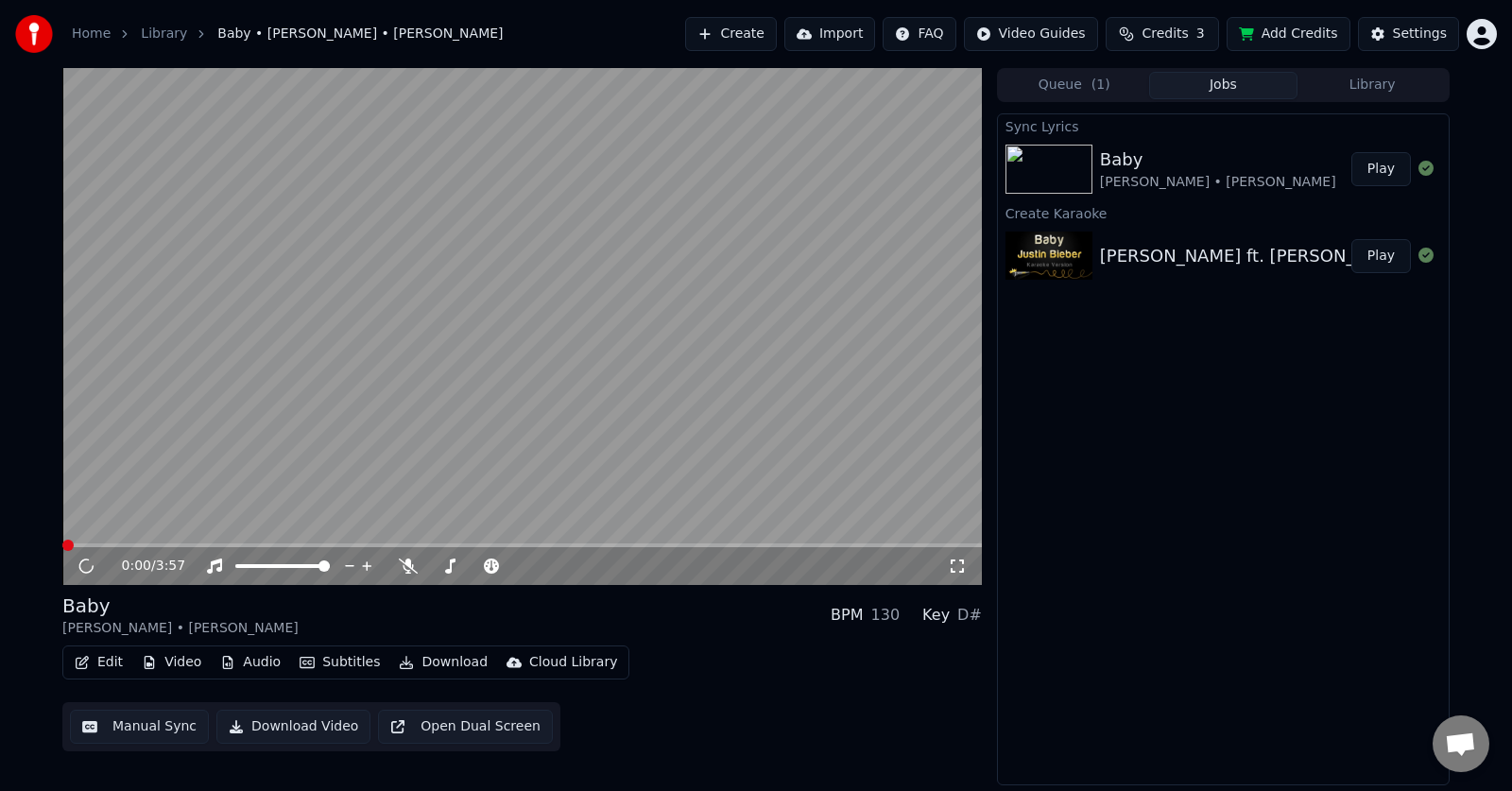
click at [557, 355] on video at bounding box center [522, 327] width 920 height 517
click at [1130, 264] on div "Justin Bieber ft. Ludacris - Baby" at bounding box center [1286, 256] width 372 height 26
click at [1168, 164] on div "Baby" at bounding box center [1218, 159] width 236 height 26
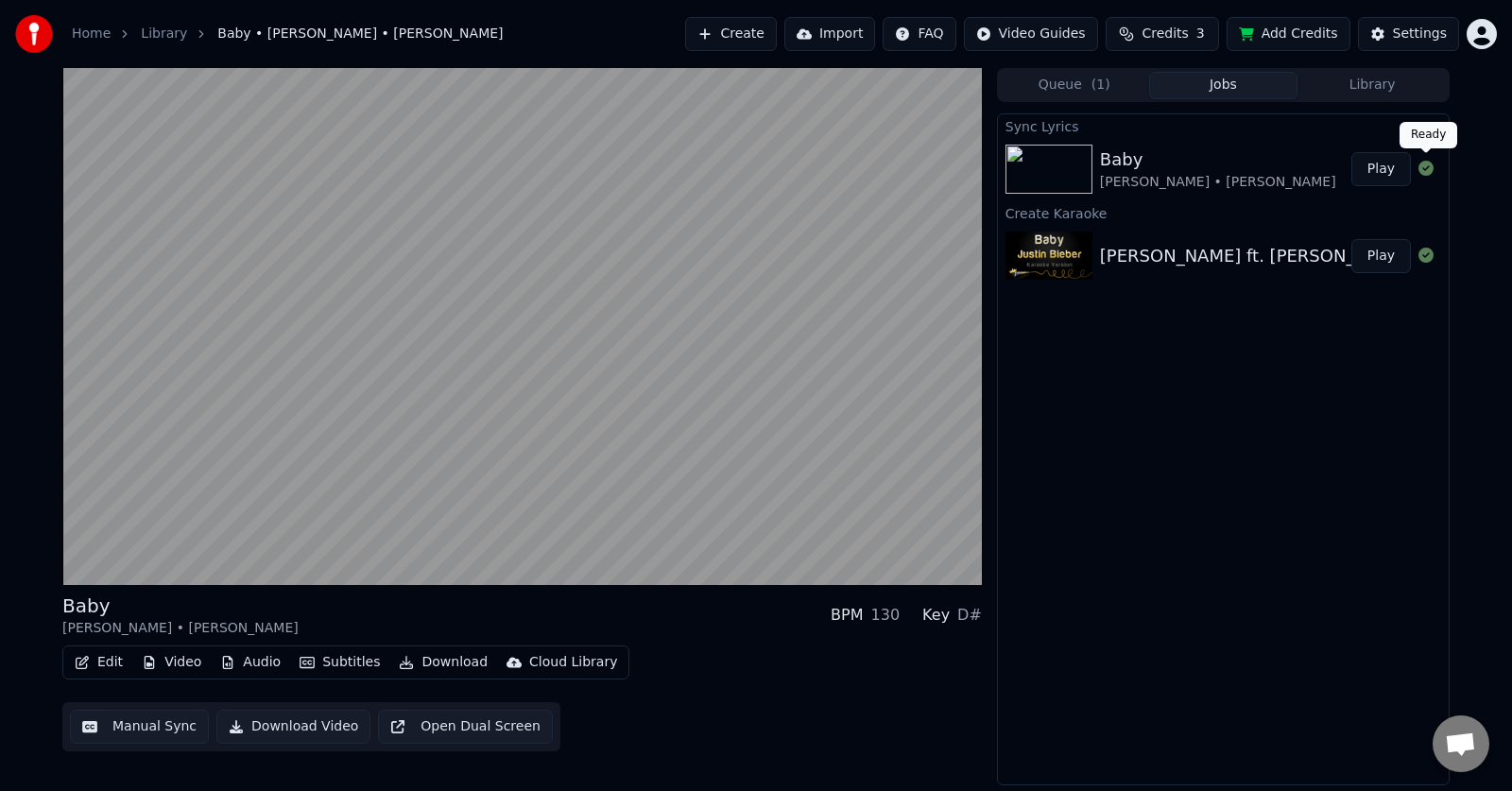
click at [1379, 166] on button "Play" at bounding box center [1380, 169] width 60 height 34
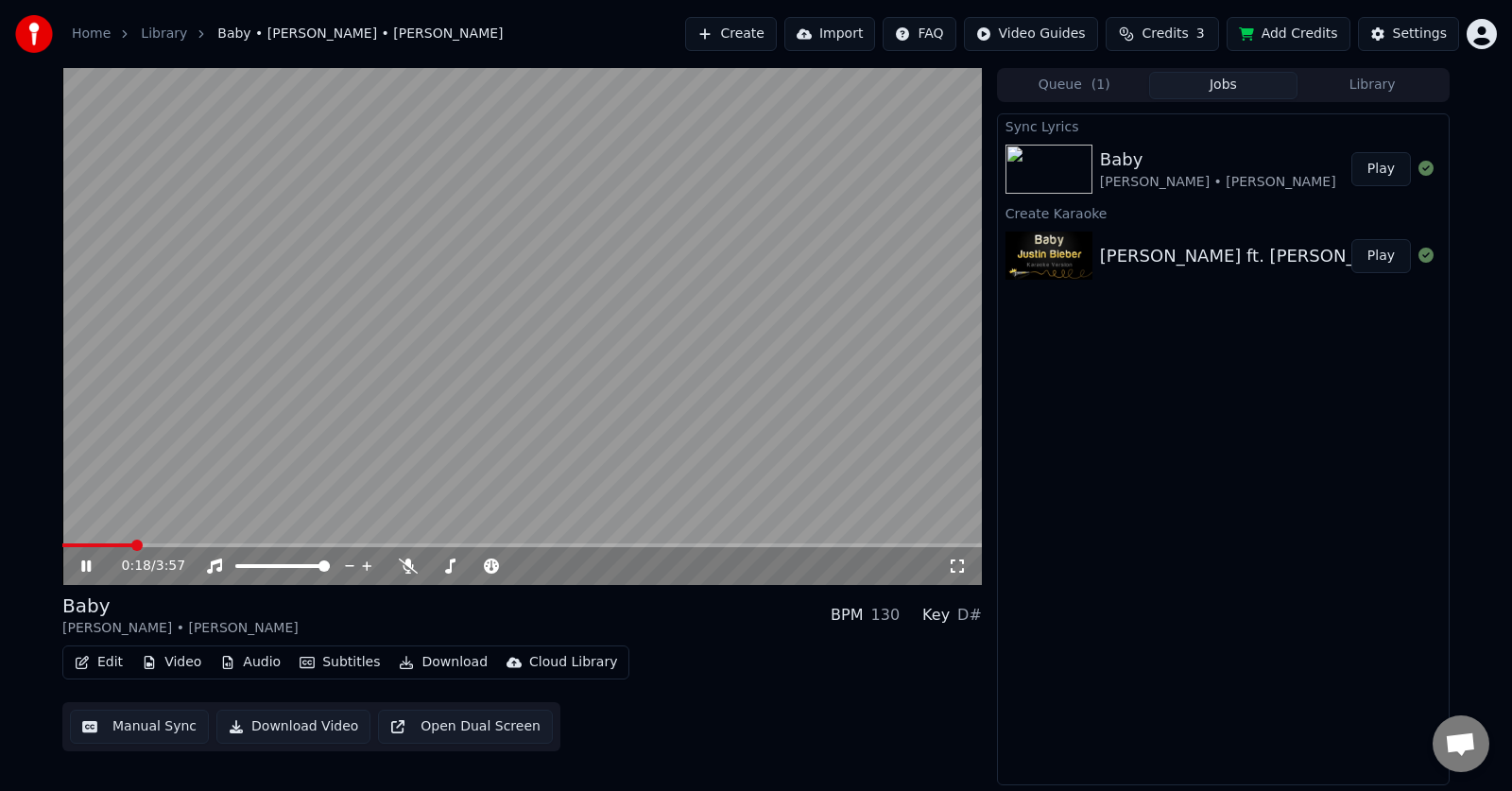
click at [1074, 90] on button "Queue ( 1 )" at bounding box center [1074, 86] width 149 height 27
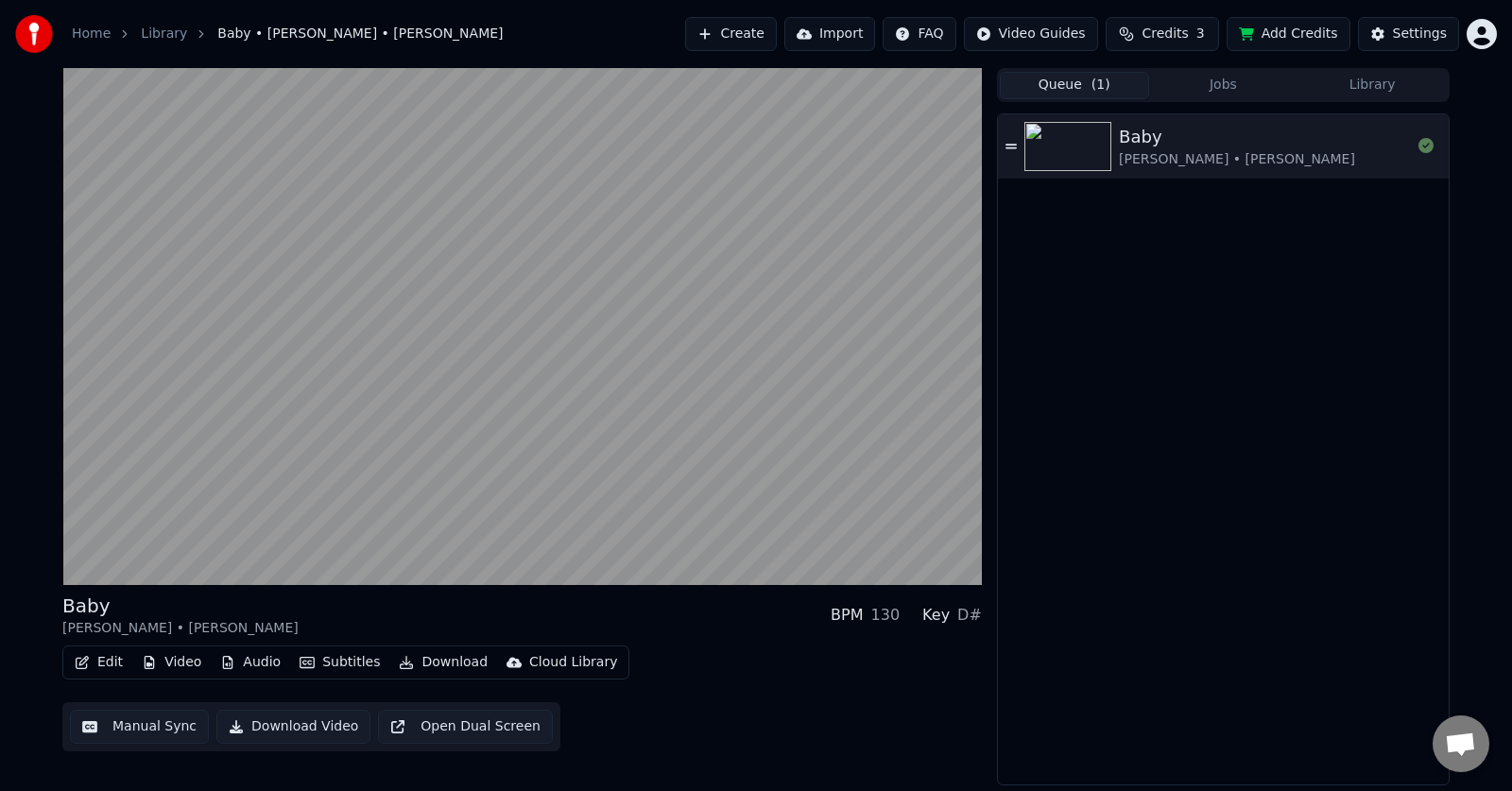
click at [1349, 79] on button "Library" at bounding box center [1372, 86] width 149 height 27
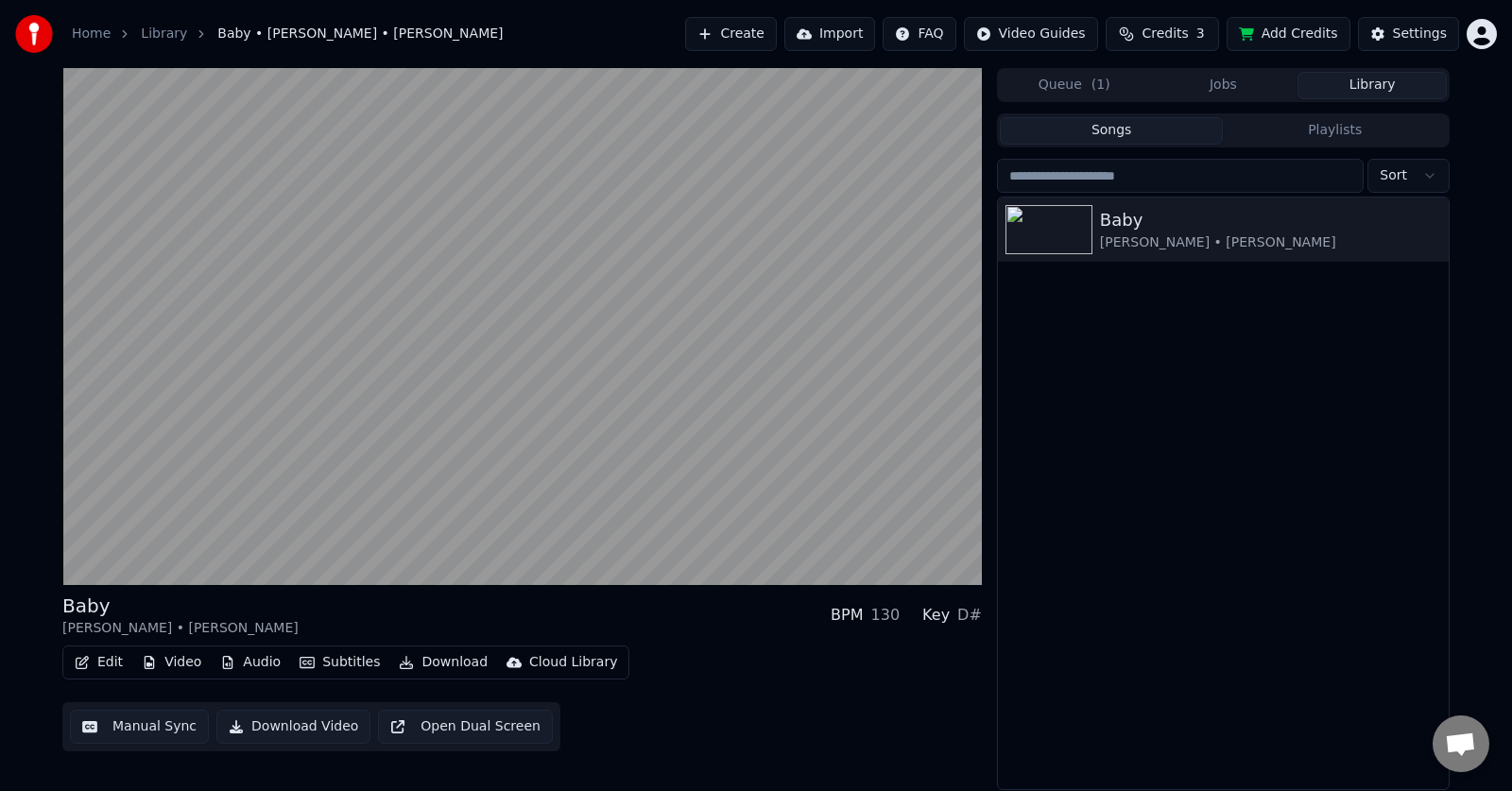
click at [1184, 95] on button "Jobs" at bounding box center [1223, 86] width 149 height 27
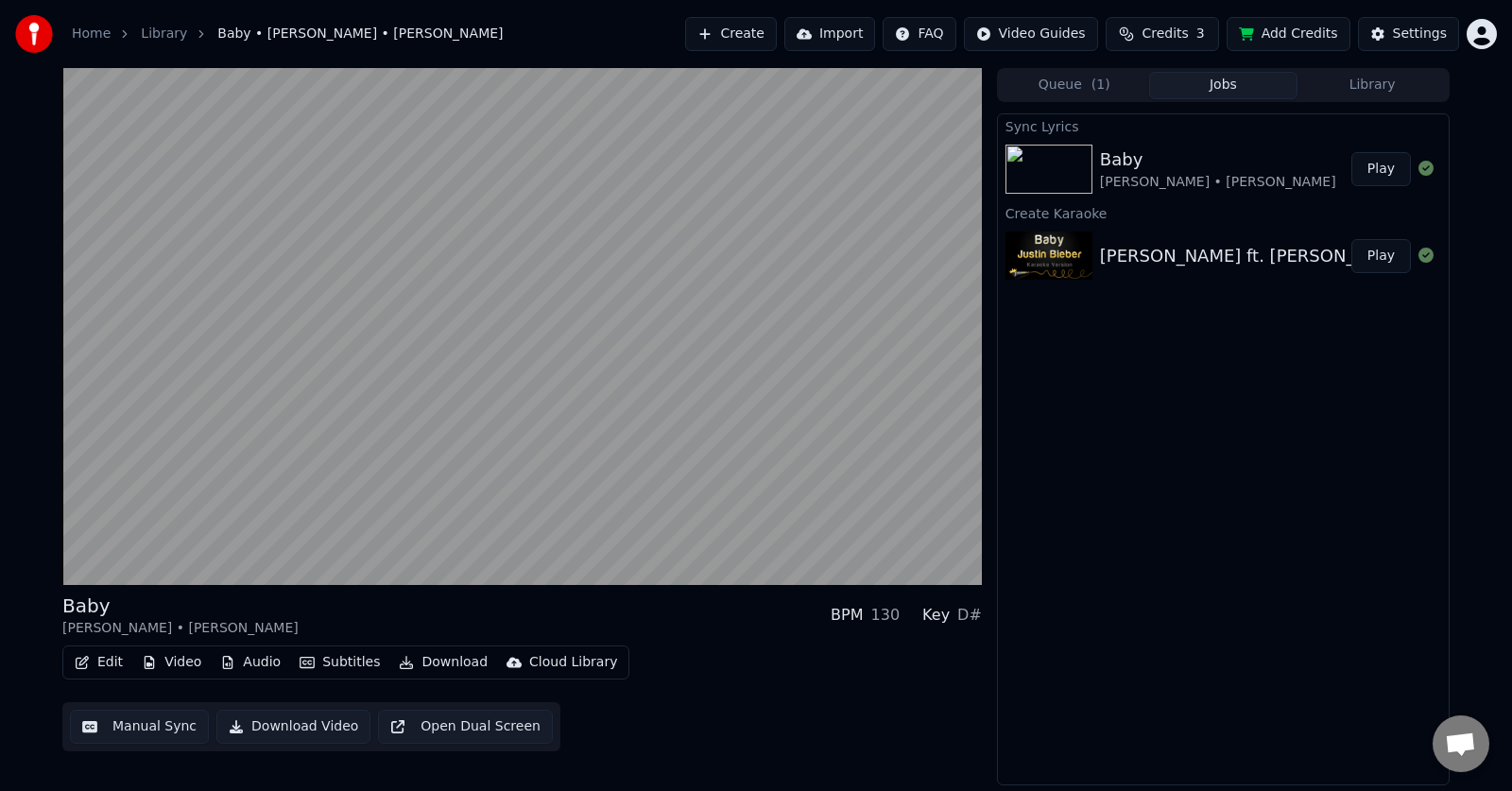
click at [483, 735] on button "Open Dual Screen" at bounding box center [464, 727] width 175 height 34
click at [695, 337] on video at bounding box center [522, 327] width 920 height 517
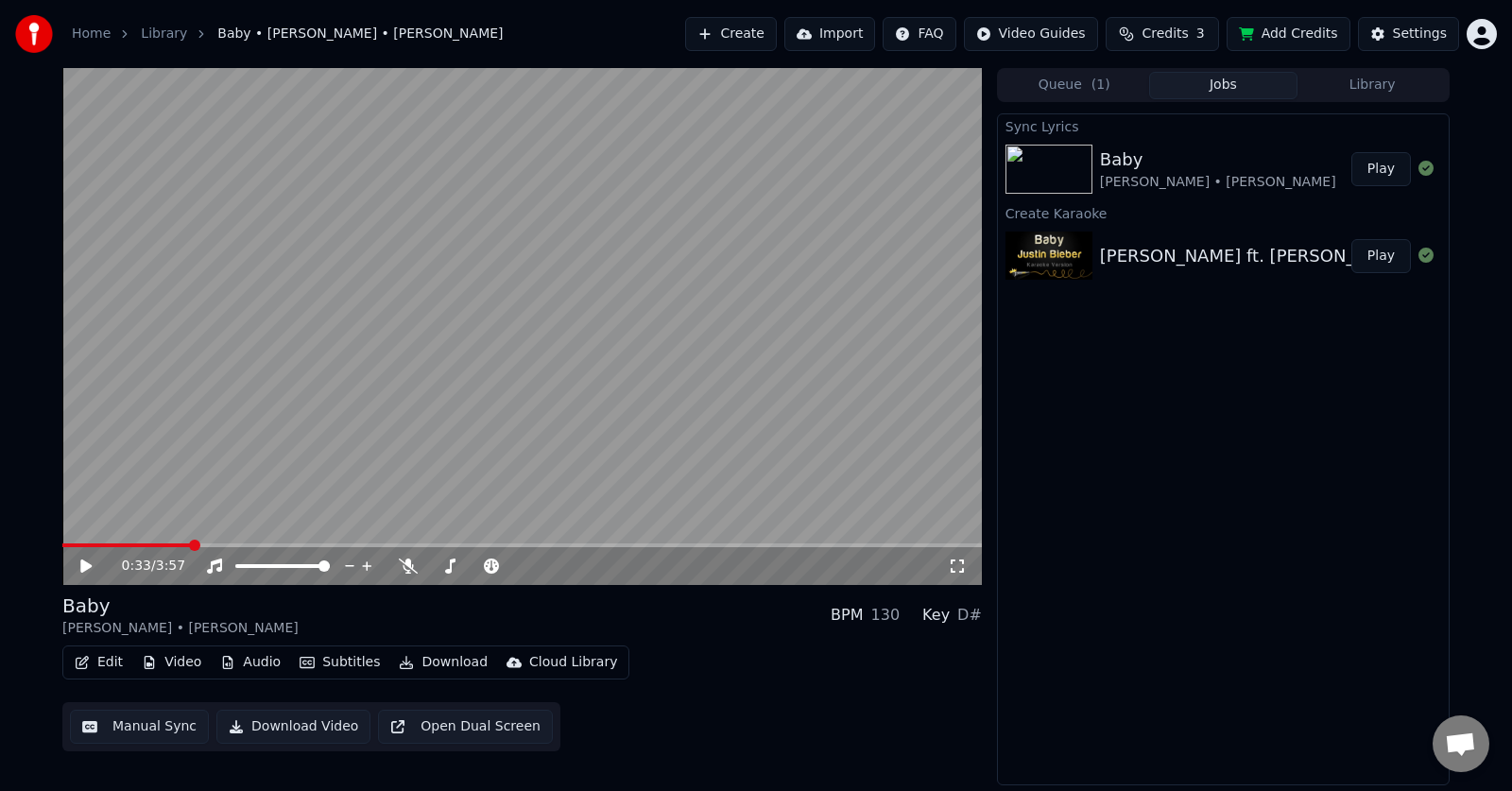
click at [101, 654] on button "Edit" at bounding box center [99, 662] width 63 height 26
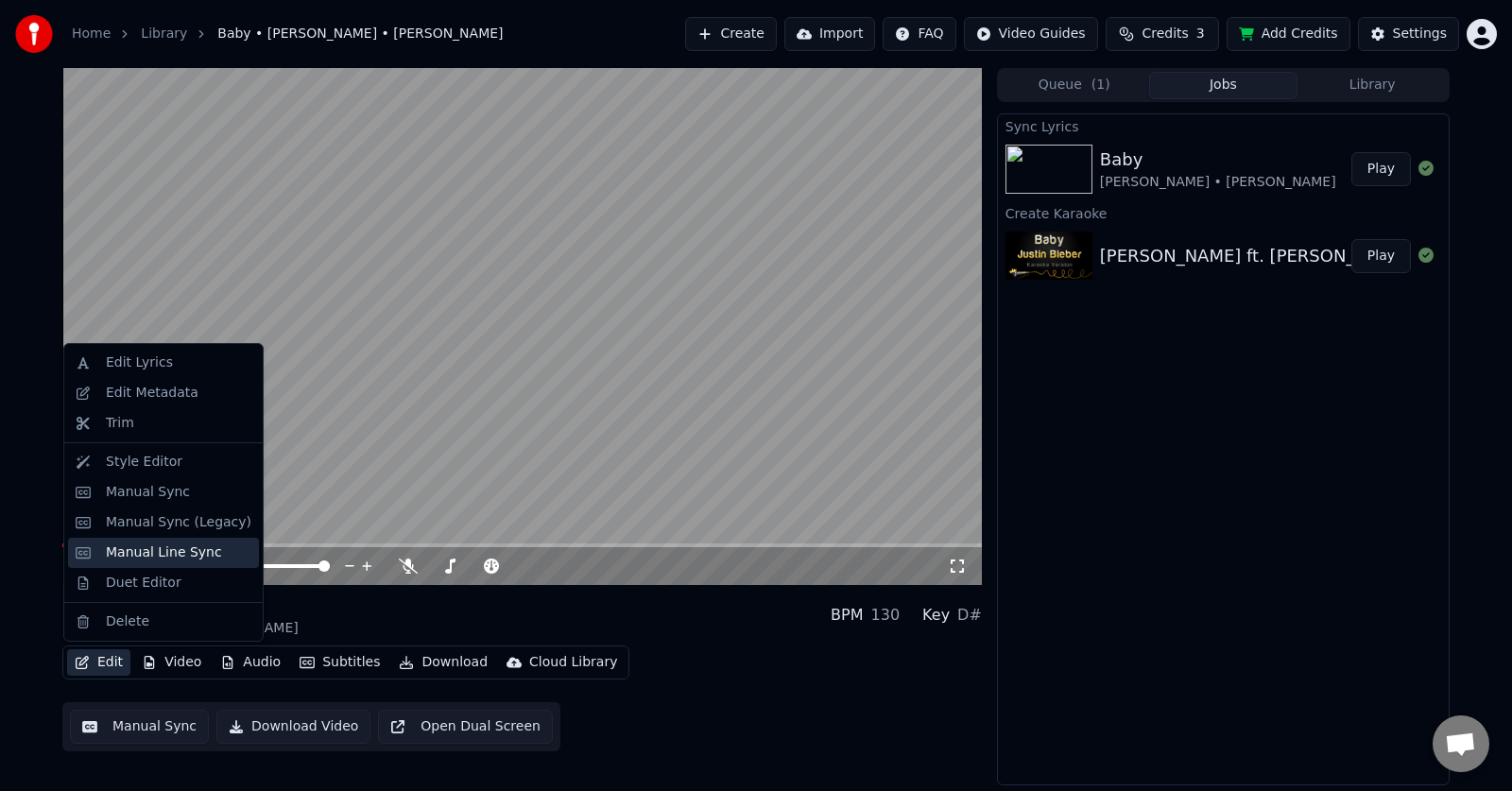
click at [132, 547] on div "Manual Line Sync" at bounding box center [163, 552] width 116 height 19
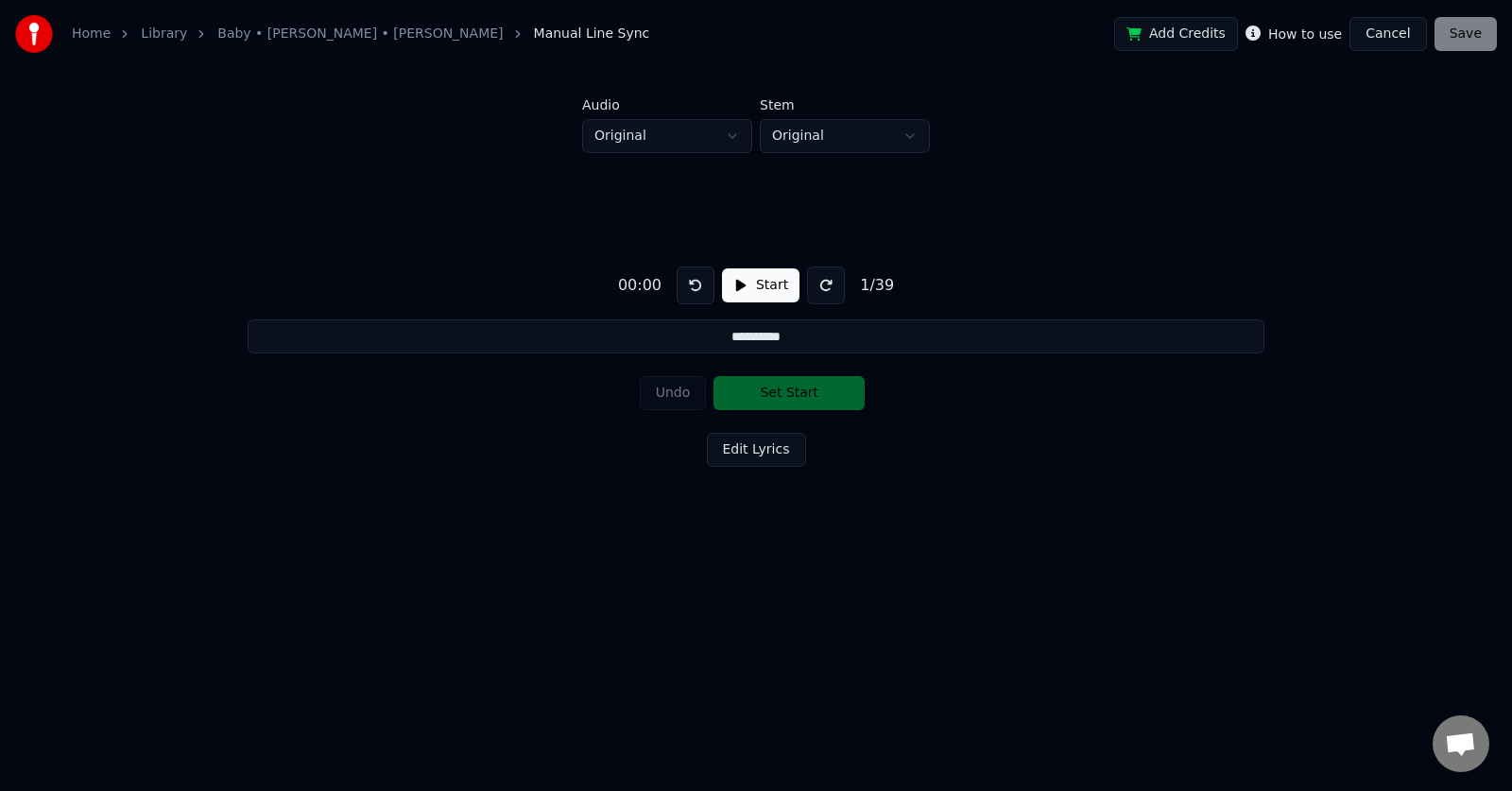
click at [722, 290] on button "Start" at bounding box center [760, 285] width 77 height 34
click at [721, 290] on button "Pause" at bounding box center [760, 285] width 84 height 34
click at [663, 392] on div "Undo Set Start" at bounding box center [756, 393] width 233 height 49
click at [762, 390] on div "Undo Set Start" at bounding box center [756, 393] width 233 height 49
click at [741, 273] on button "Start" at bounding box center [760, 285] width 77 height 34
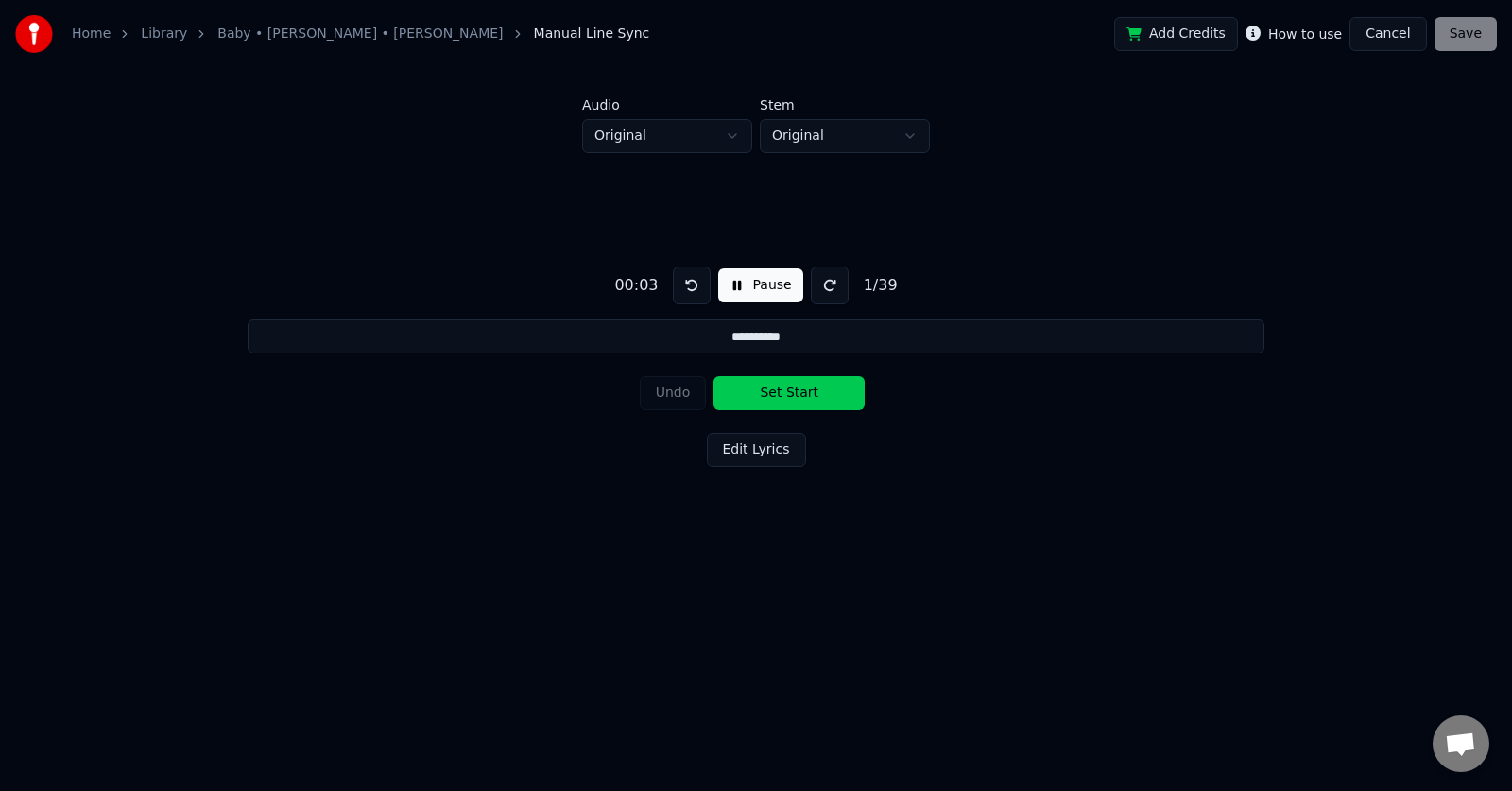
click at [863, 392] on button "Set Start" at bounding box center [788, 393] width 151 height 34
click at [856, 392] on button "Set End" at bounding box center [788, 393] width 151 height 34
click at [778, 405] on button "Set Start" at bounding box center [788, 393] width 151 height 34
click at [778, 405] on button "Set End" at bounding box center [788, 393] width 151 height 34
click at [778, 405] on button "Set Start" at bounding box center [788, 393] width 151 height 34
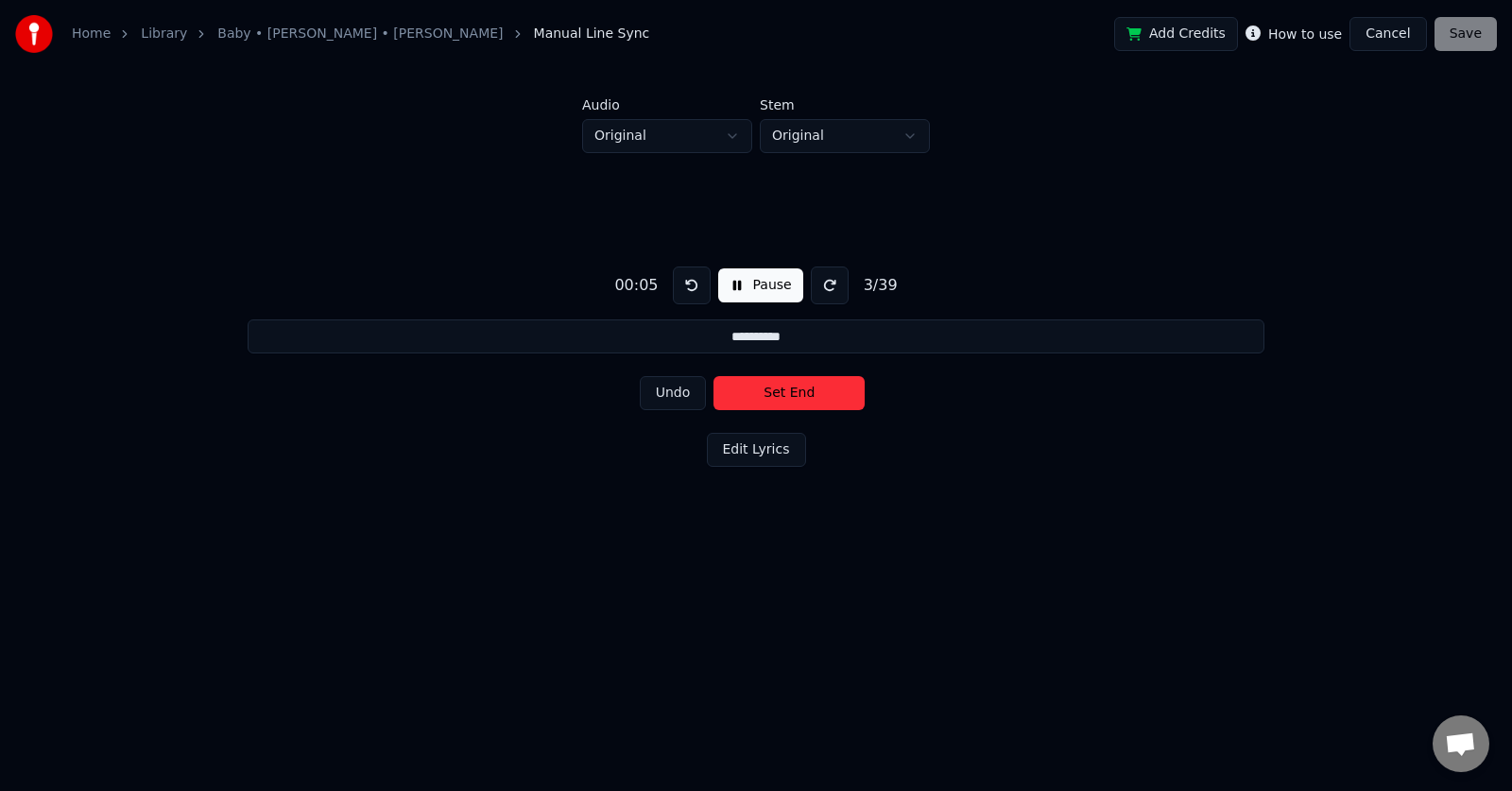
click at [778, 405] on button "Set End" at bounding box center [788, 393] width 151 height 34
click at [778, 405] on button "Set Start" at bounding box center [788, 393] width 151 height 34
click at [778, 405] on button "Set End" at bounding box center [788, 393] width 151 height 34
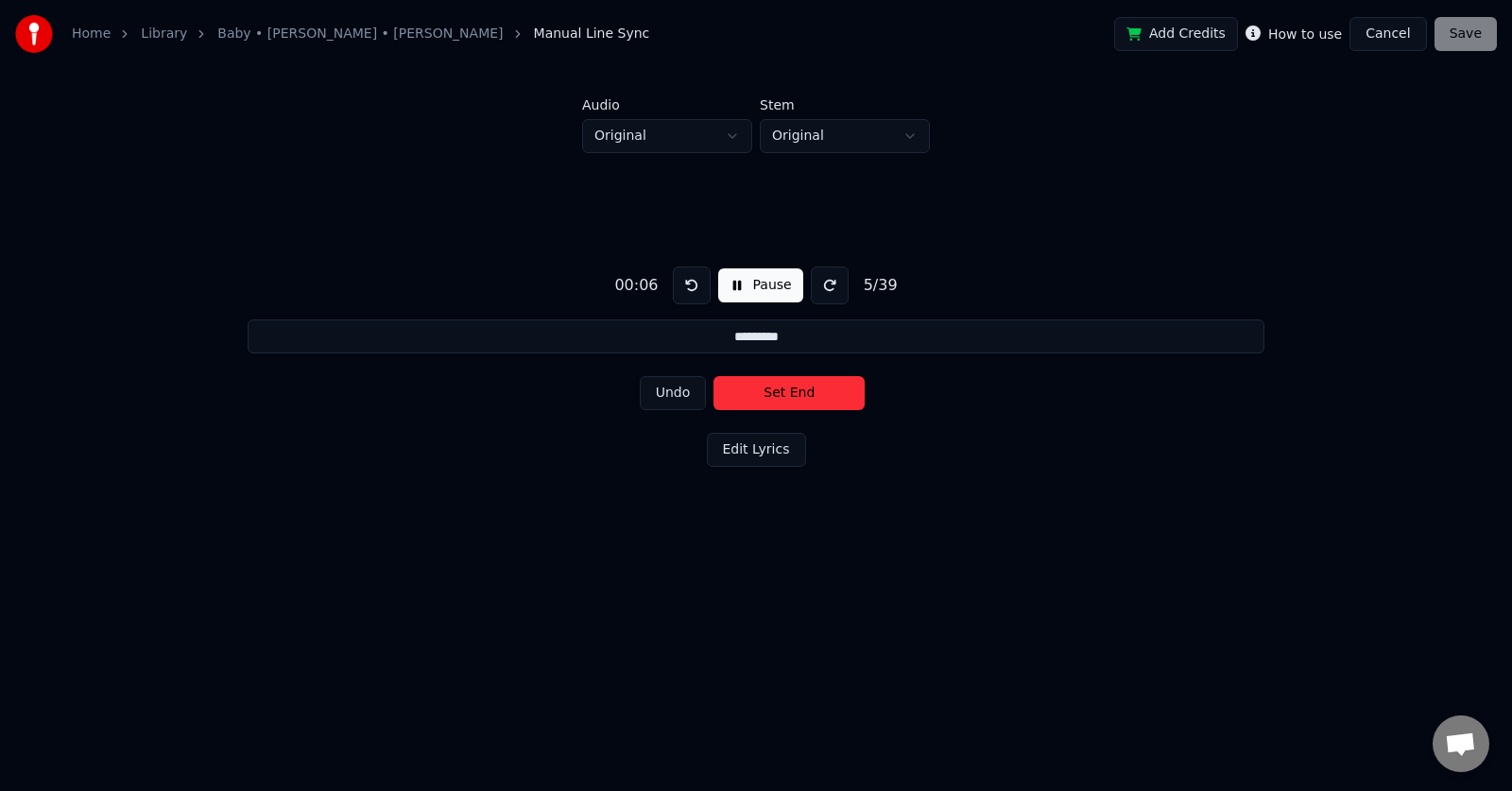
click at [778, 405] on button "Set End" at bounding box center [788, 393] width 151 height 34
click at [778, 405] on button "Set Start" at bounding box center [788, 393] width 151 height 34
click at [778, 405] on button "Set End" at bounding box center [788, 393] width 151 height 34
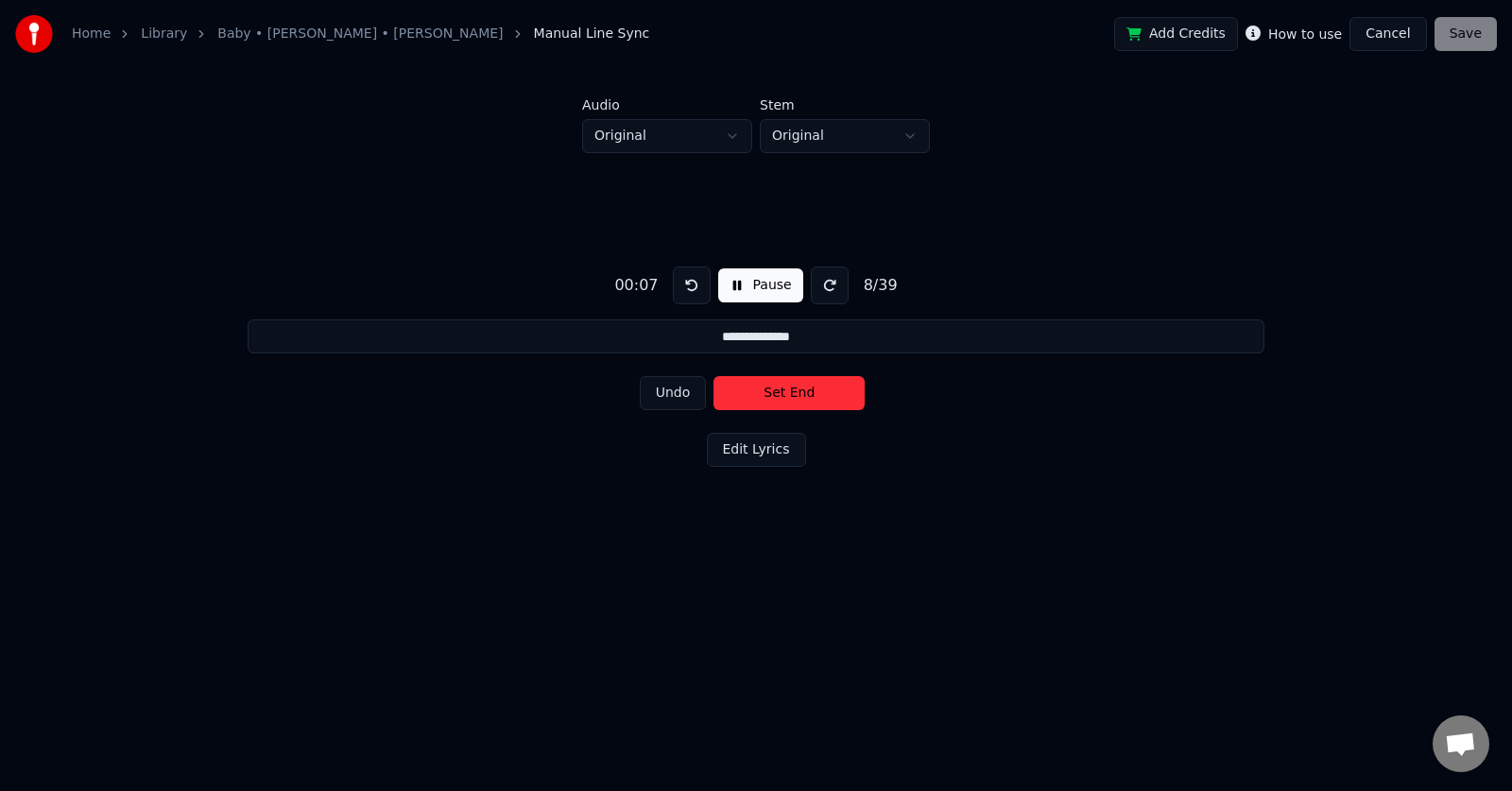
click at [778, 405] on button "Set End" at bounding box center [788, 393] width 151 height 34
click at [778, 405] on button "Set Start" at bounding box center [788, 393] width 151 height 34
click at [778, 405] on button "Set End" at bounding box center [788, 393] width 151 height 34
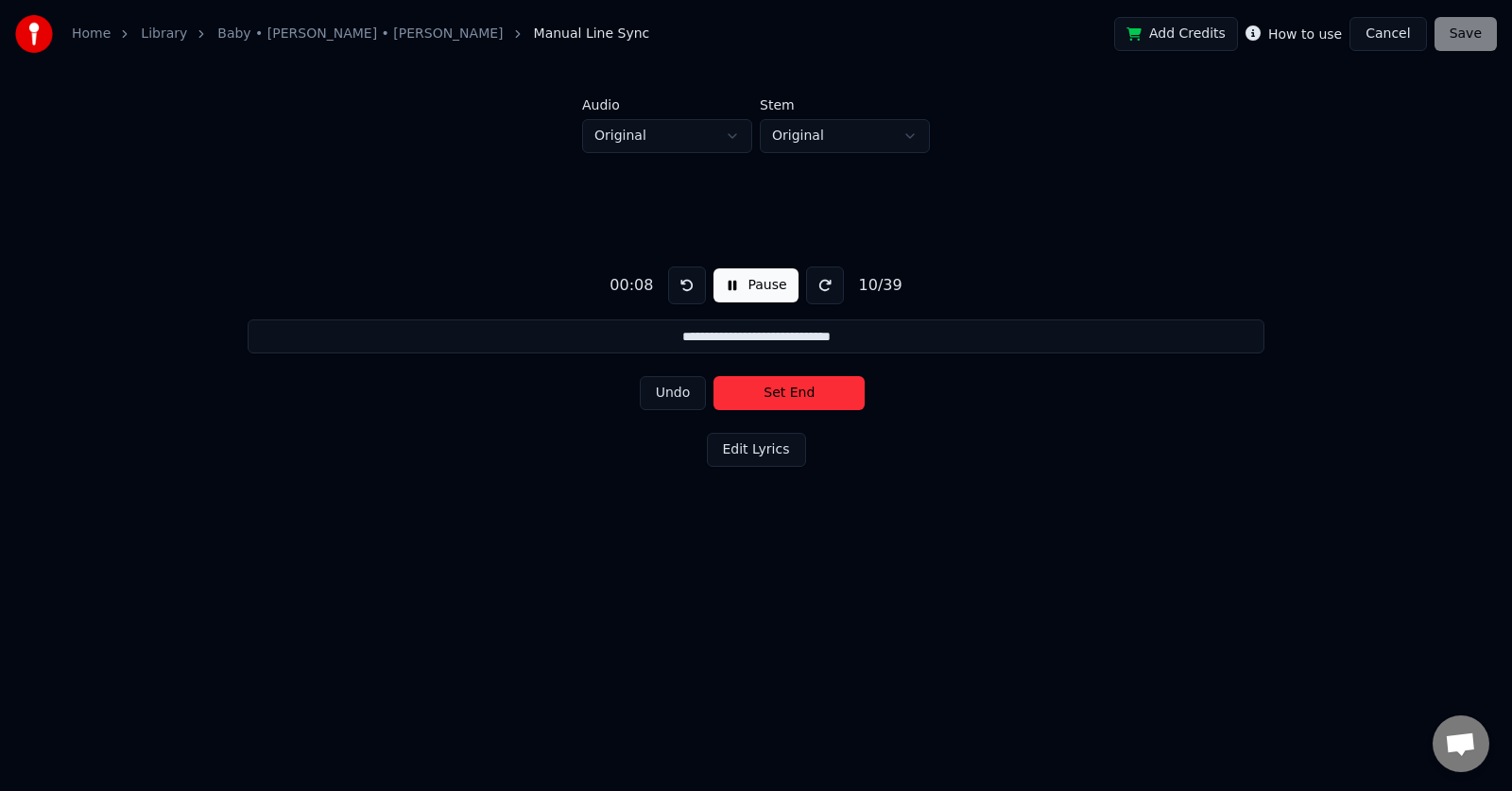
click at [778, 405] on button "Set End" at bounding box center [788, 393] width 151 height 34
click at [778, 405] on button "Set Start" at bounding box center [788, 393] width 151 height 34
click at [778, 405] on button "Set End" at bounding box center [788, 393] width 151 height 34
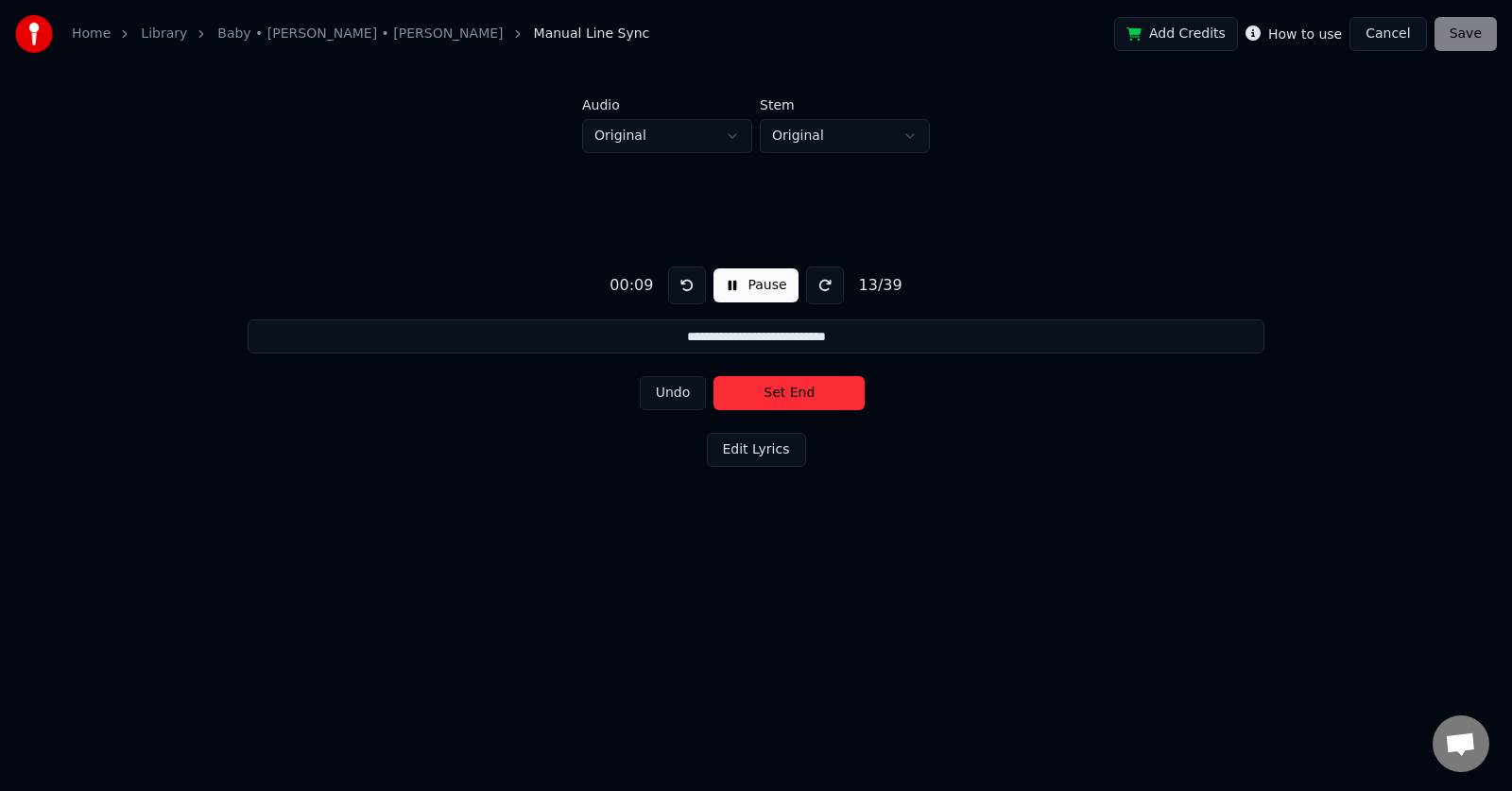
click at [778, 405] on button "Set End" at bounding box center [788, 393] width 151 height 34
click at [778, 405] on button "Set Start" at bounding box center [788, 393] width 151 height 34
type input "**********"
click at [778, 405] on button "Set Start" at bounding box center [788, 393] width 151 height 34
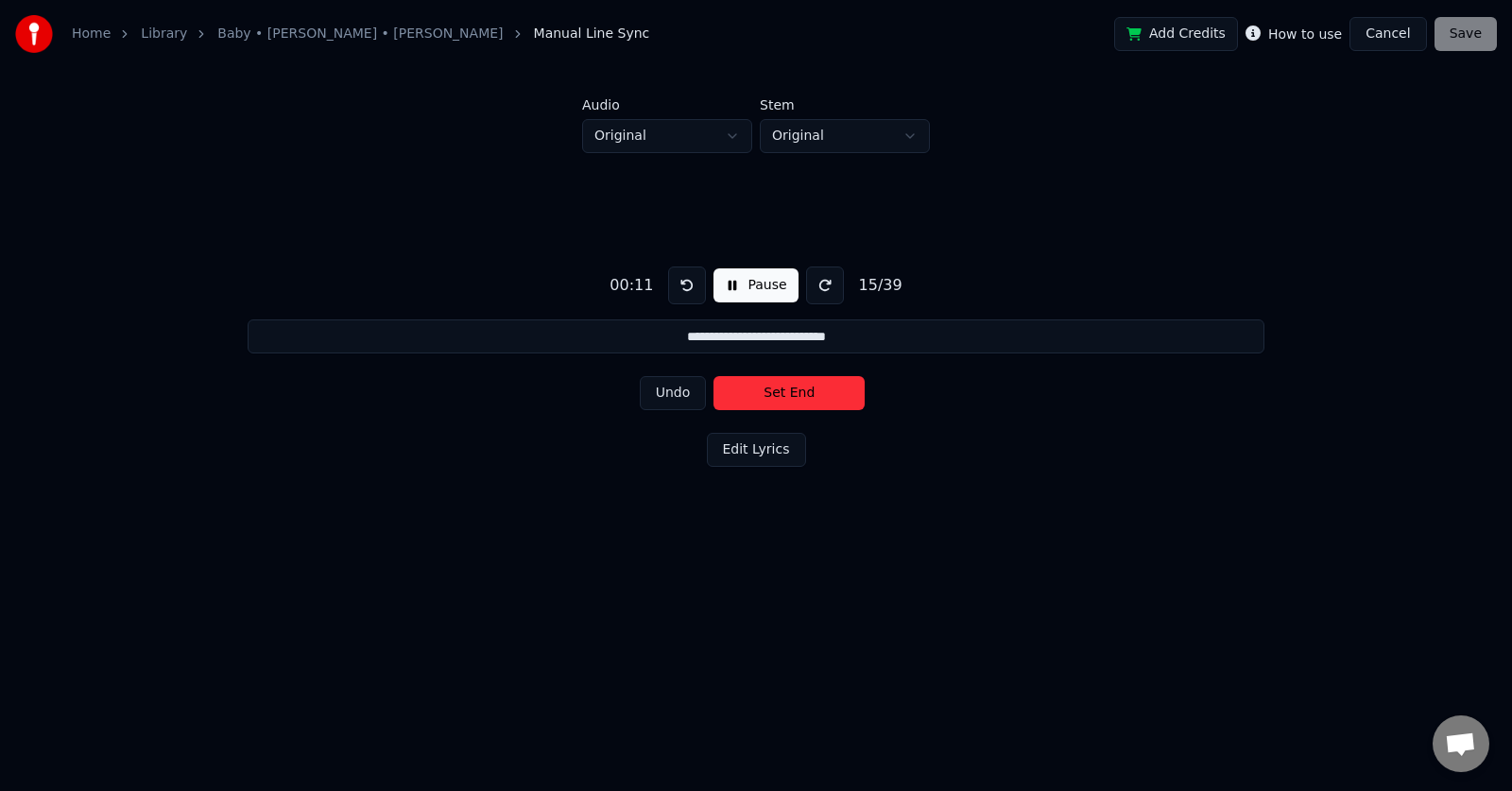
click at [1460, 33] on div "Add Credits How to use Cancel Save" at bounding box center [1305, 33] width 382 height 34
click at [1460, 38] on div "Add Credits How to use Cancel Save" at bounding box center [1305, 33] width 382 height 34
